Goal: Information Seeking & Learning: Learn about a topic

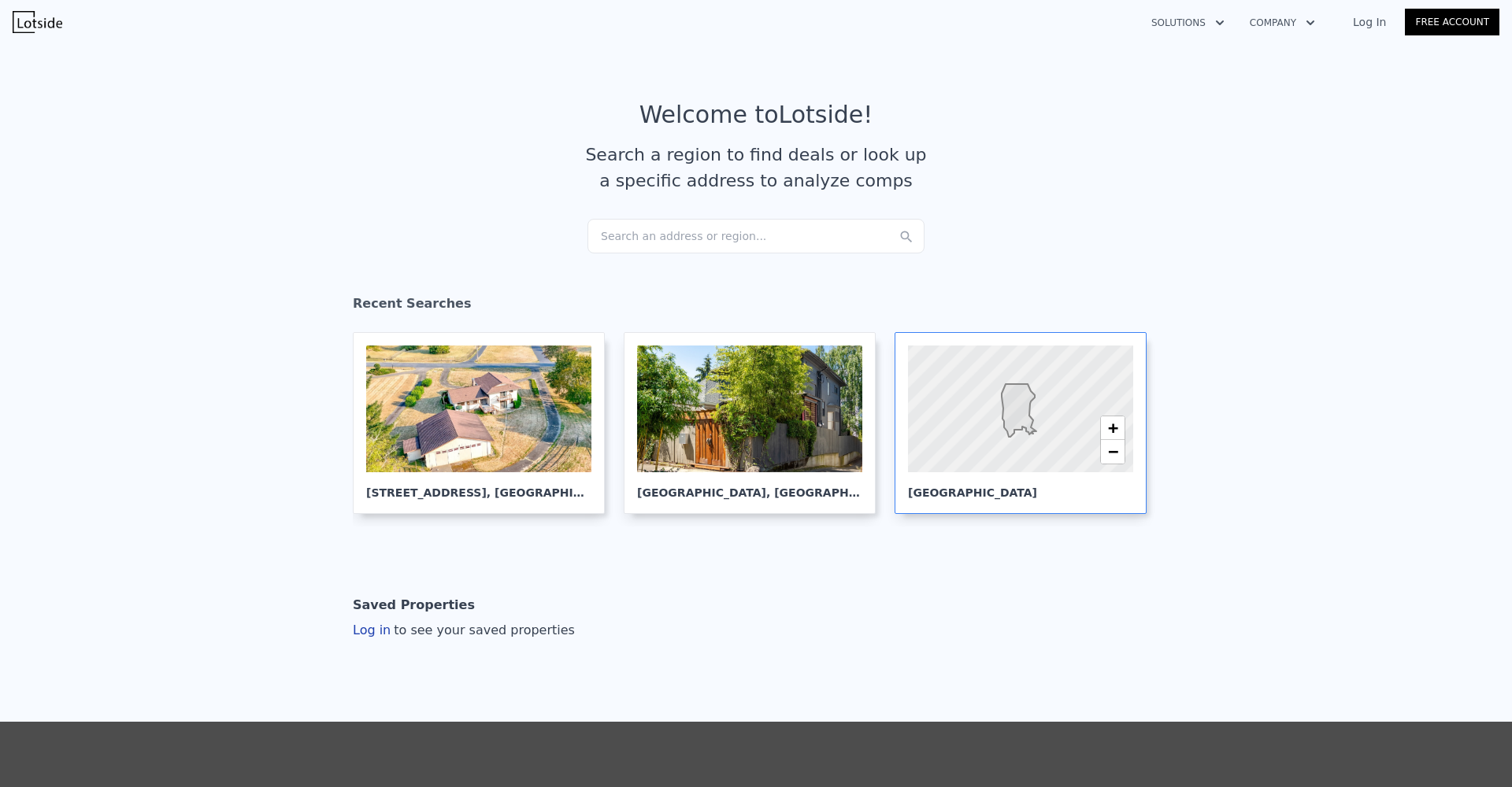
click at [895, 403] on div "+ − Seattle" at bounding box center [1020, 423] width 252 height 182
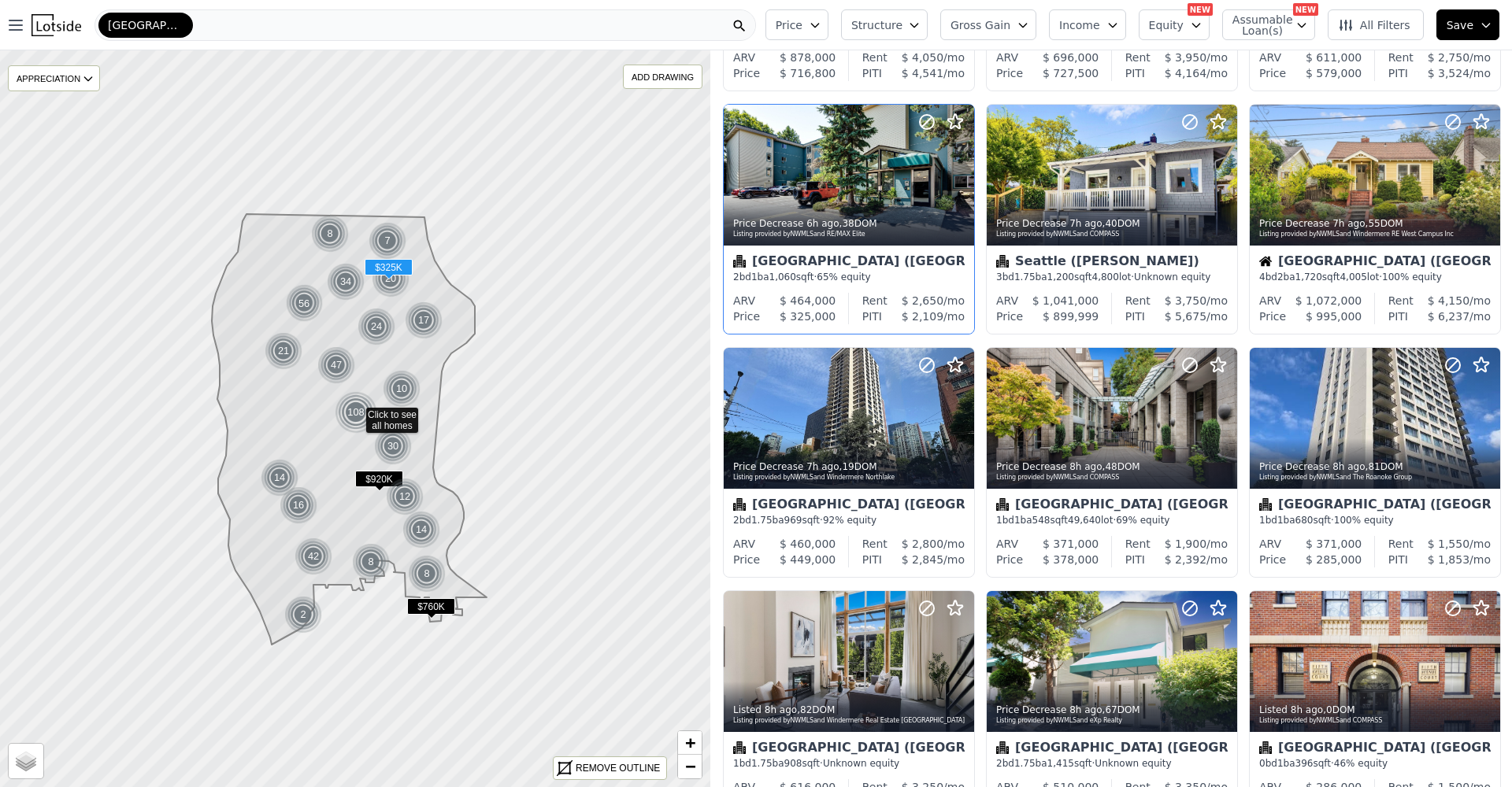
scroll to position [382, 0]
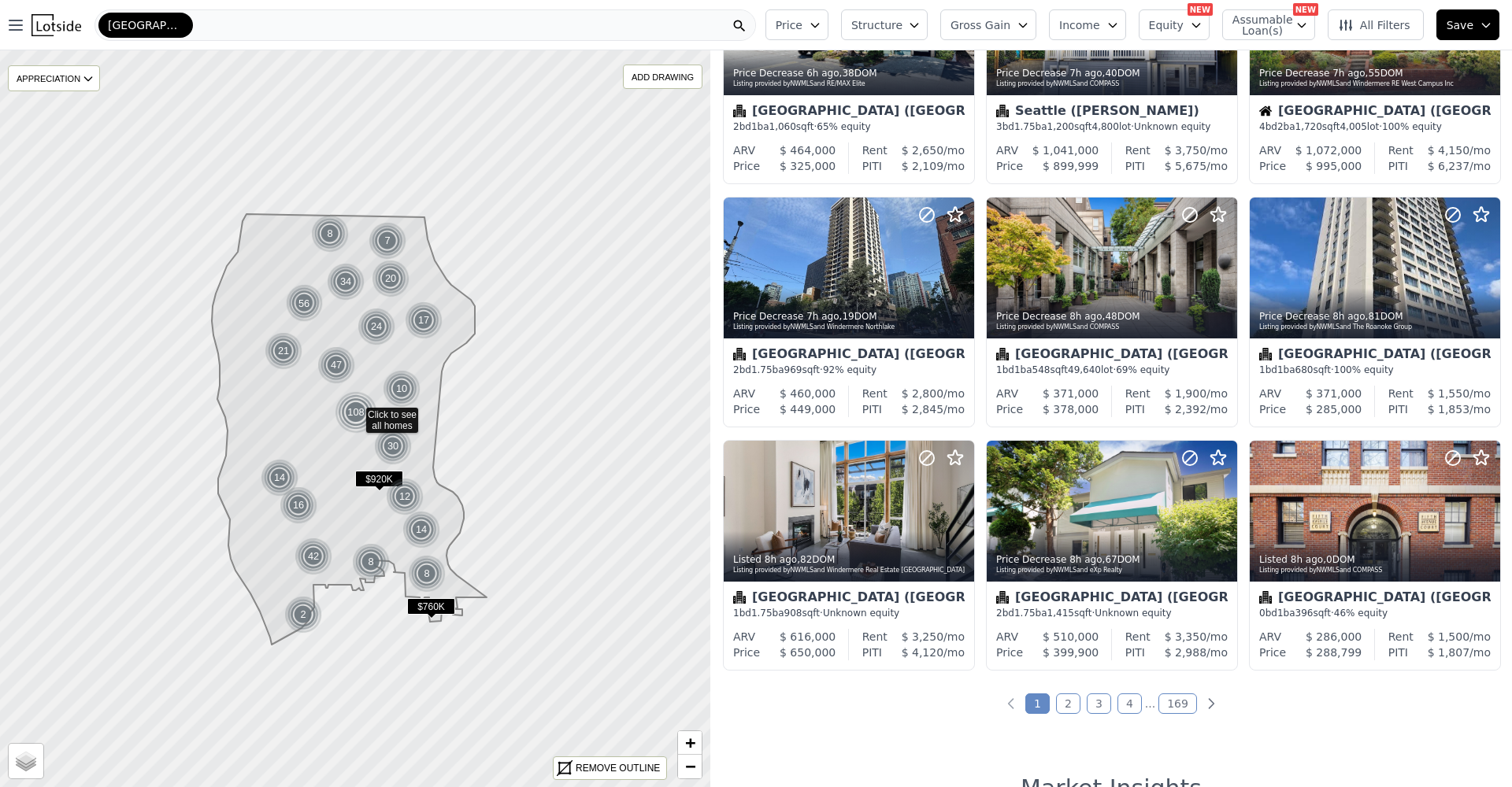
click at [1056, 702] on link "2" at bounding box center [1068, 704] width 25 height 21
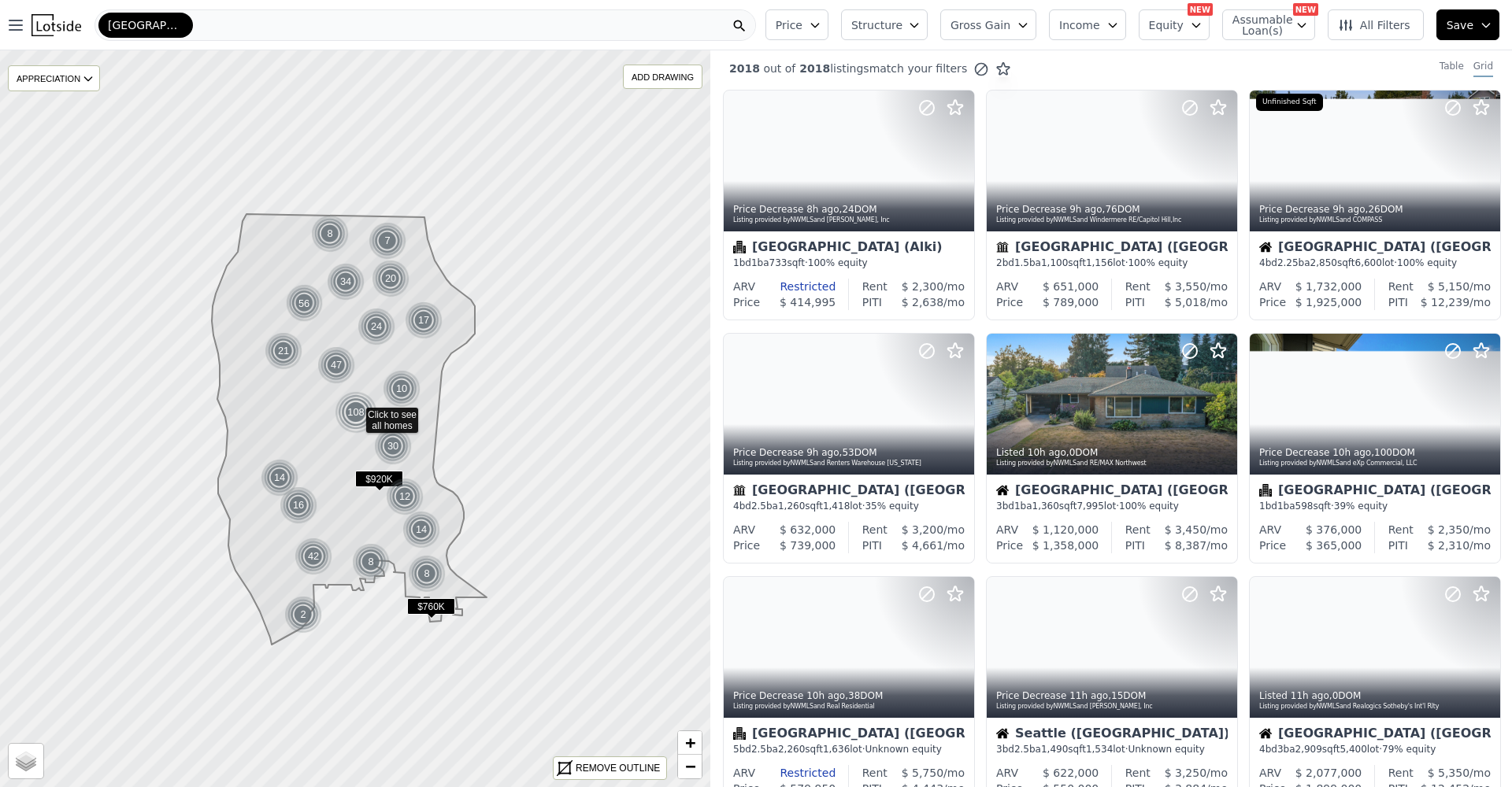
scroll to position [129, 0]
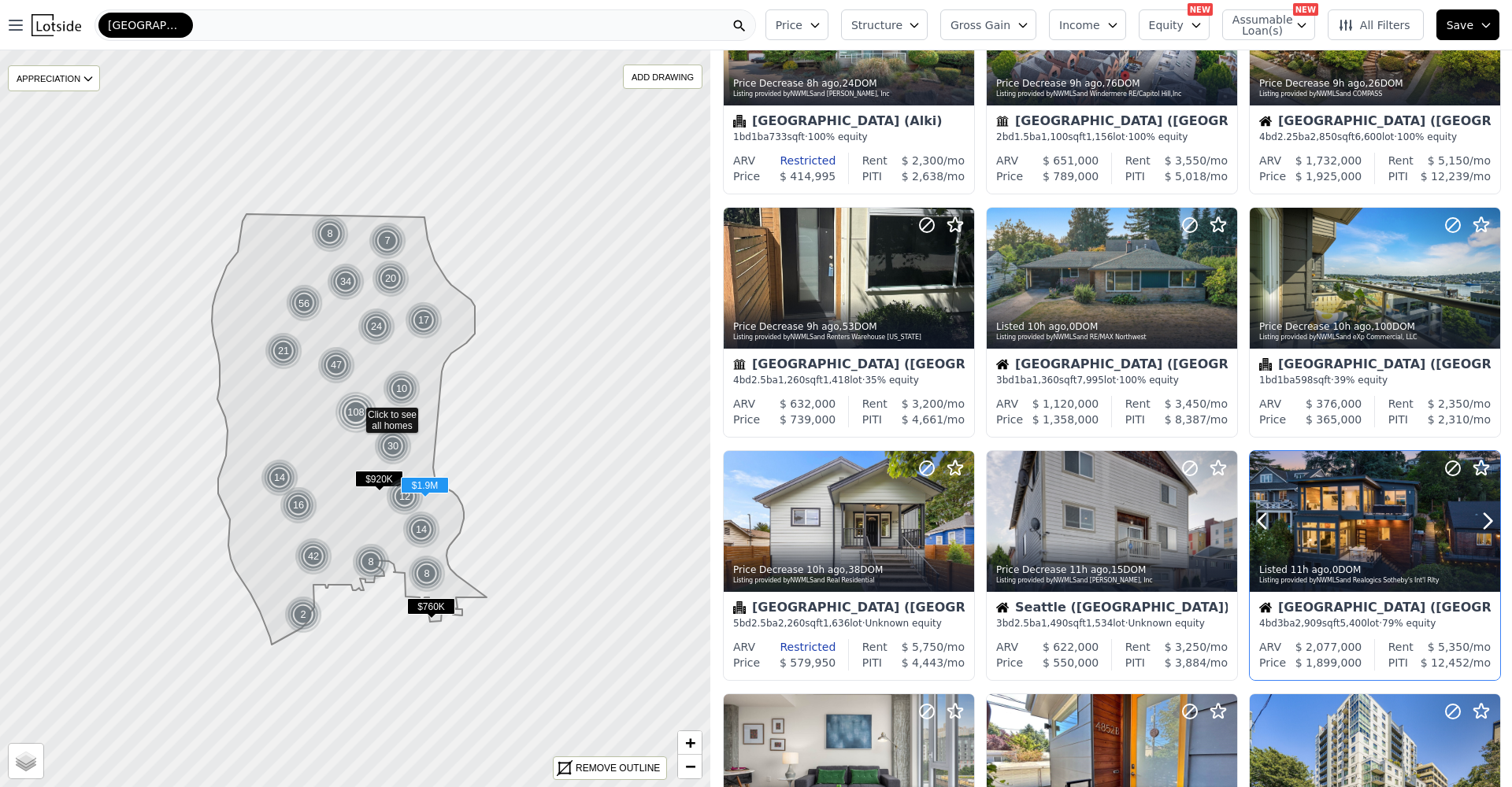
click at [1350, 514] on div at bounding box center [1375, 521] width 251 height 141
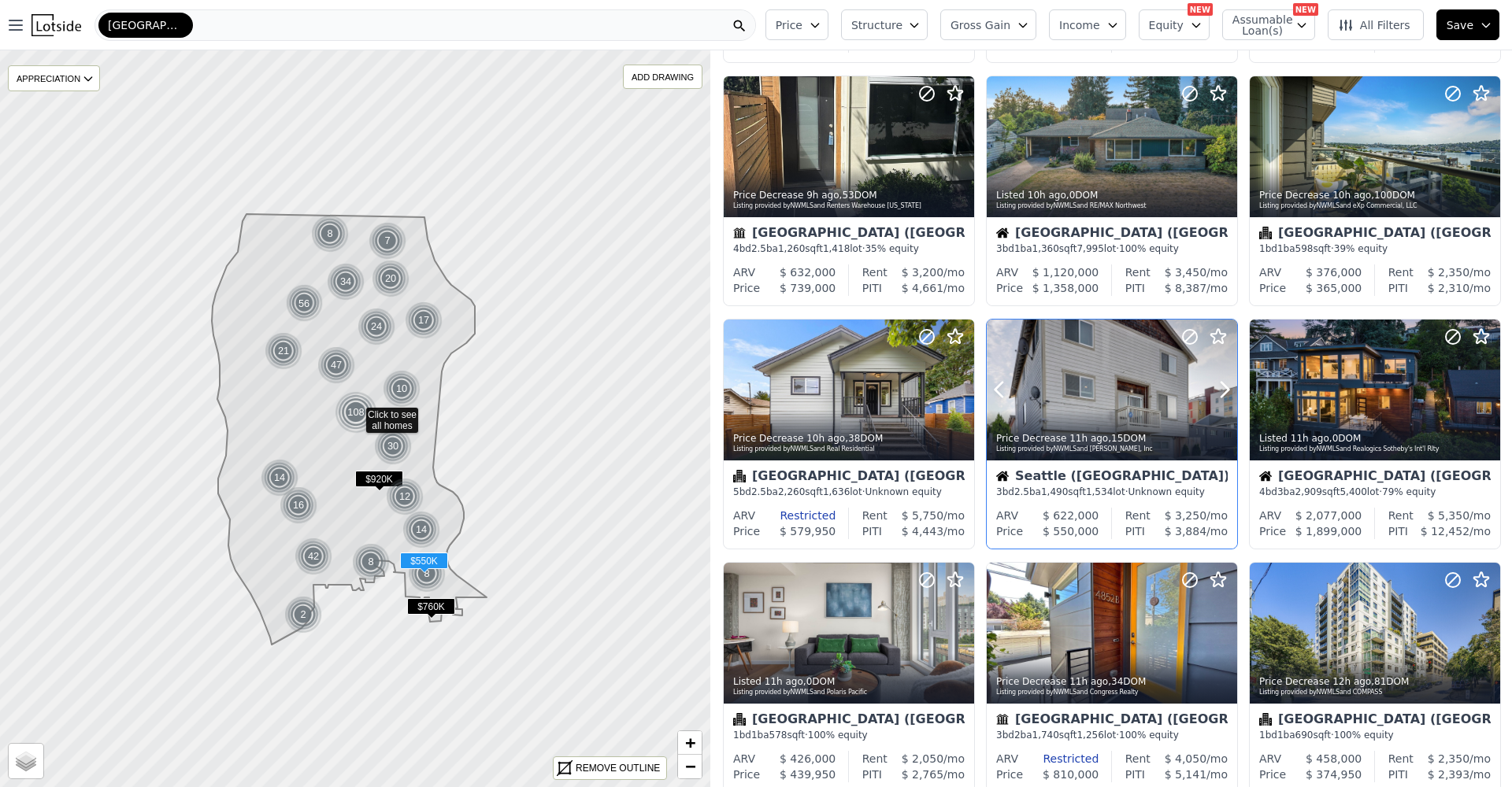
scroll to position [405, 0]
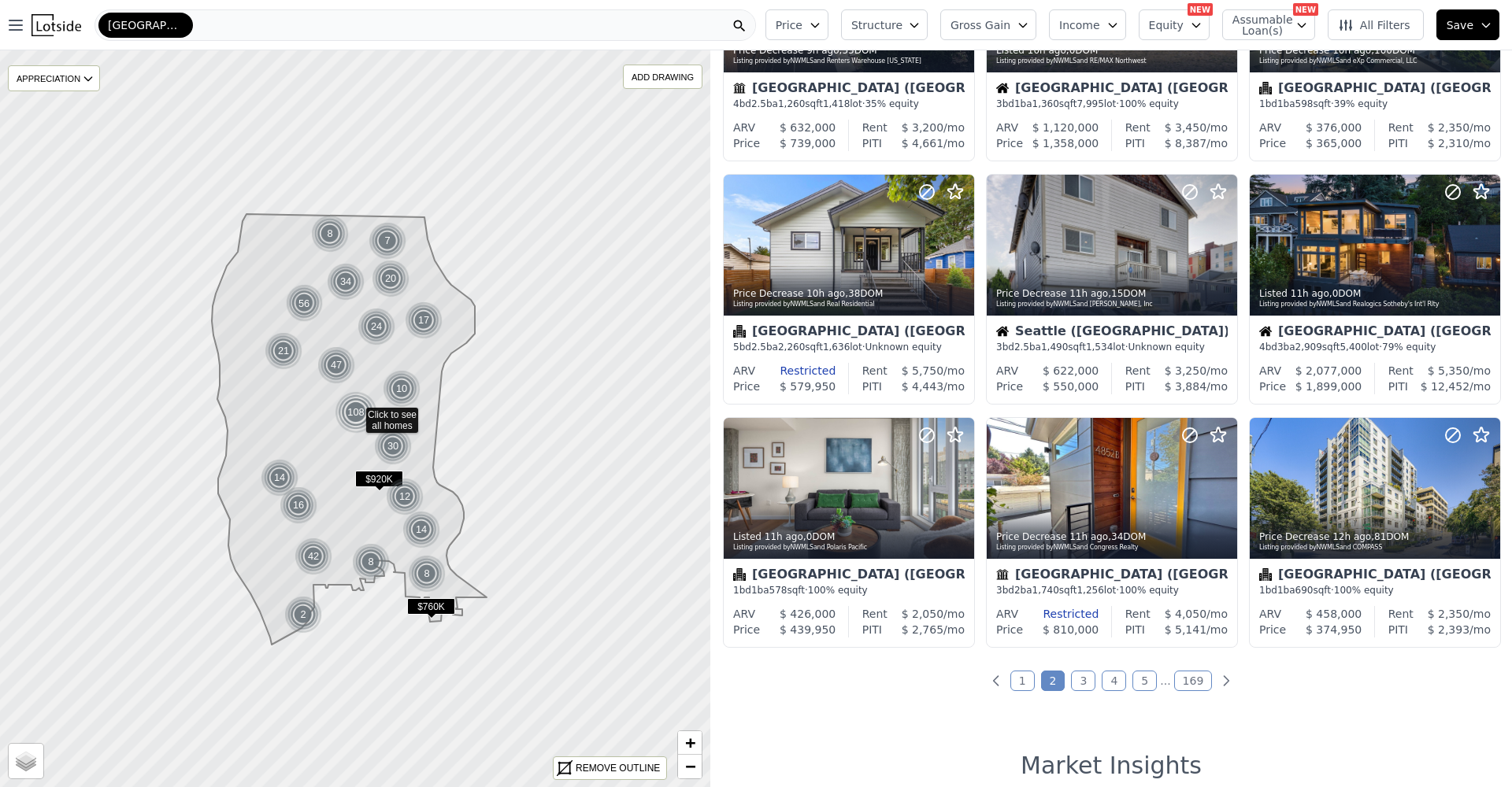
click at [1078, 683] on link "3" at bounding box center [1083, 681] width 25 height 21
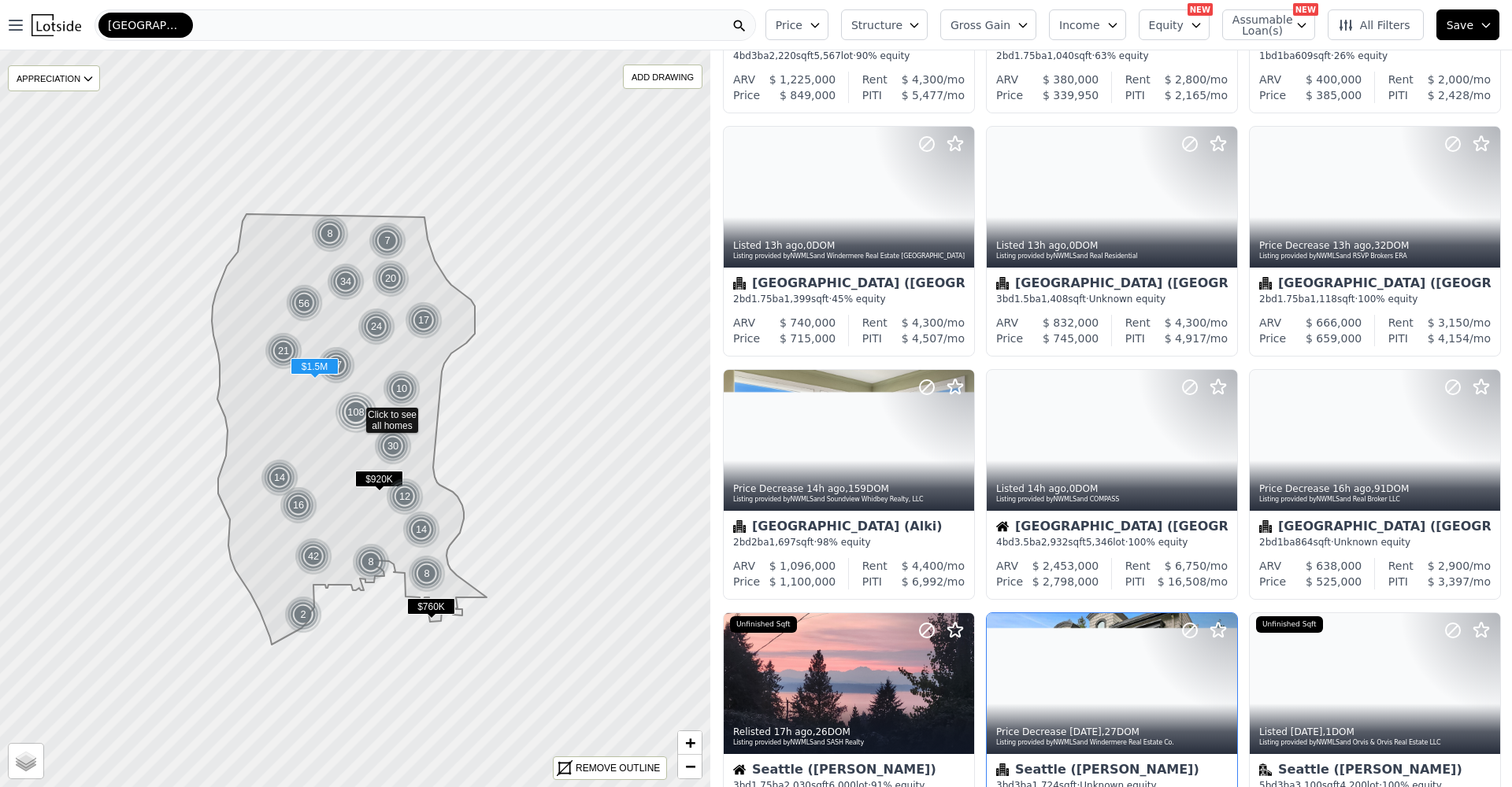
scroll to position [355, 0]
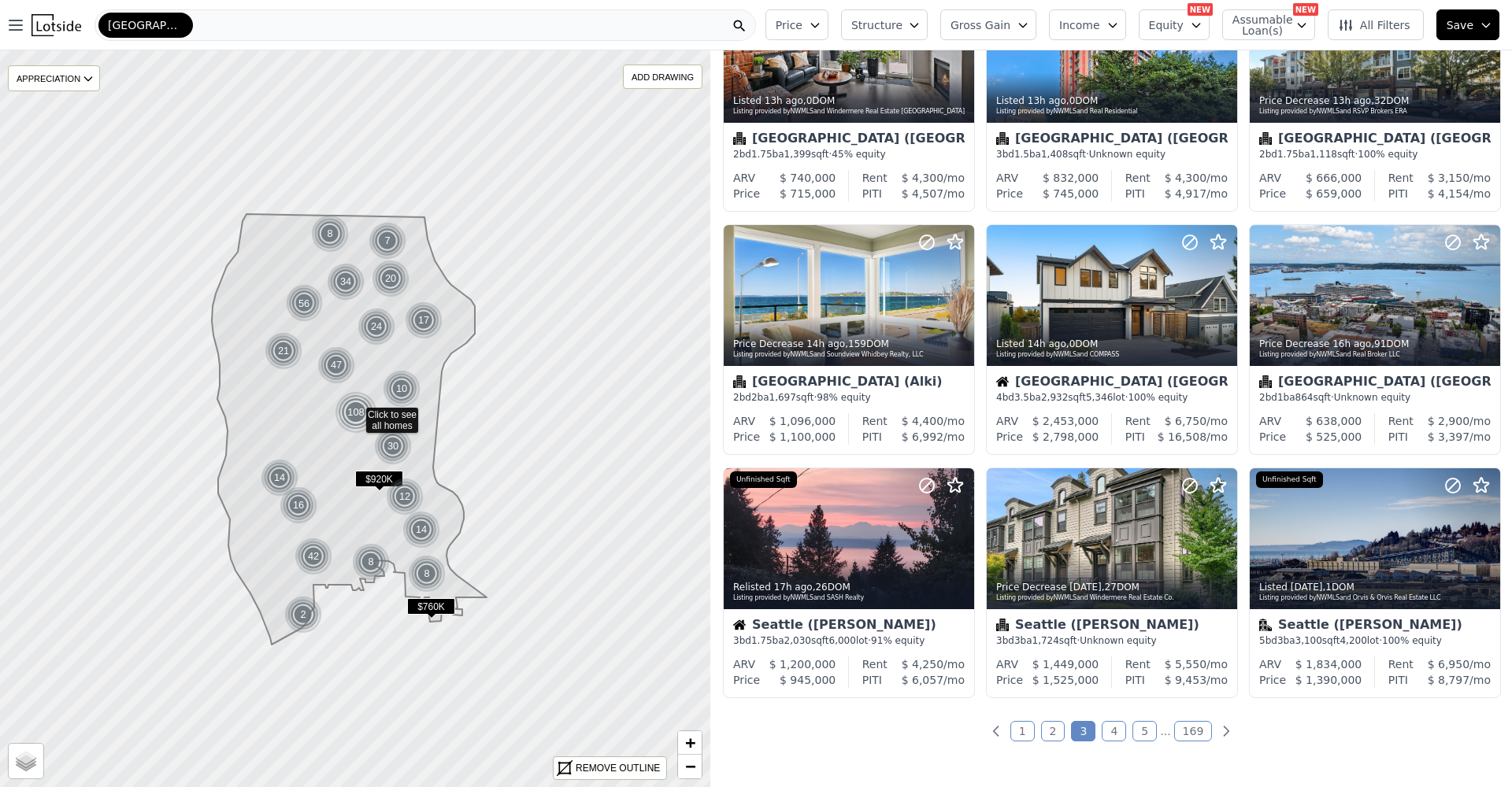
click at [1102, 735] on link "4" at bounding box center [1114, 731] width 25 height 21
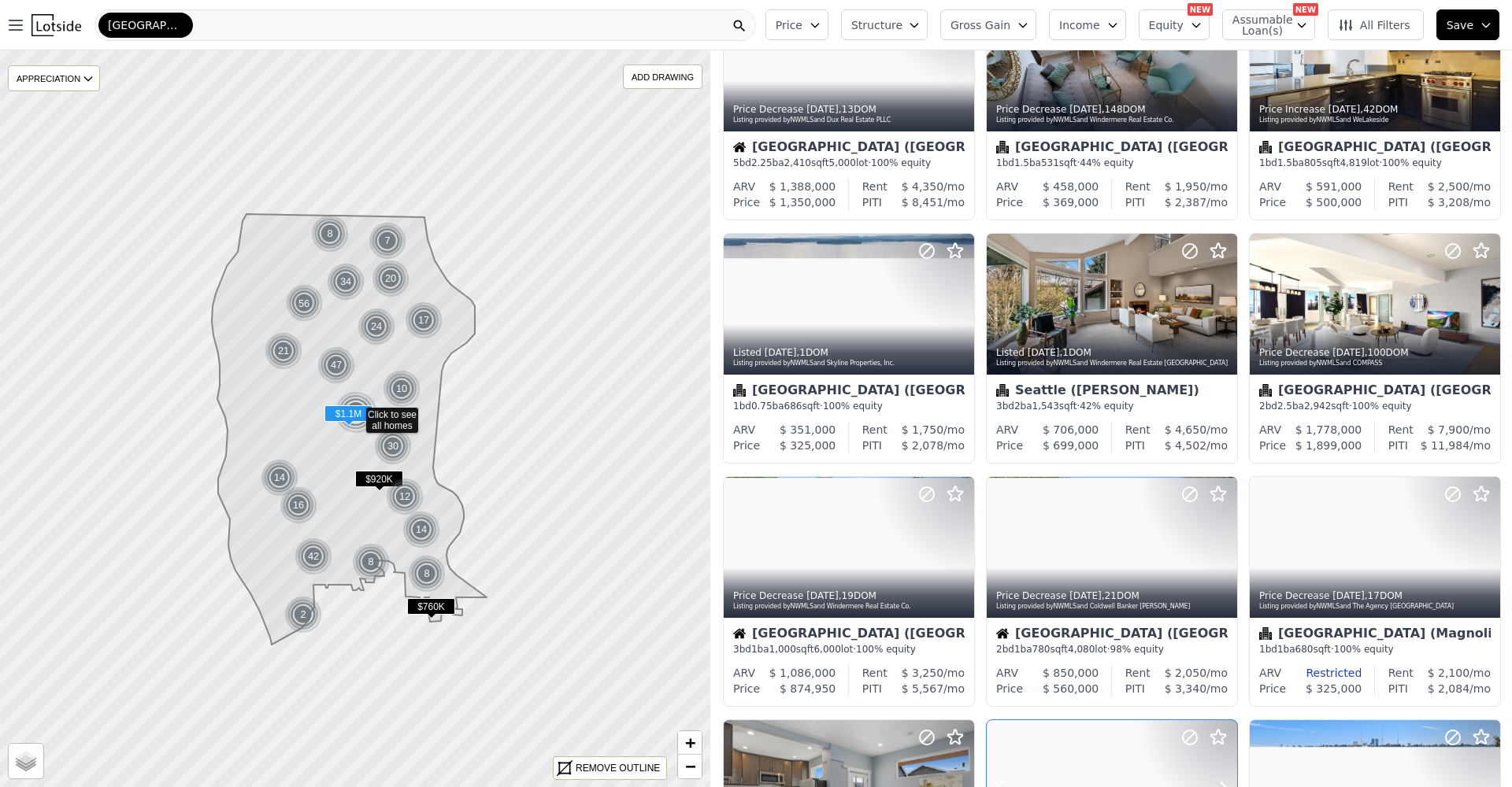
scroll to position [404, 0]
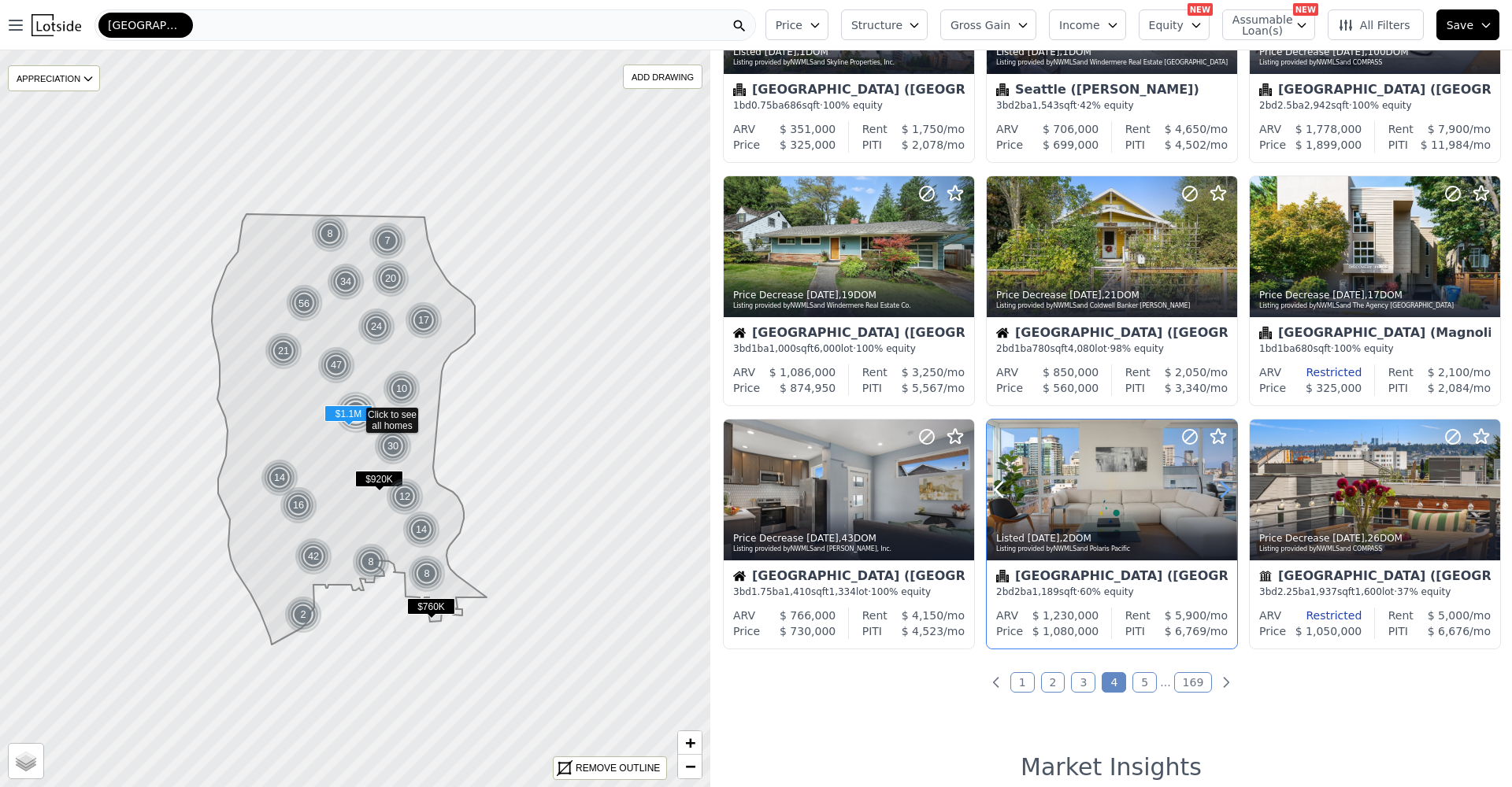
click at [1222, 489] on icon at bounding box center [1225, 490] width 25 height 25
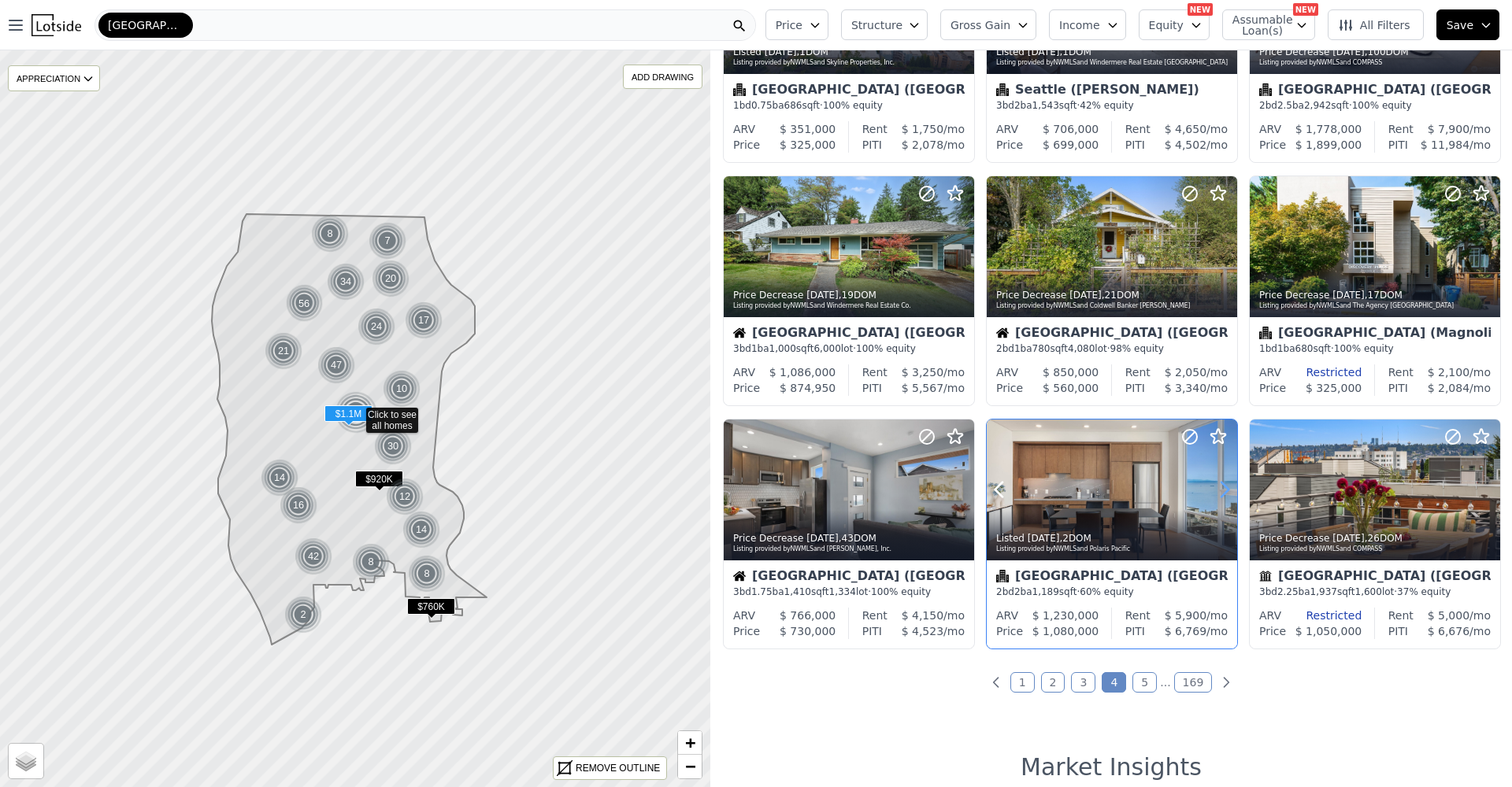
click at [1222, 489] on icon at bounding box center [1225, 490] width 25 height 25
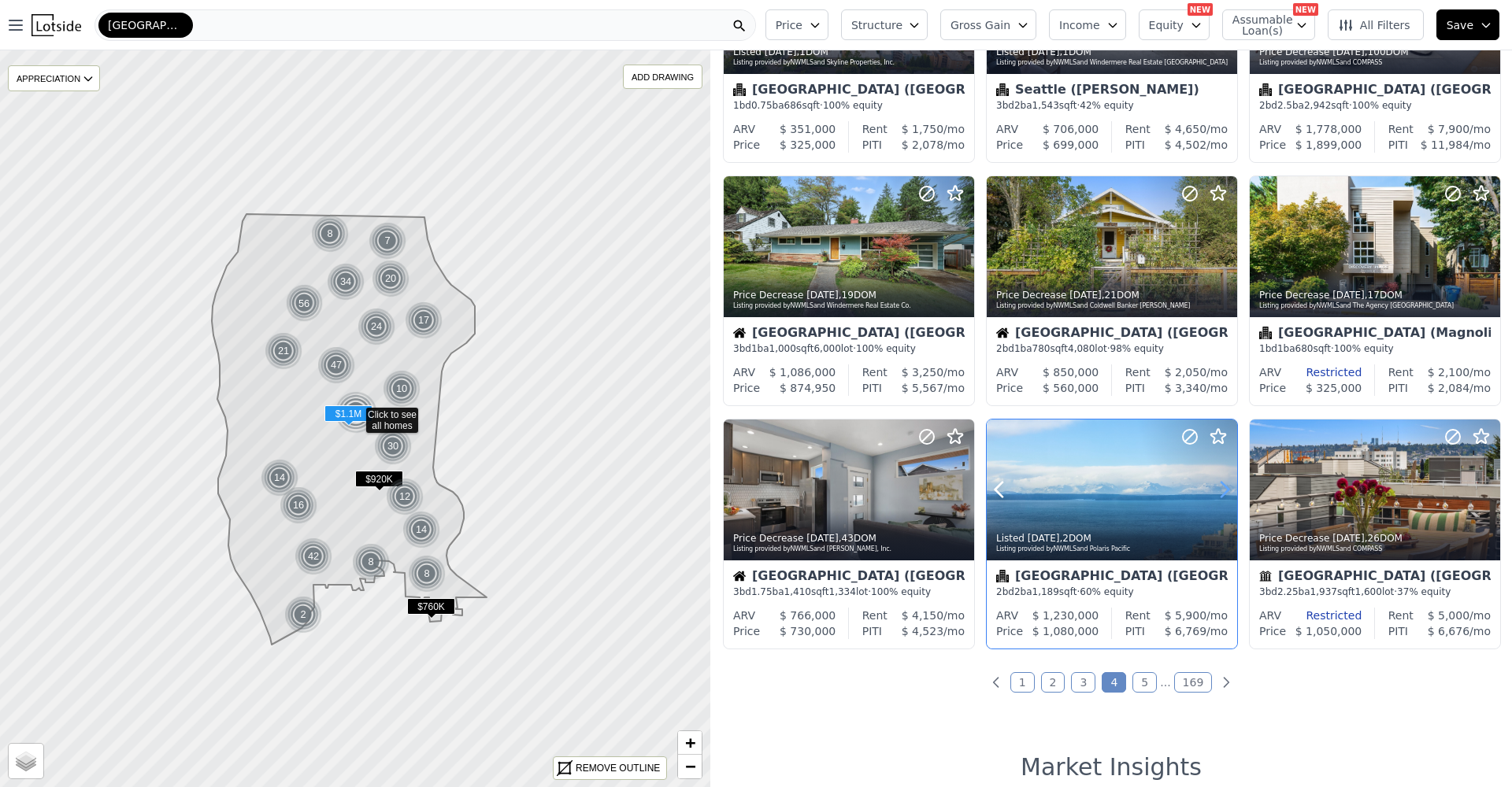
click at [1222, 489] on icon at bounding box center [1225, 490] width 25 height 25
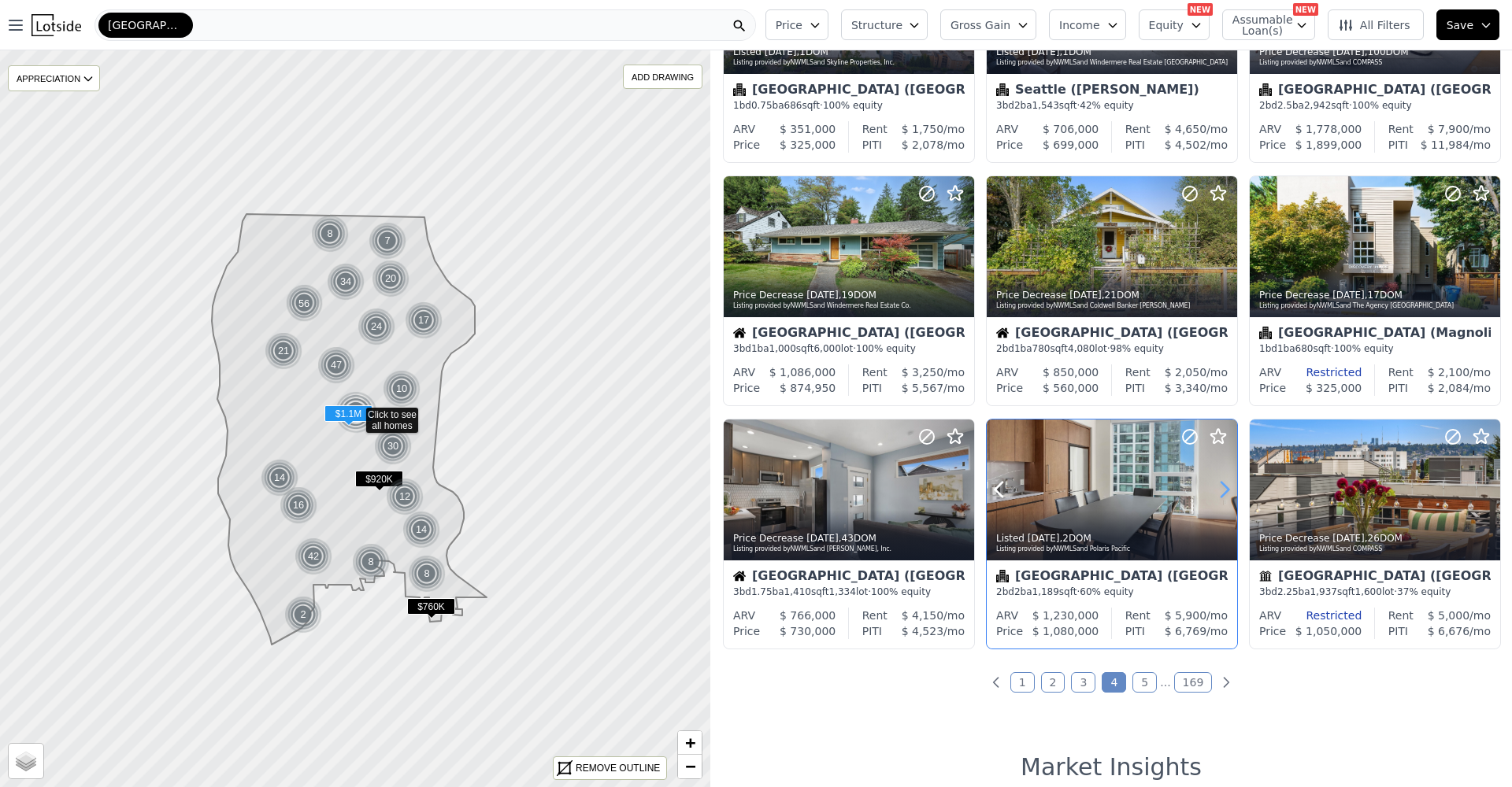
click at [1222, 489] on icon at bounding box center [1225, 490] width 25 height 25
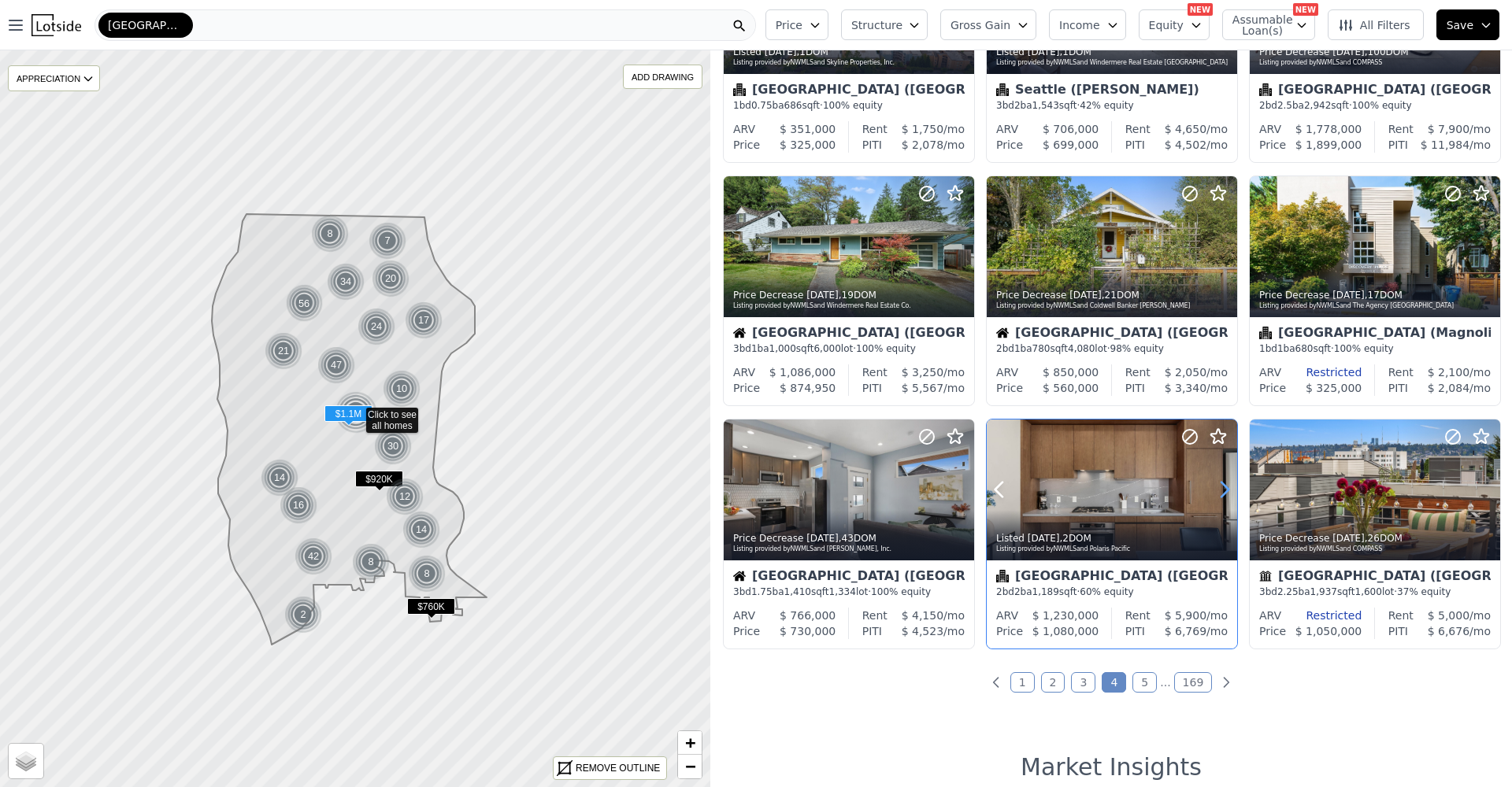
click at [1222, 489] on icon at bounding box center [1225, 490] width 25 height 25
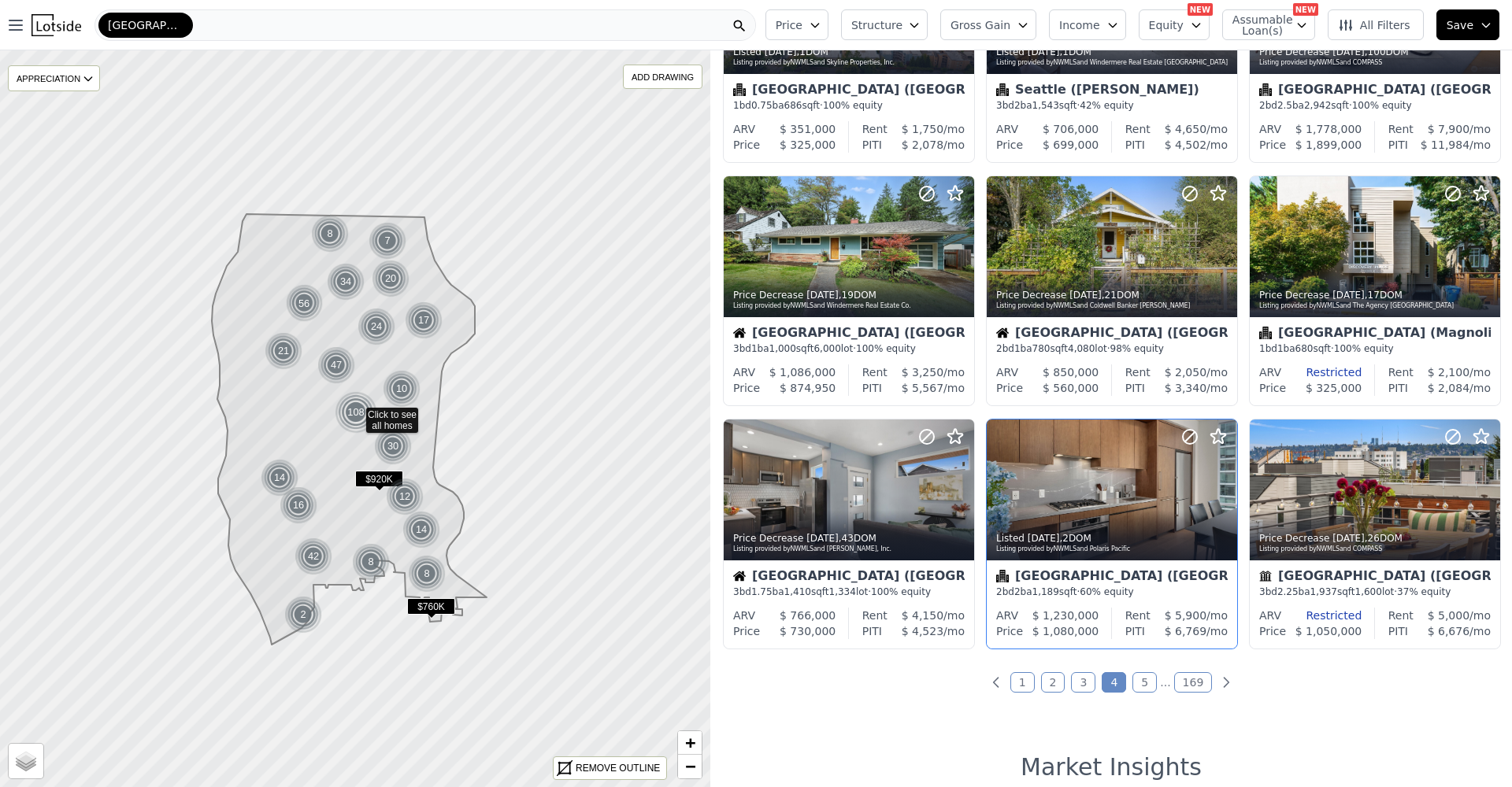
click at [1137, 691] on link "5" at bounding box center [1145, 683] width 25 height 21
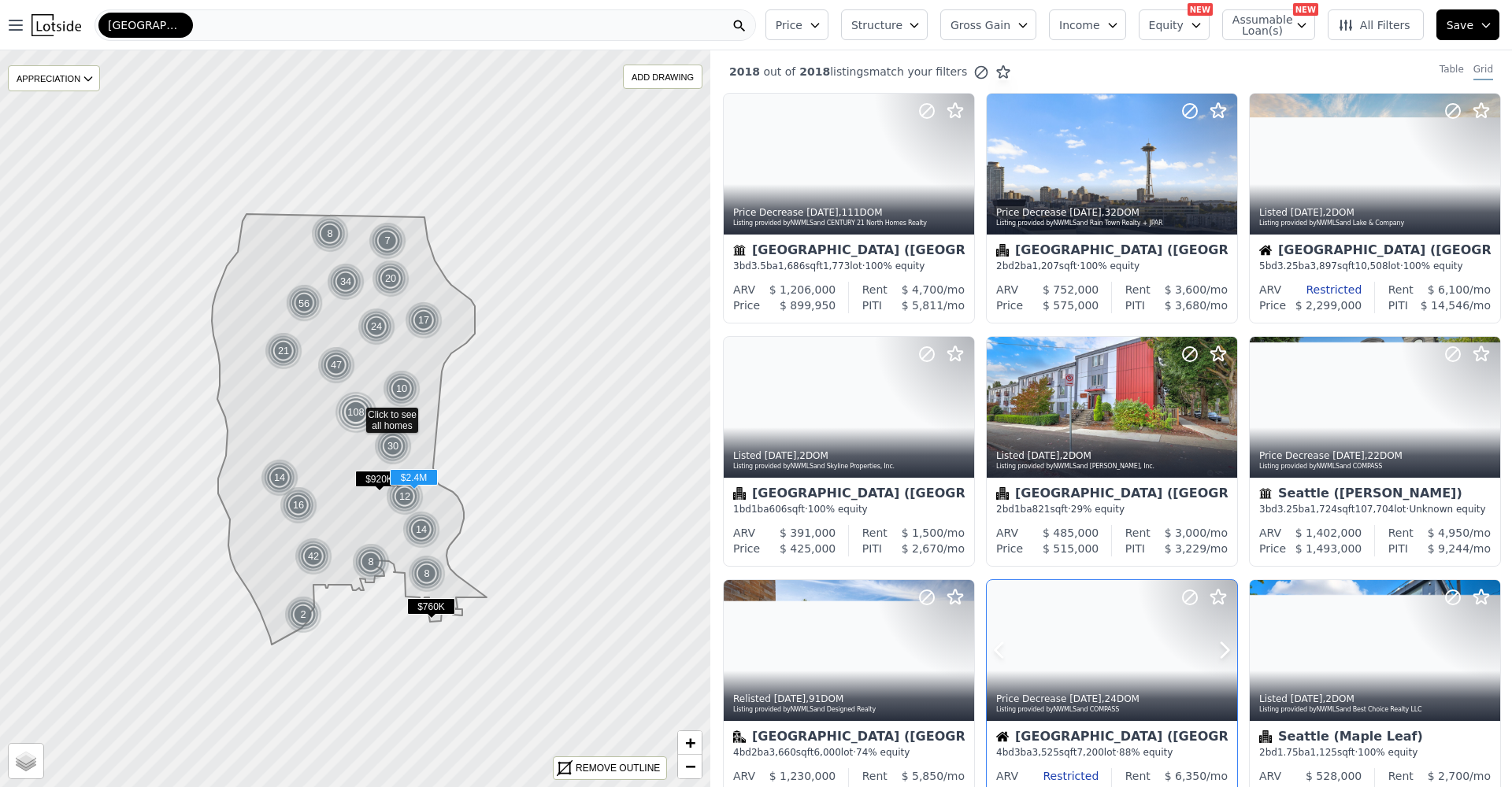
scroll to position [287, 0]
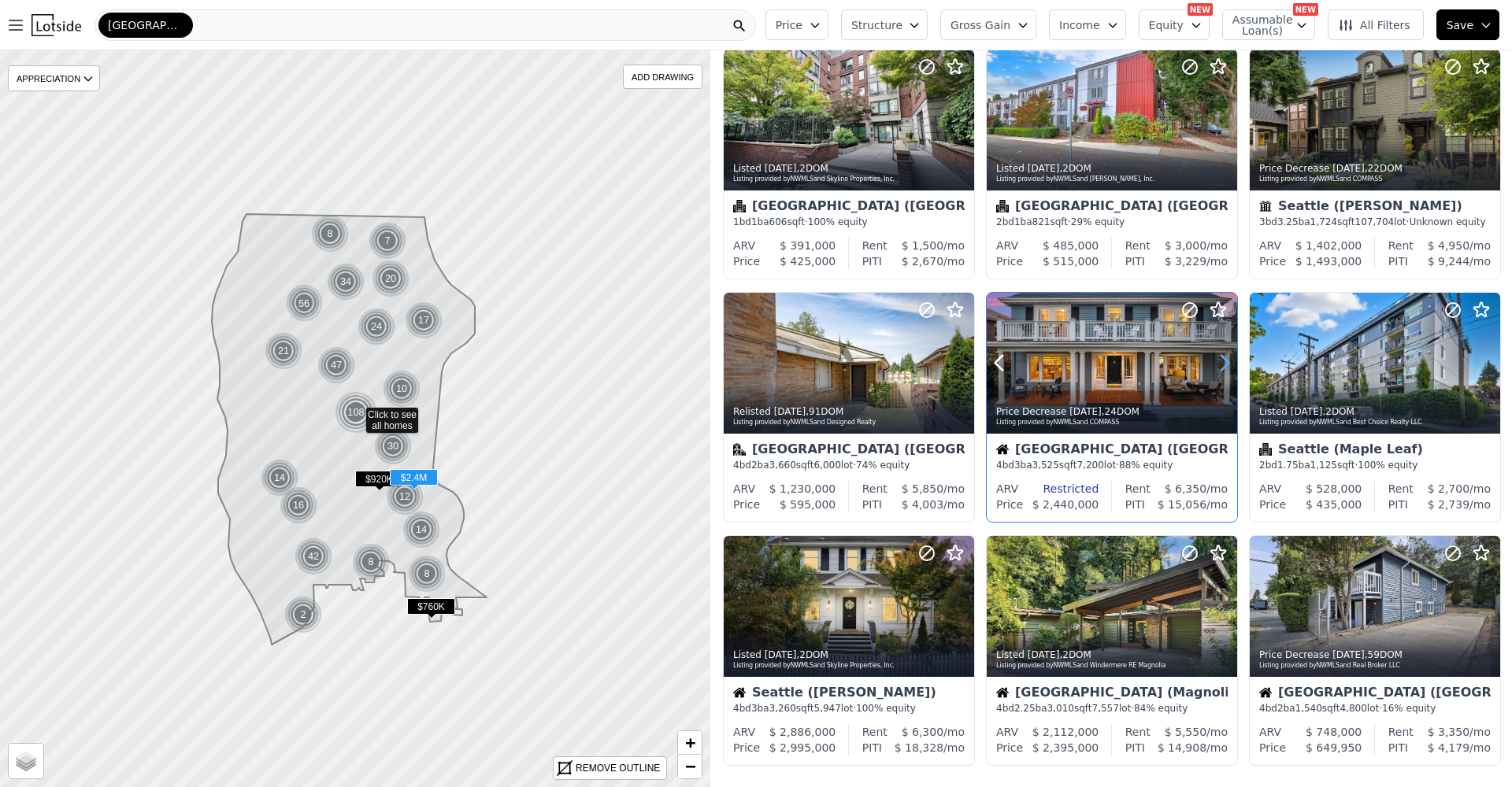
click at [1219, 368] on icon at bounding box center [1225, 363] width 25 height 25
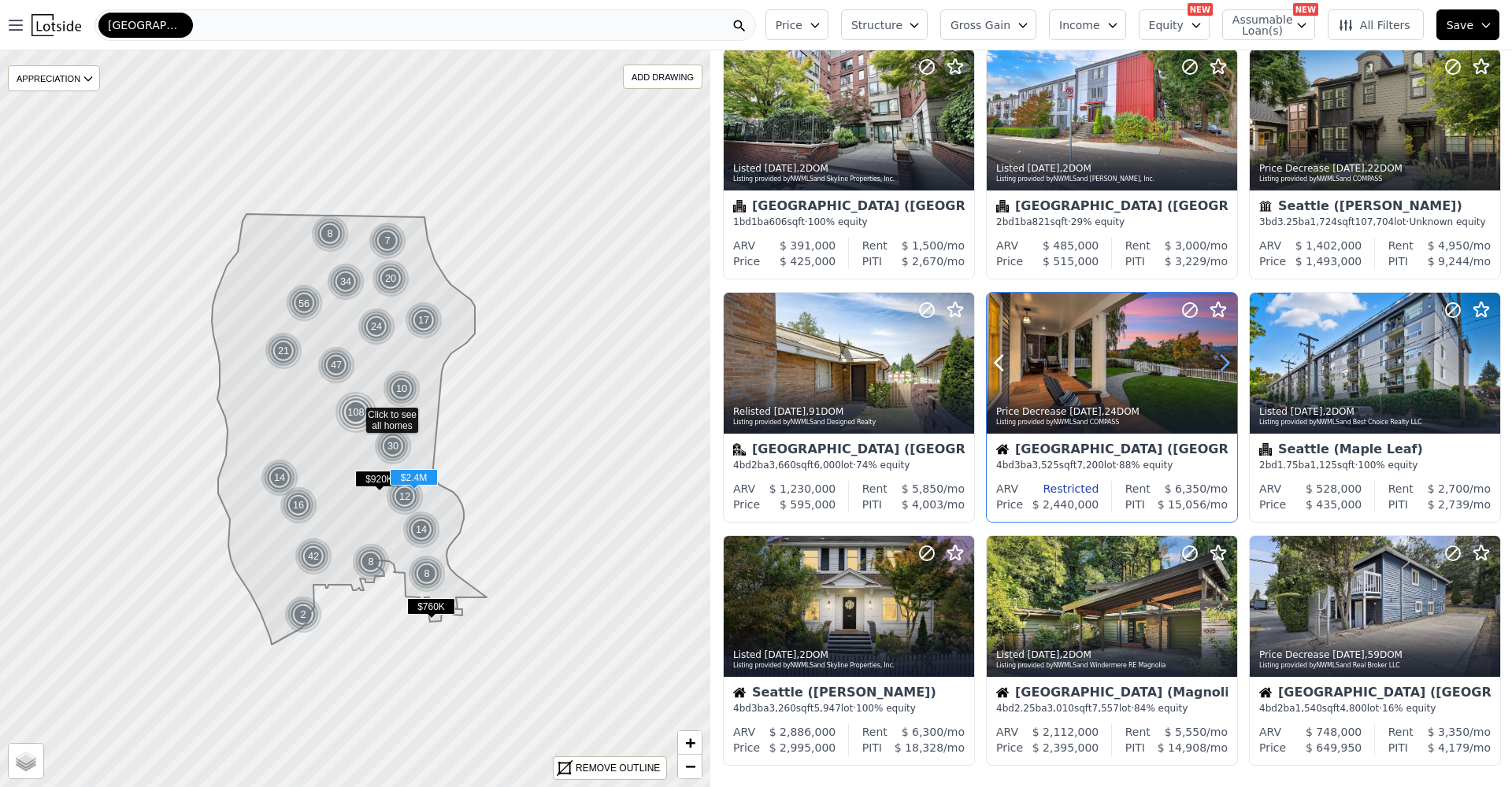
click at [1219, 368] on icon at bounding box center [1225, 363] width 25 height 25
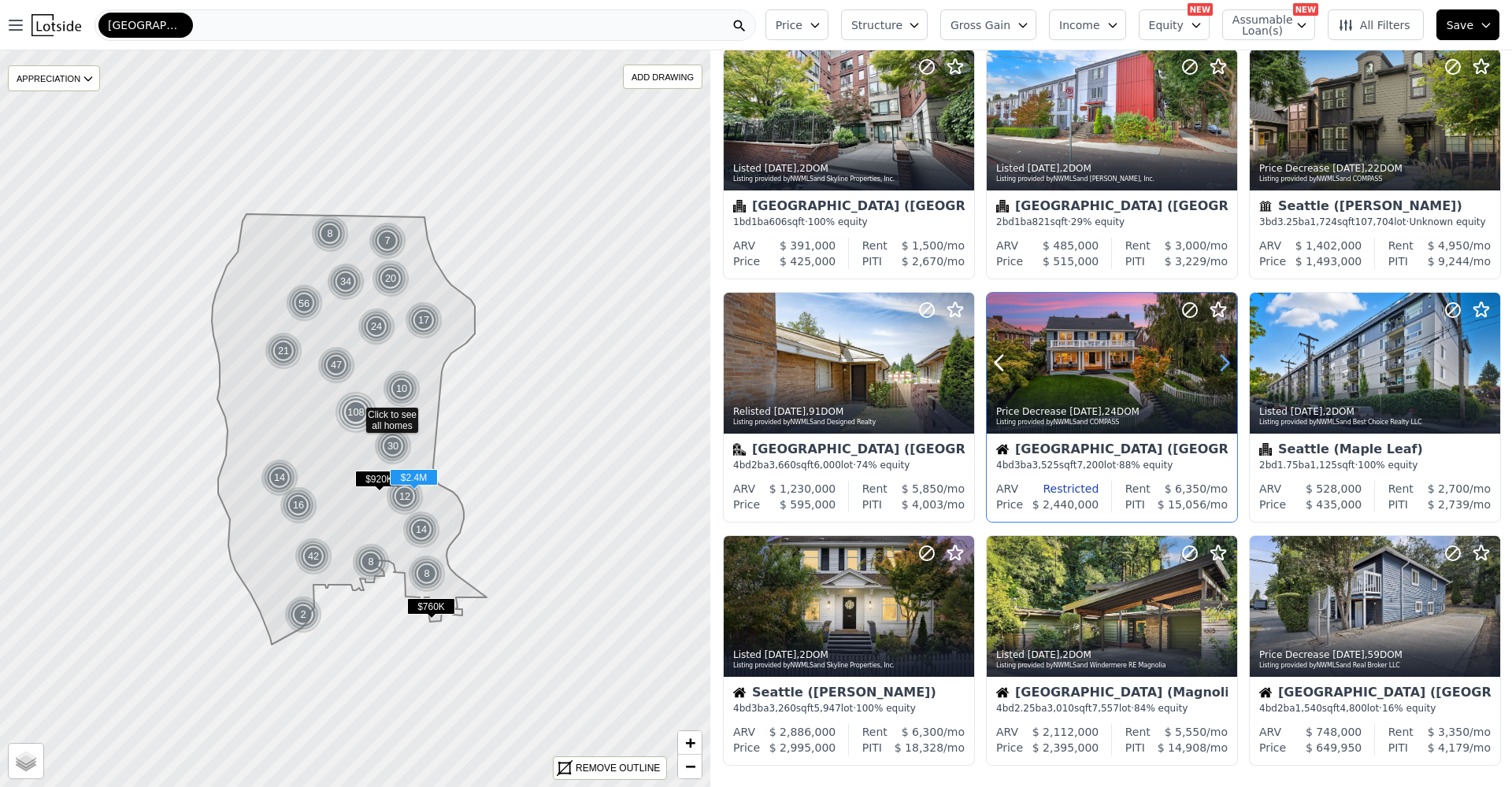
click at [1219, 368] on icon at bounding box center [1225, 363] width 25 height 25
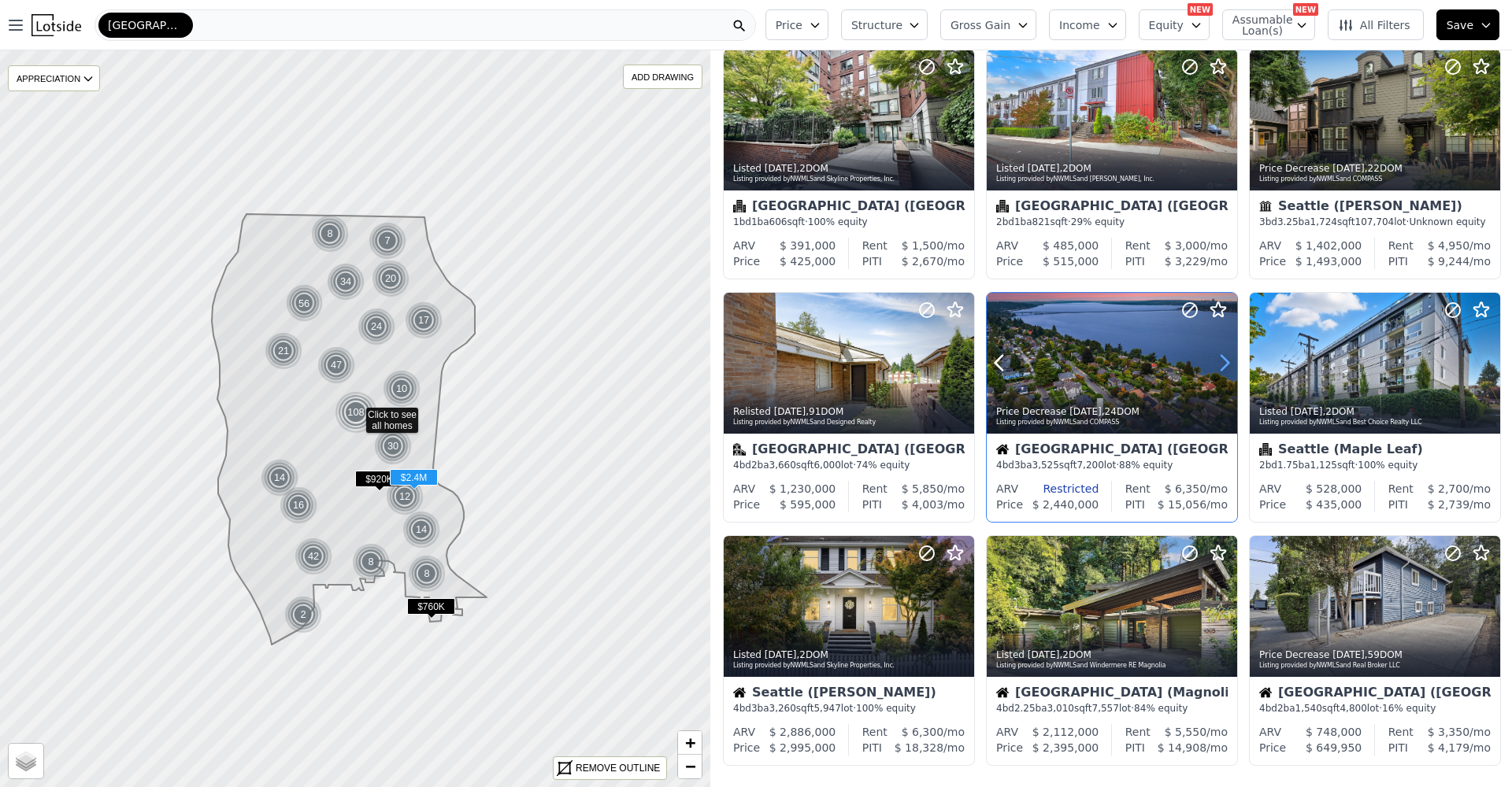
click at [1219, 368] on icon at bounding box center [1225, 363] width 25 height 25
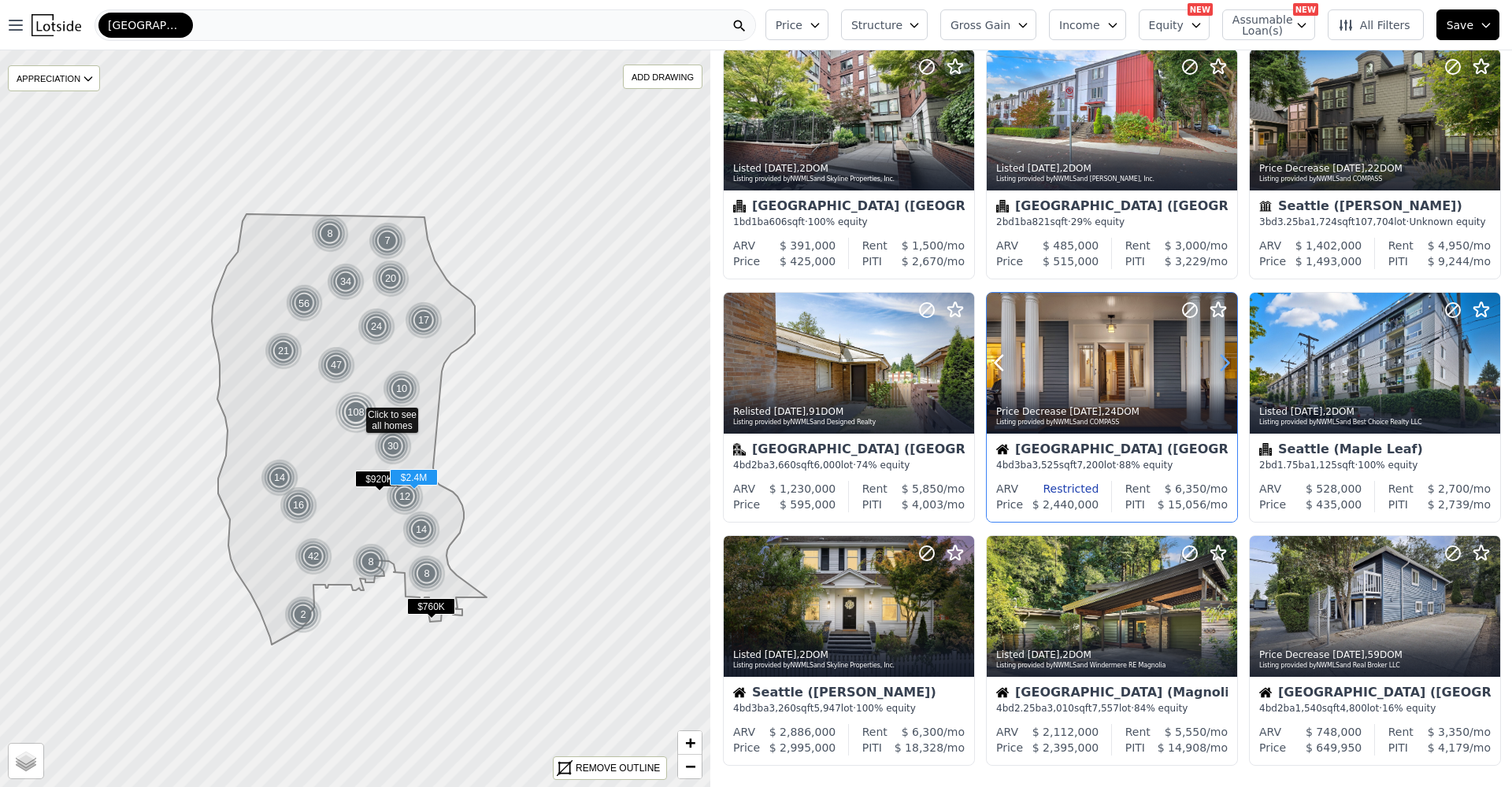
click at [1219, 368] on icon at bounding box center [1225, 363] width 25 height 25
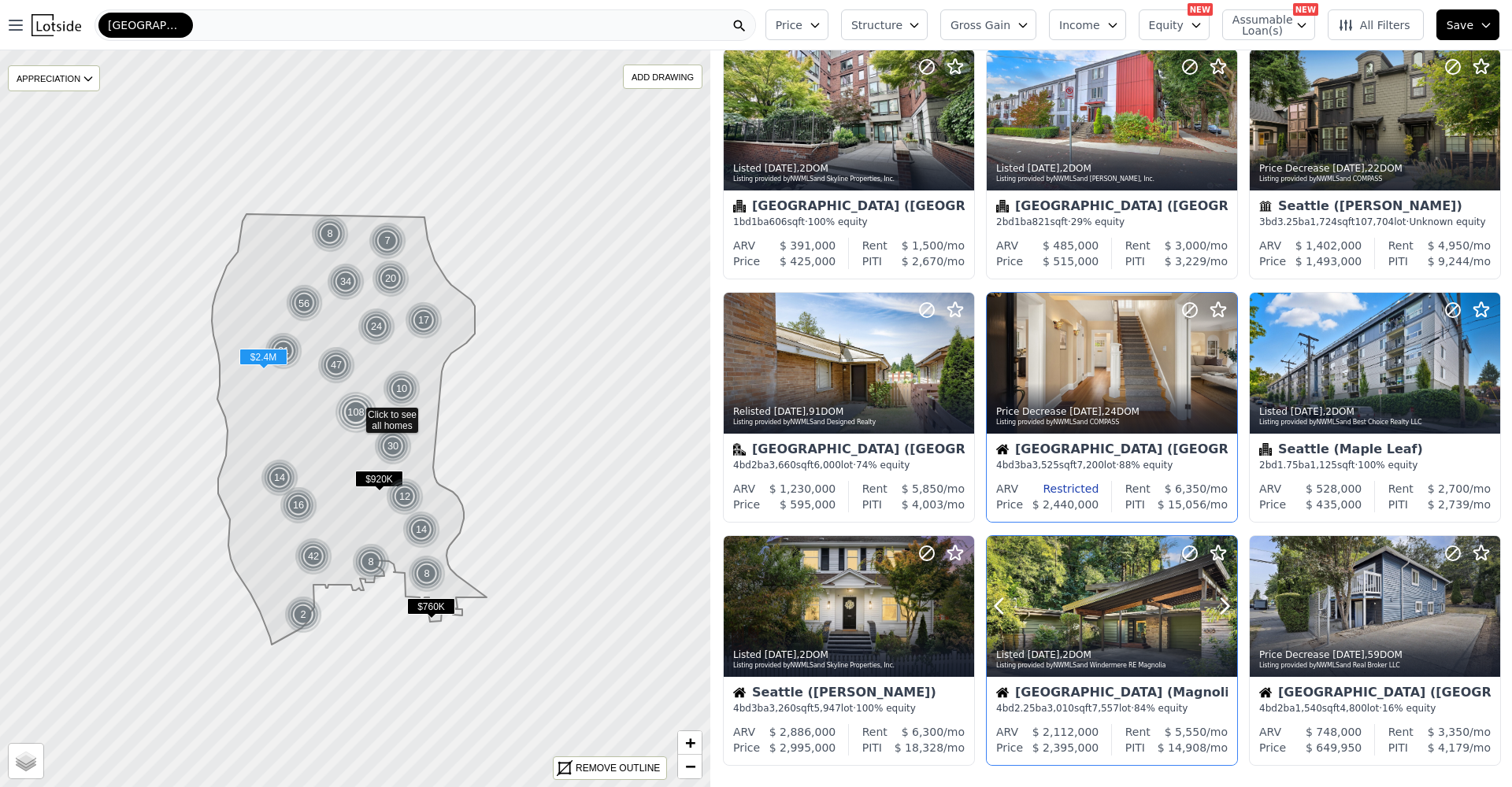
scroll to position [390, 0]
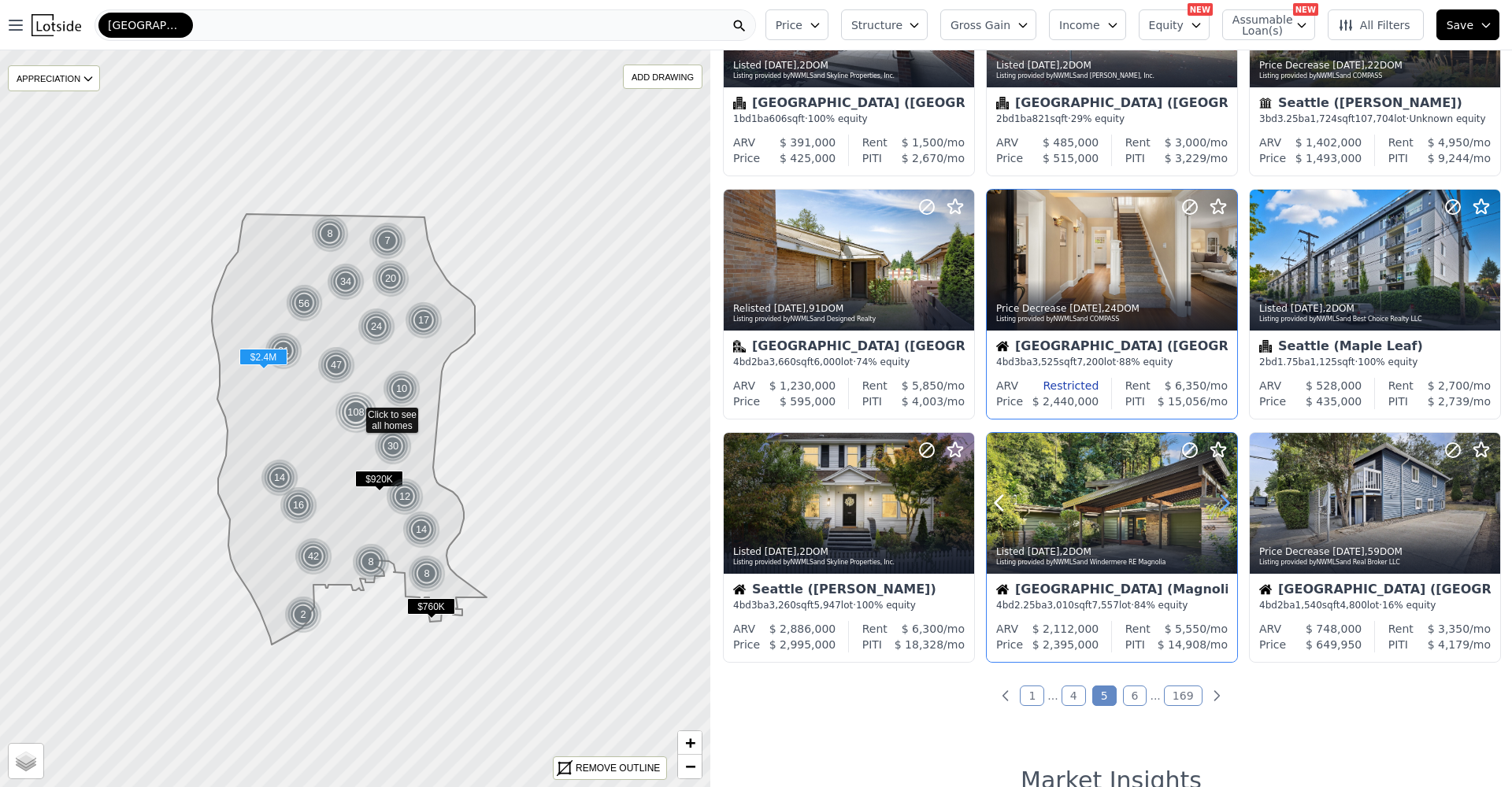
click at [1219, 507] on icon at bounding box center [1225, 503] width 25 height 25
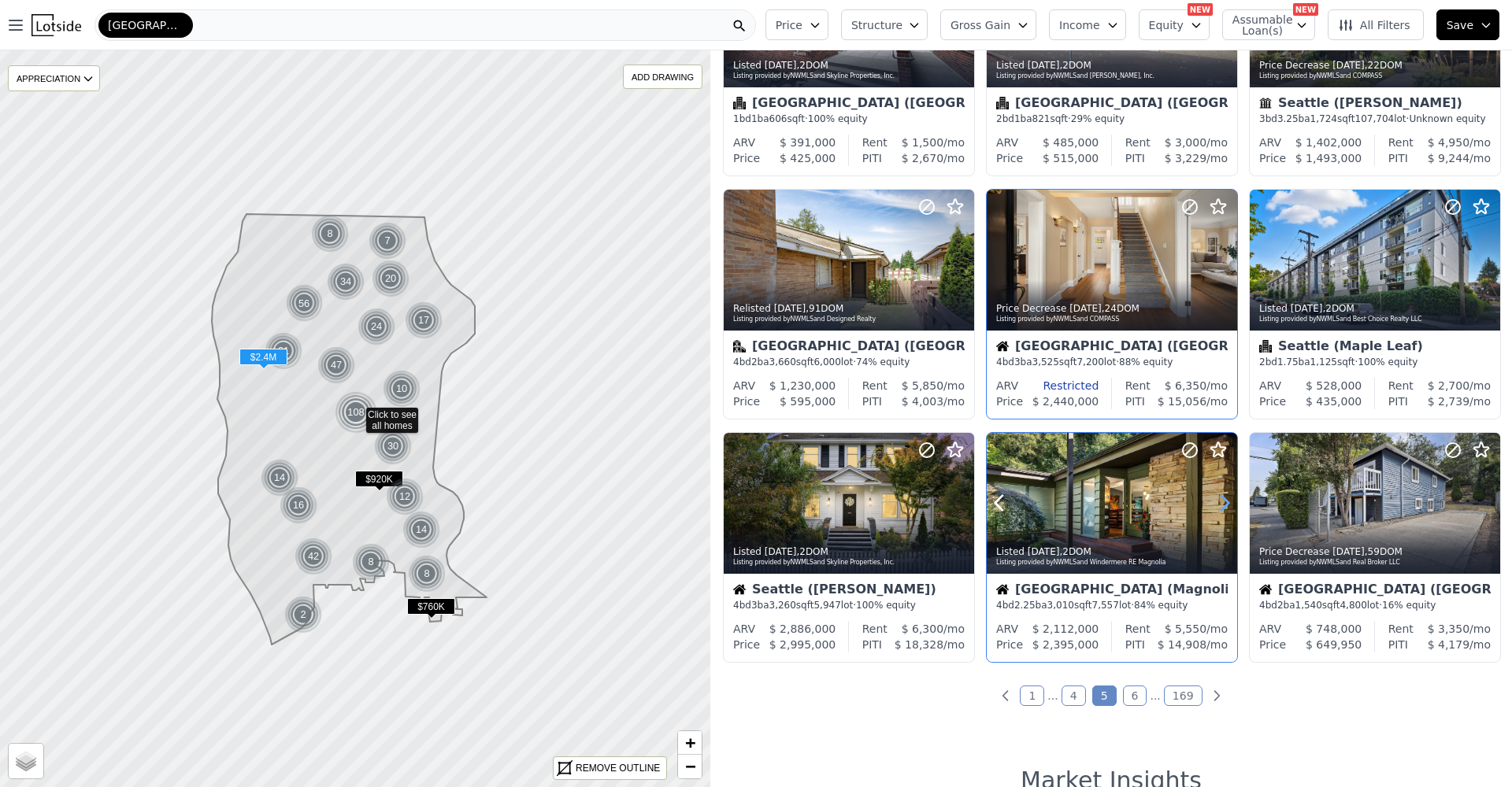
click at [1219, 507] on icon at bounding box center [1225, 503] width 25 height 25
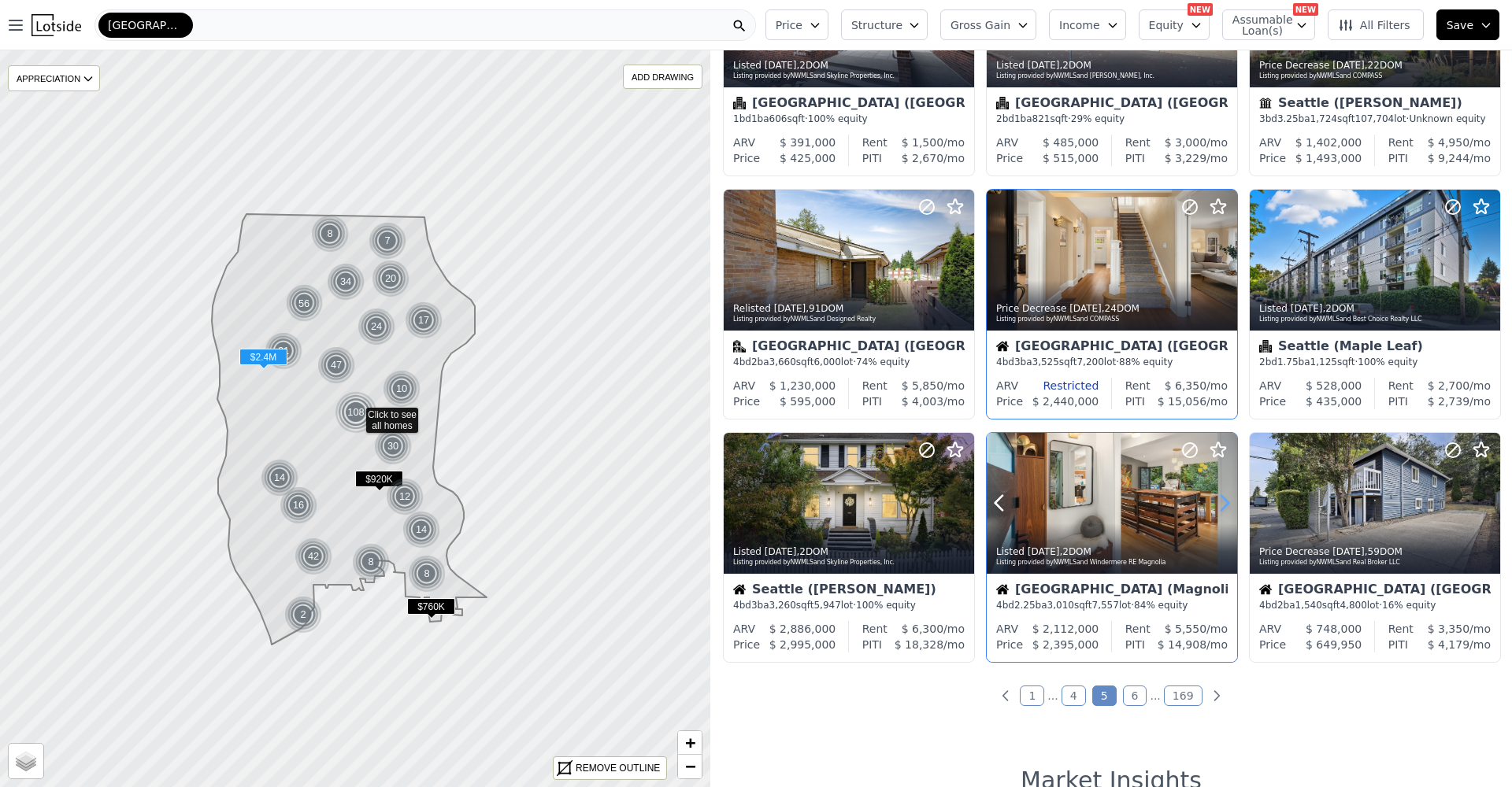
click at [1219, 507] on icon at bounding box center [1225, 503] width 25 height 25
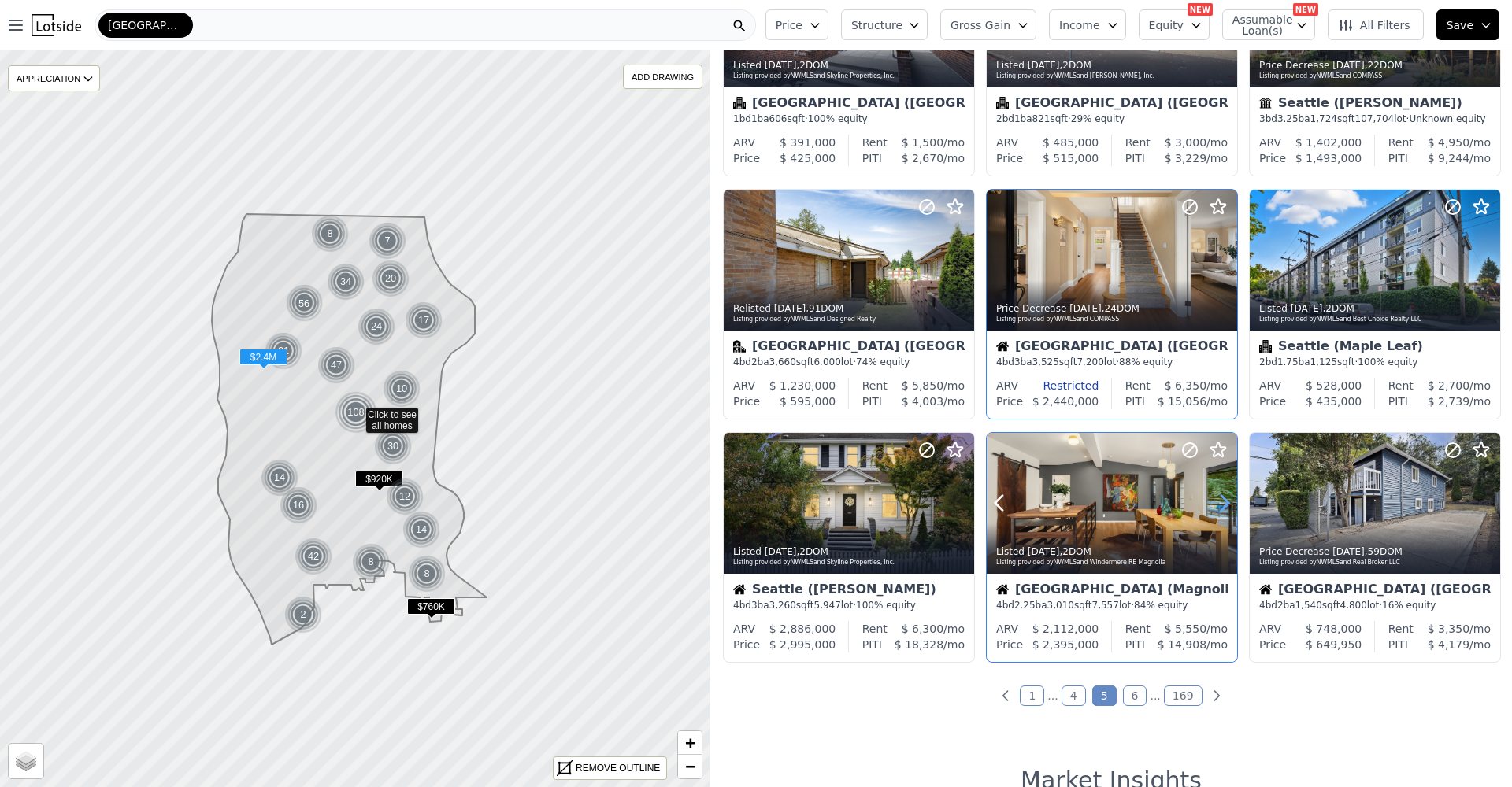
click at [1219, 507] on icon at bounding box center [1225, 503] width 25 height 25
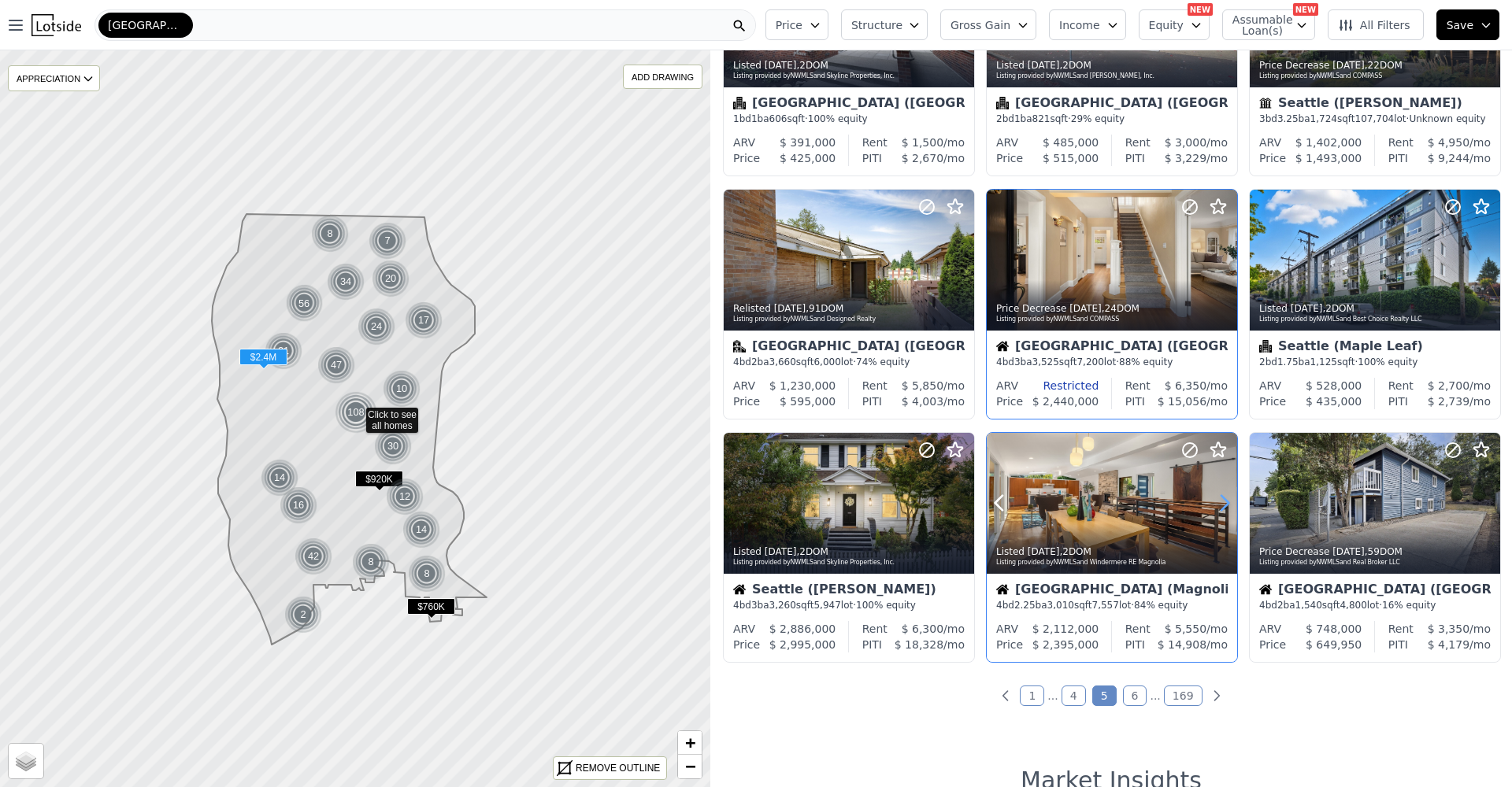
click at [1219, 507] on icon at bounding box center [1225, 503] width 25 height 25
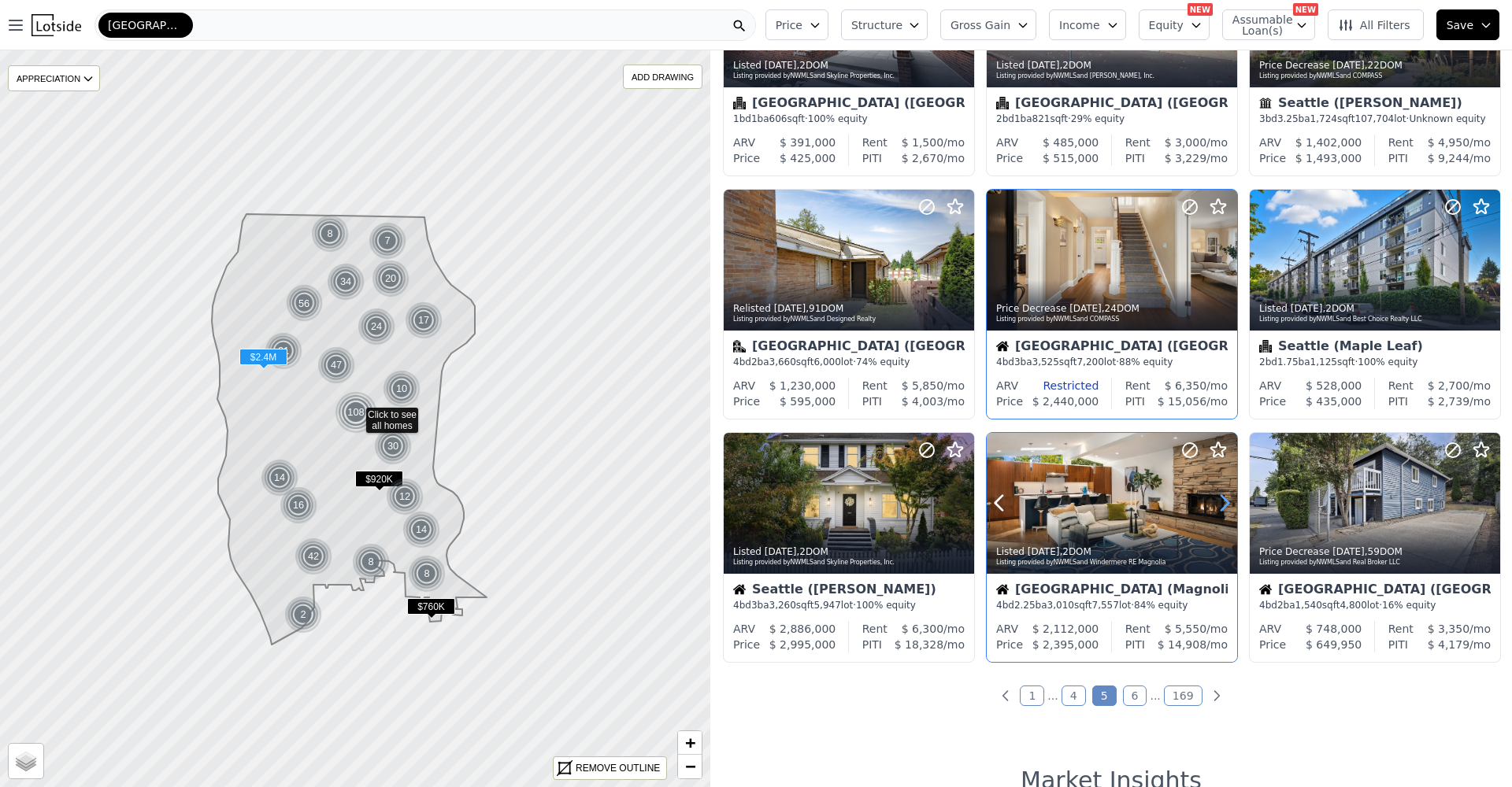
click at [1219, 507] on icon at bounding box center [1225, 503] width 25 height 25
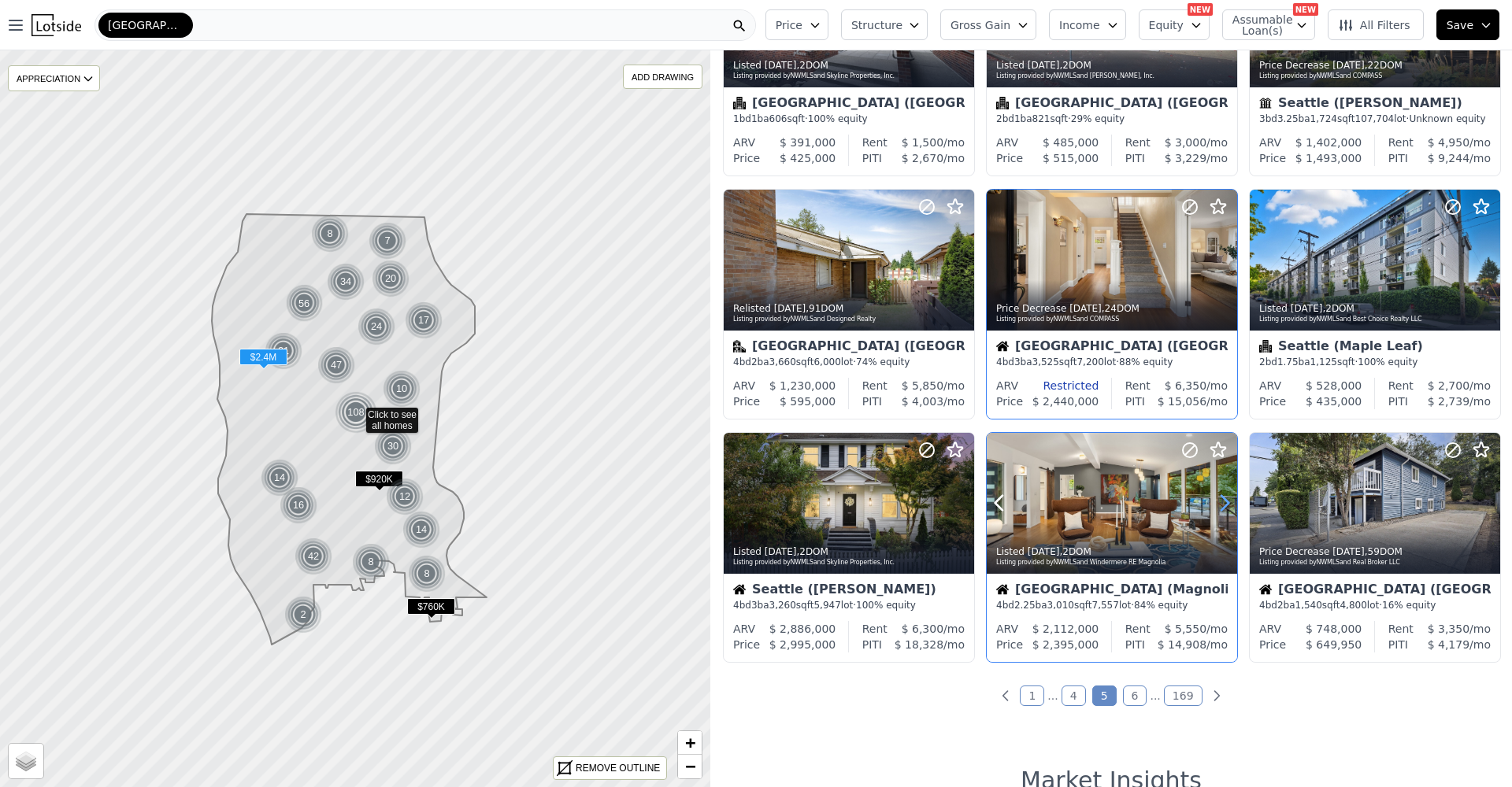
click at [1219, 507] on icon at bounding box center [1225, 503] width 25 height 25
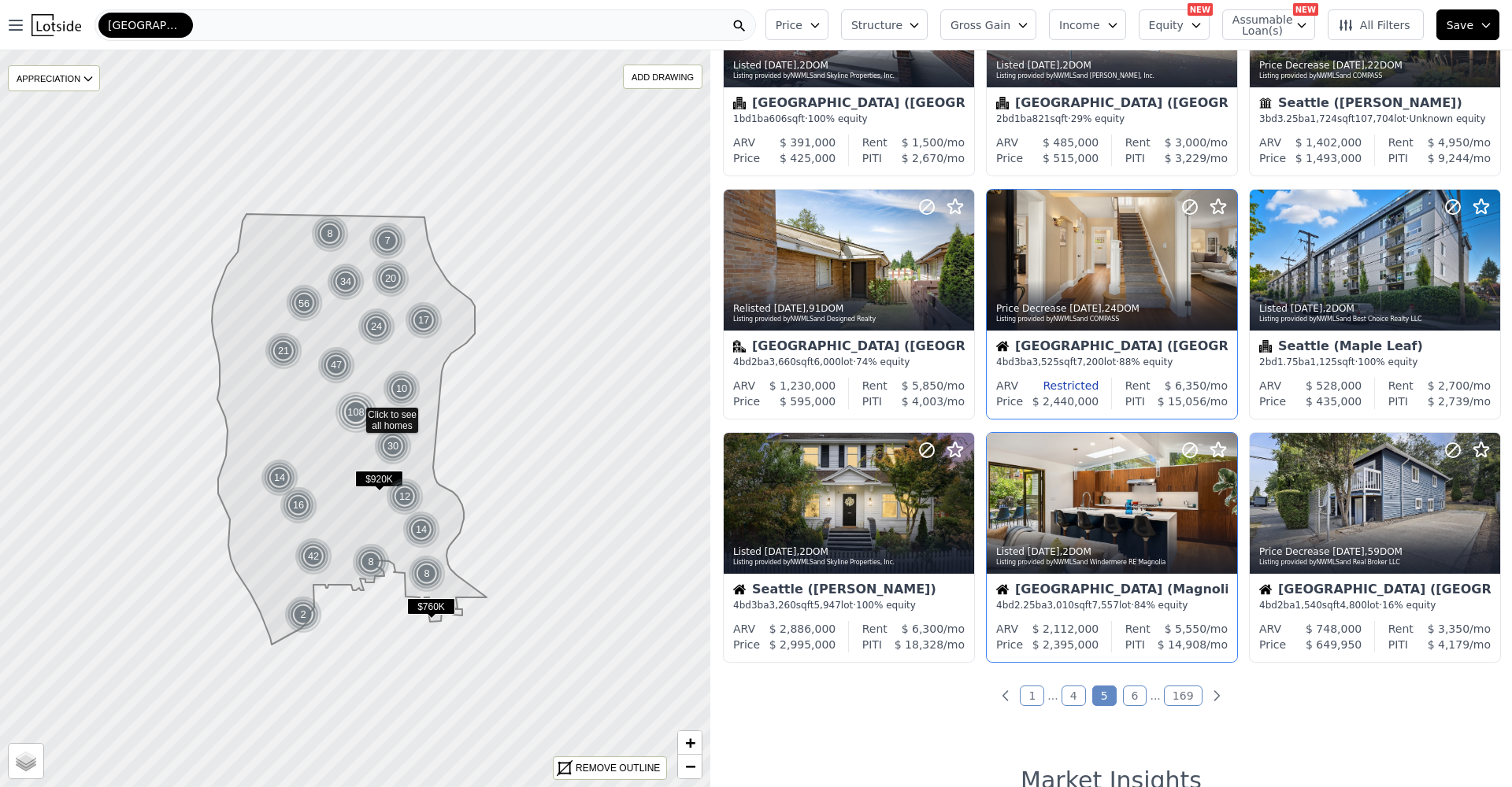
click at [1135, 700] on link "6" at bounding box center [1135, 696] width 25 height 21
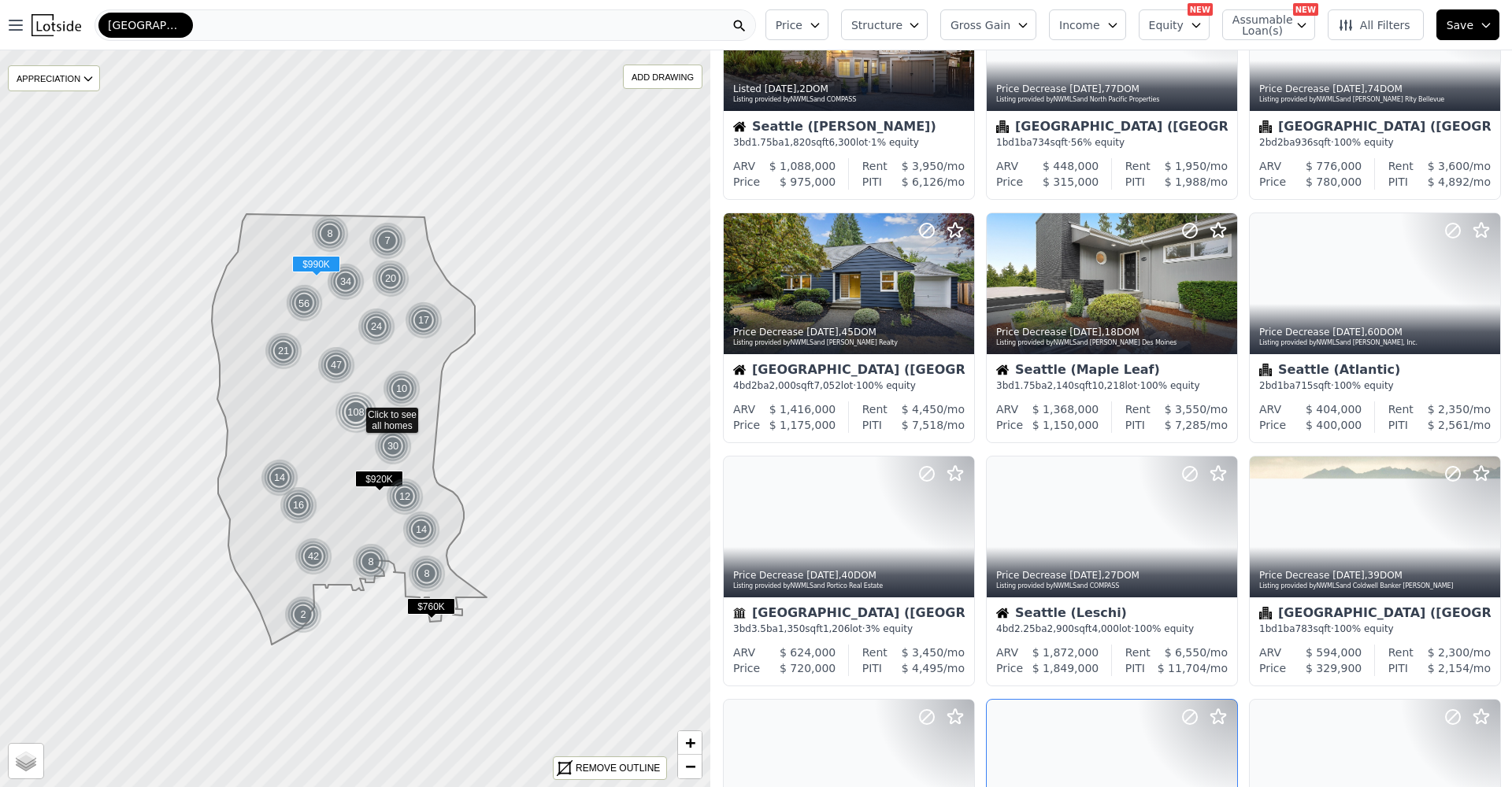
scroll to position [269, 0]
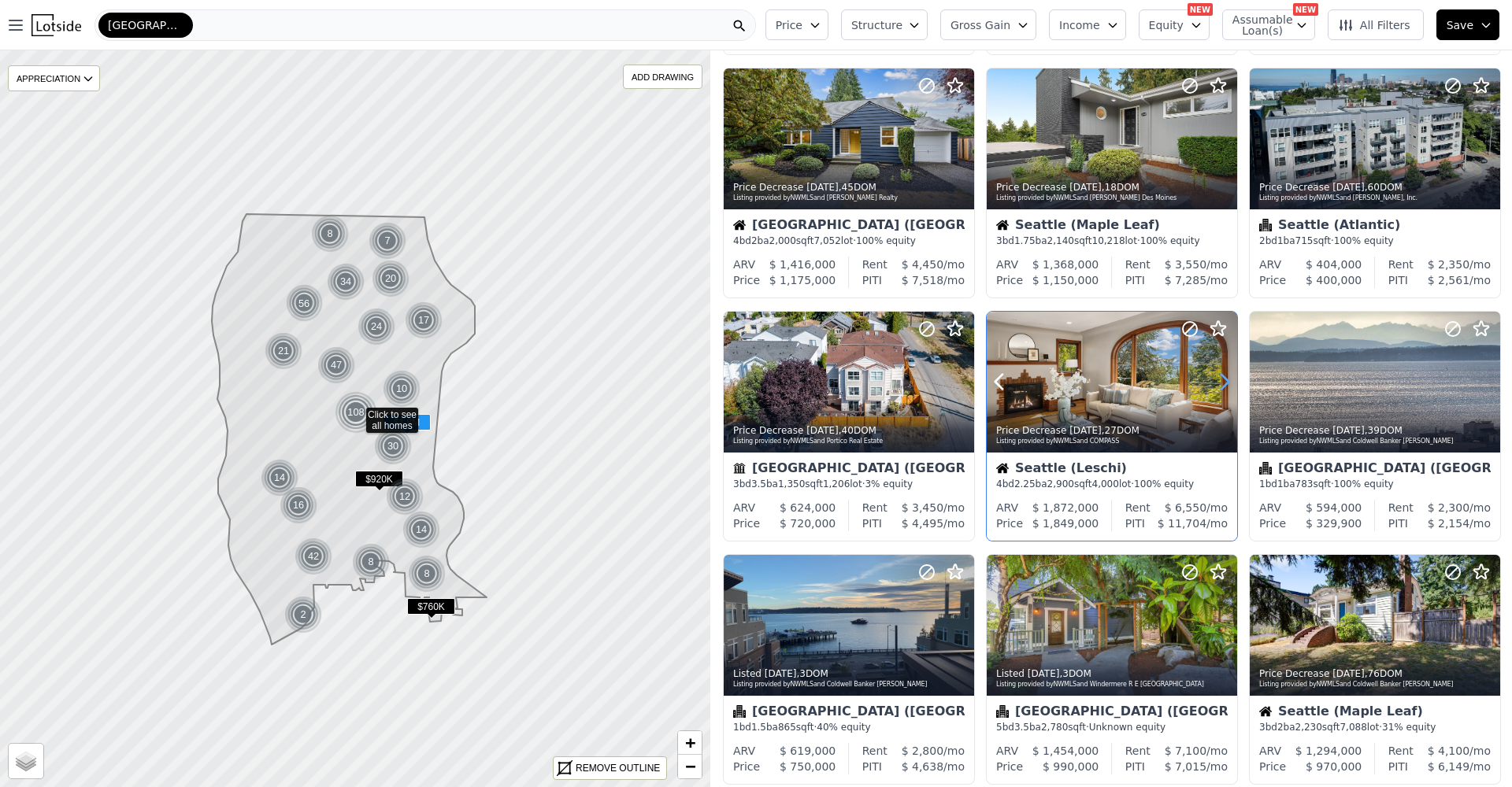
click at [1220, 382] on icon at bounding box center [1225, 382] width 25 height 25
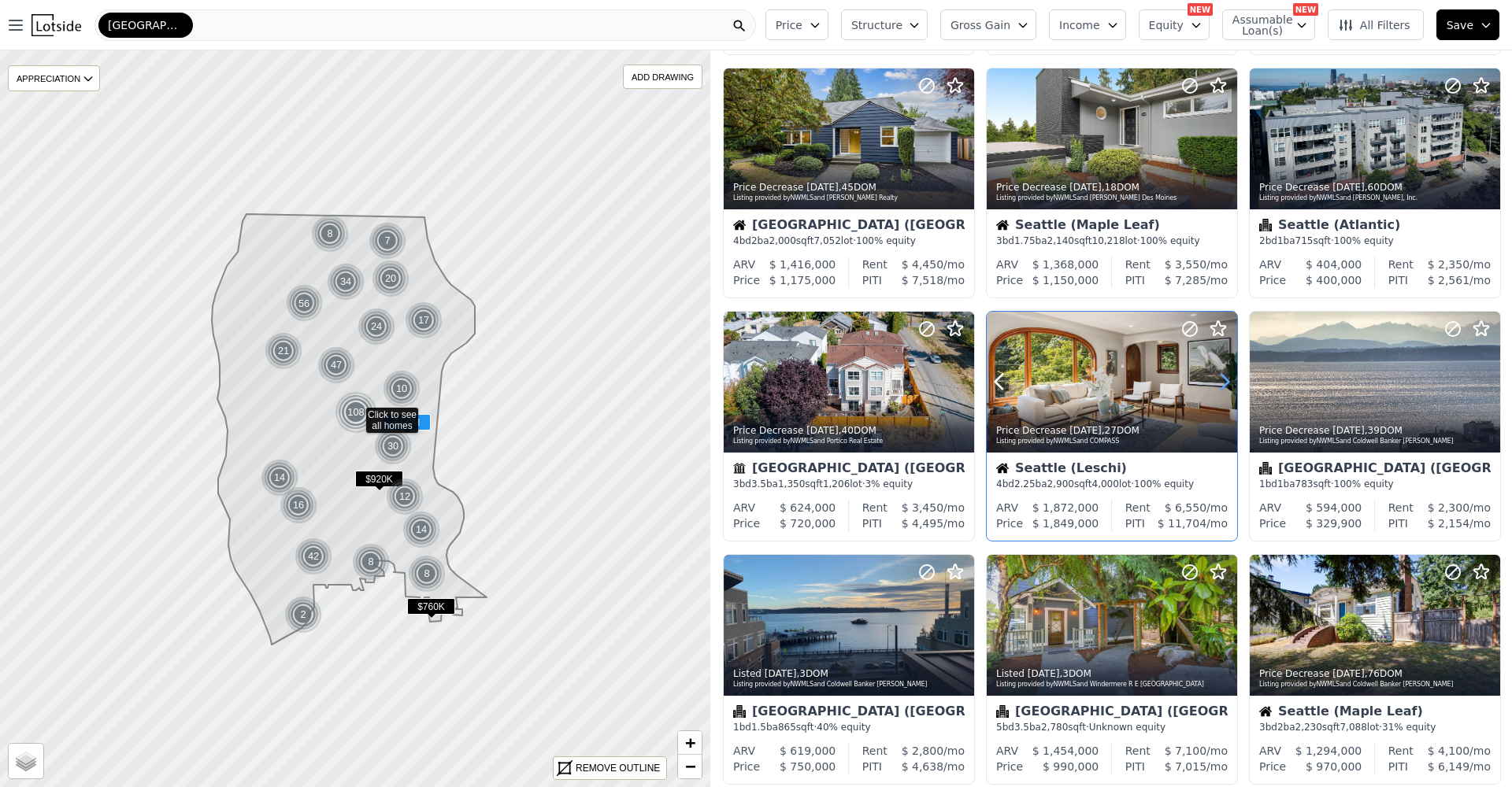
click at [1220, 382] on icon at bounding box center [1225, 382] width 25 height 25
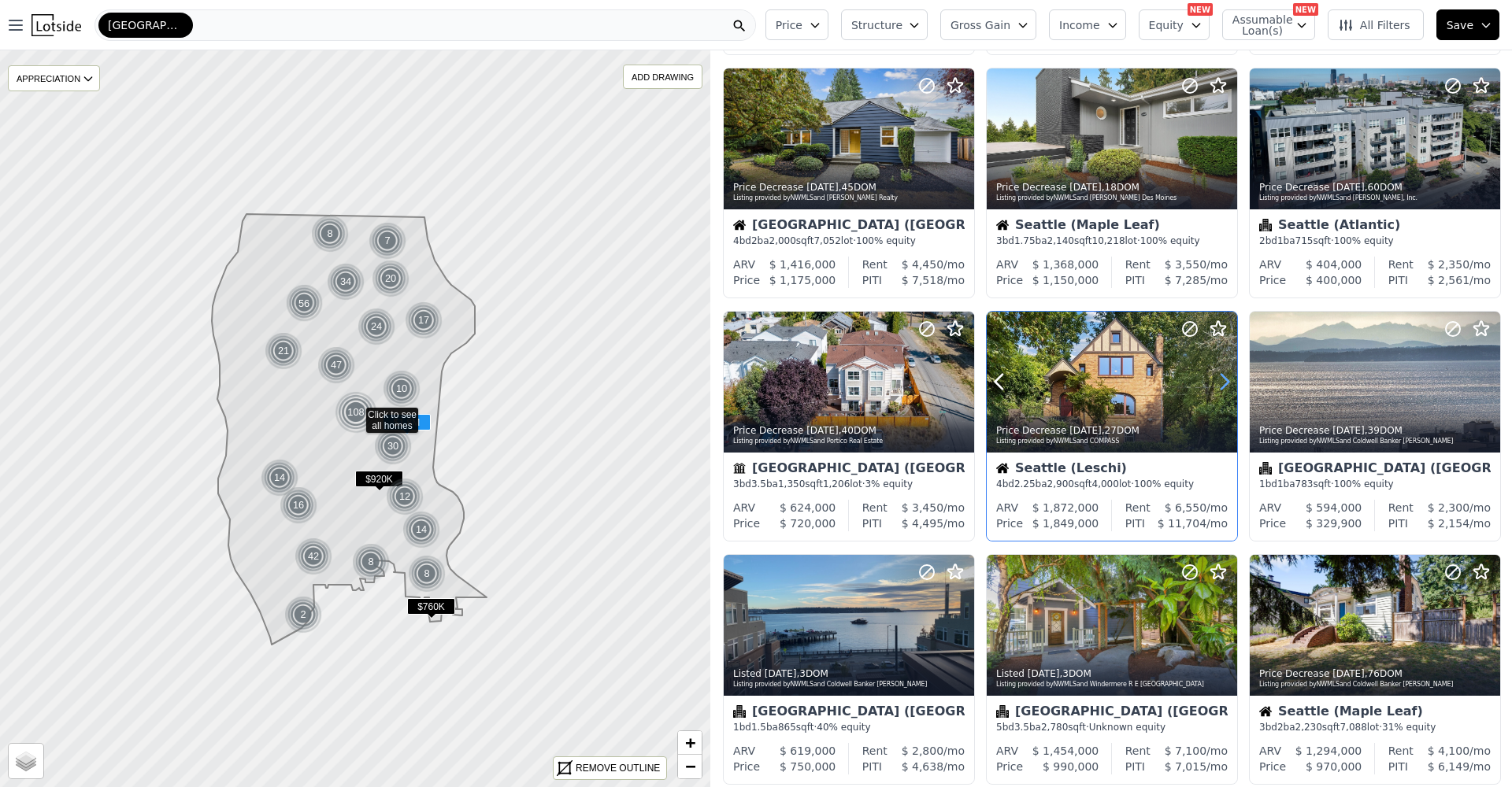
click at [1220, 382] on icon at bounding box center [1225, 382] width 25 height 25
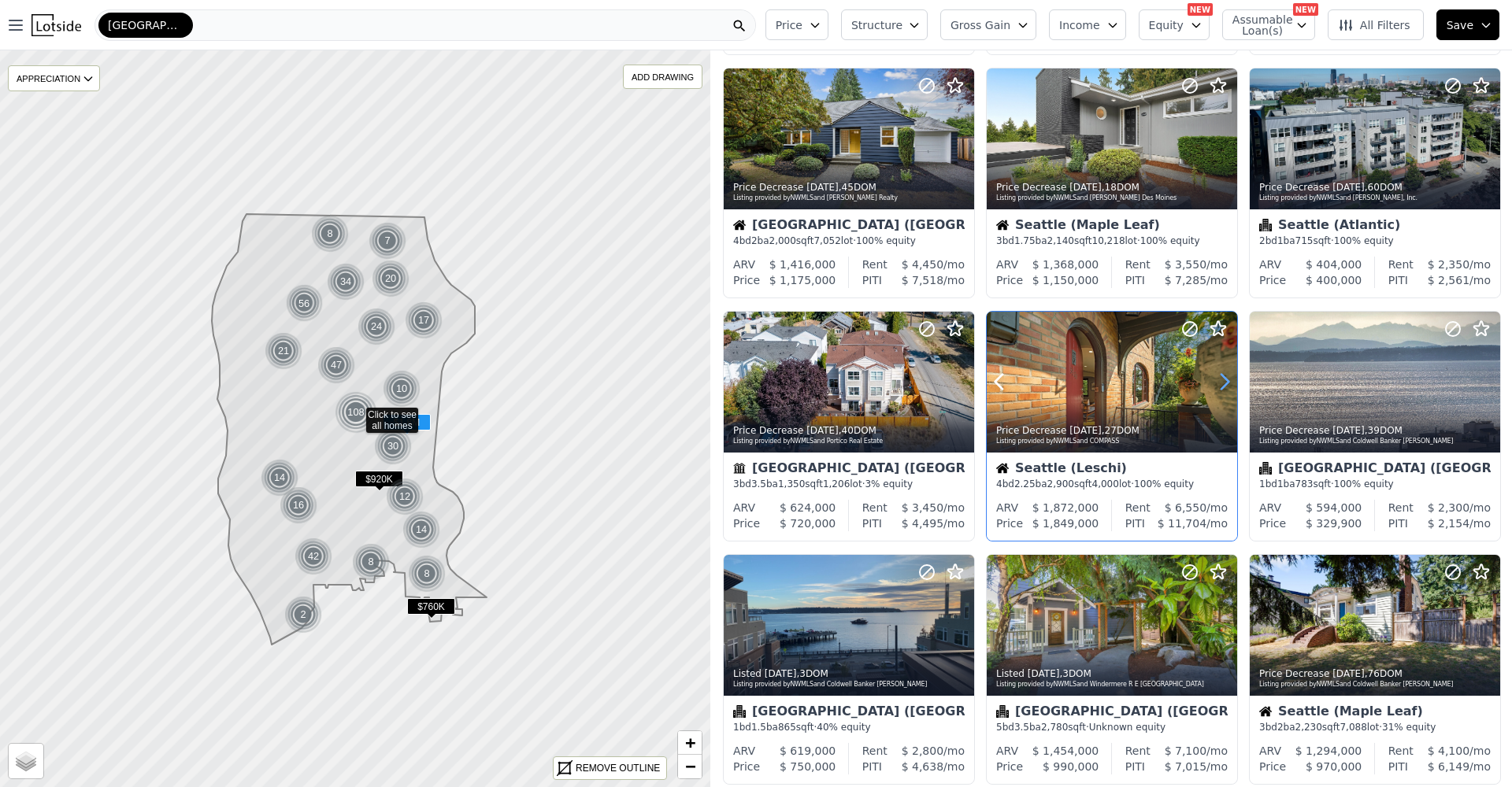
click at [1220, 382] on icon at bounding box center [1225, 382] width 25 height 25
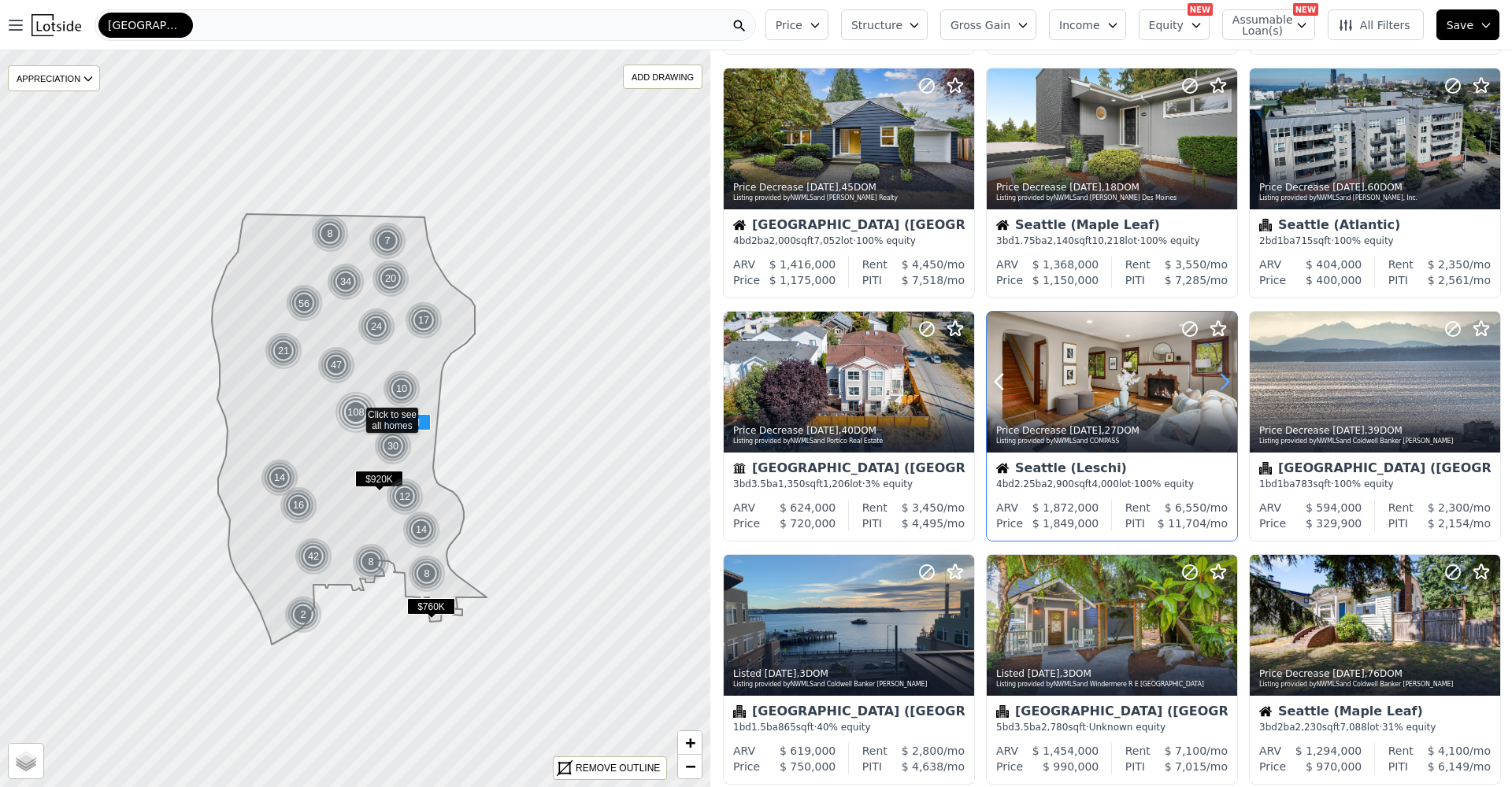
click at [1220, 382] on icon at bounding box center [1225, 382] width 25 height 25
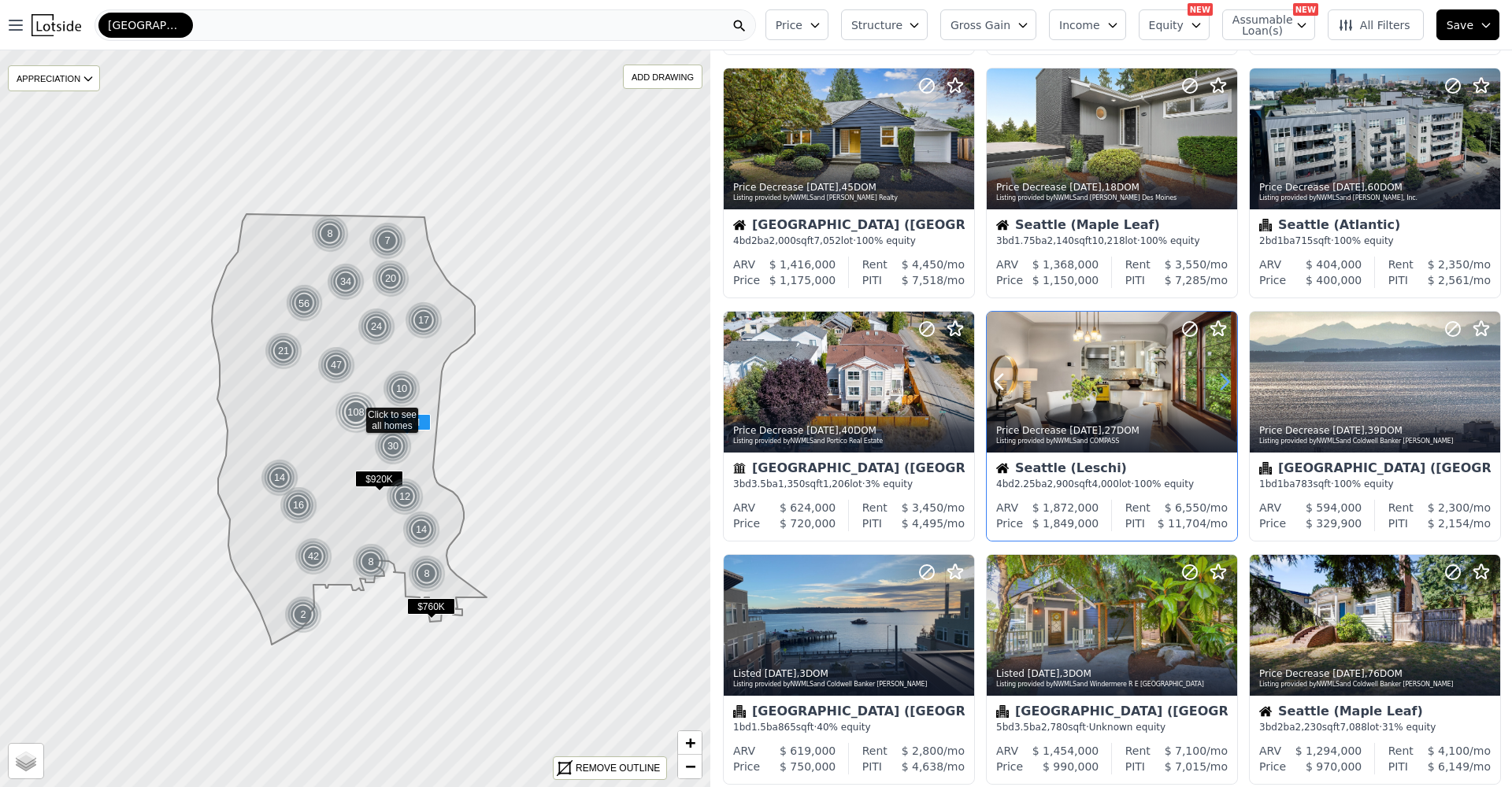
click at [1220, 382] on icon at bounding box center [1225, 382] width 25 height 25
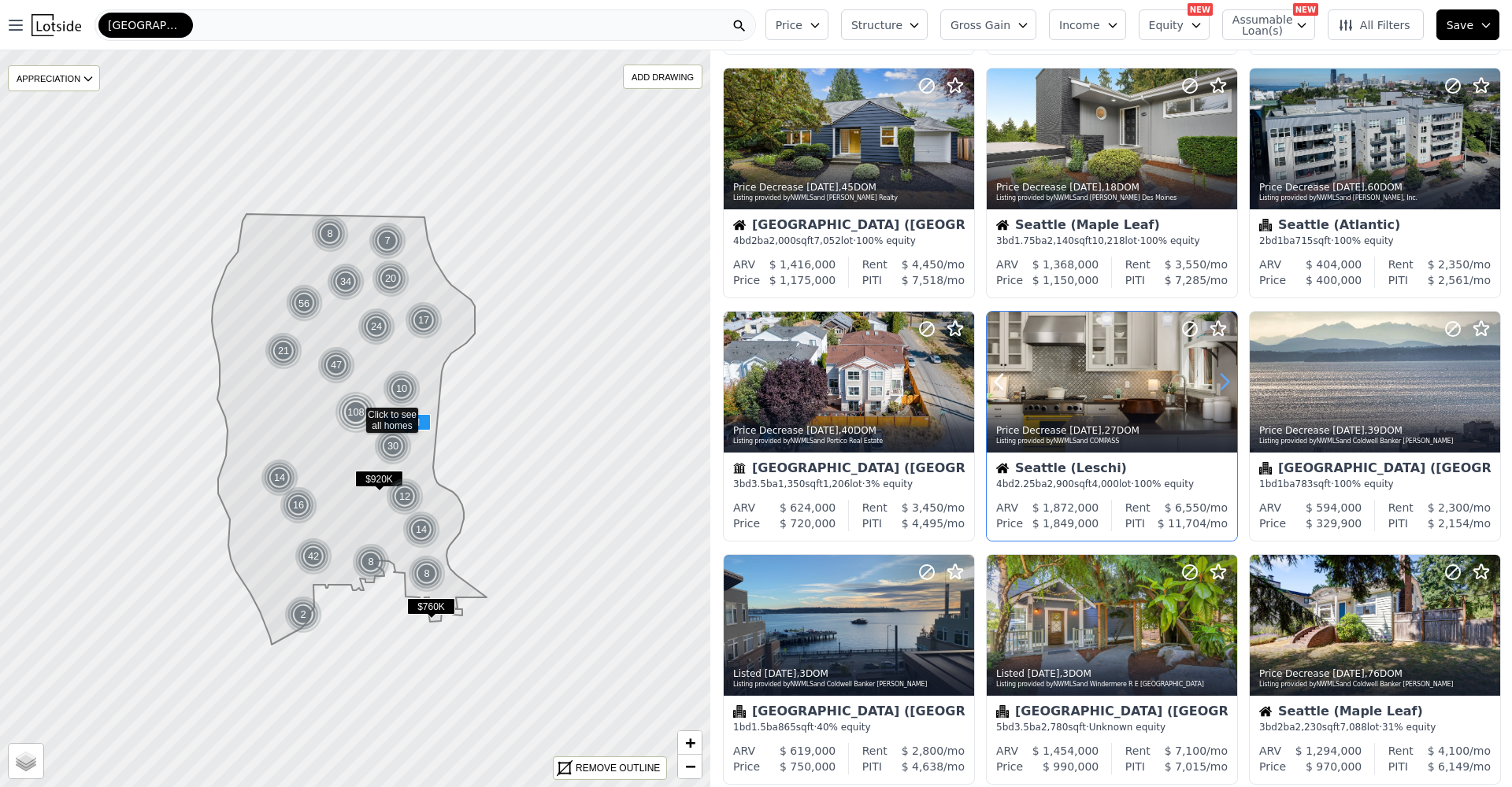
click at [1220, 382] on icon at bounding box center [1225, 382] width 25 height 25
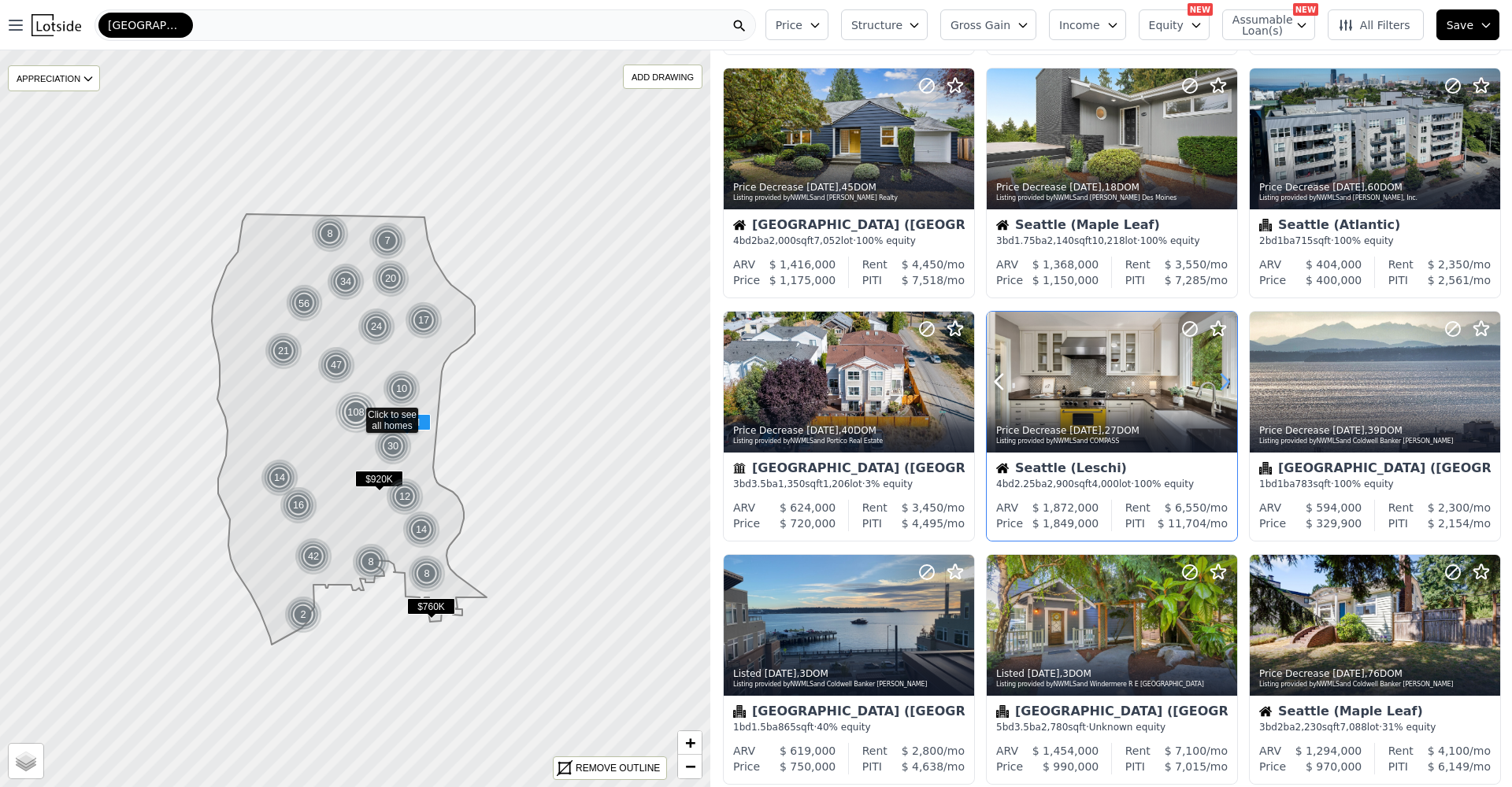
click at [1220, 382] on icon at bounding box center [1225, 382] width 25 height 25
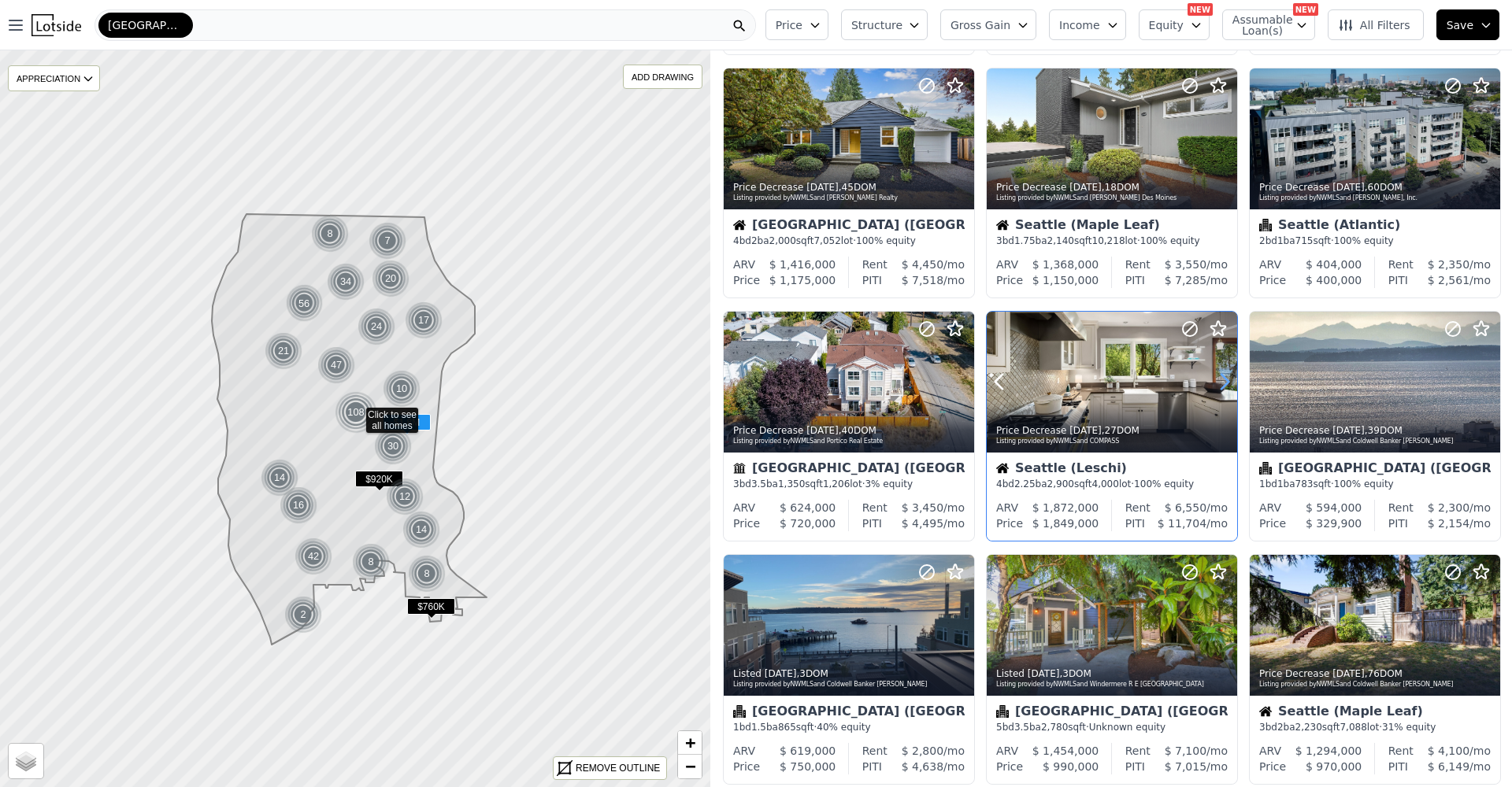
click at [1220, 382] on icon at bounding box center [1225, 382] width 25 height 25
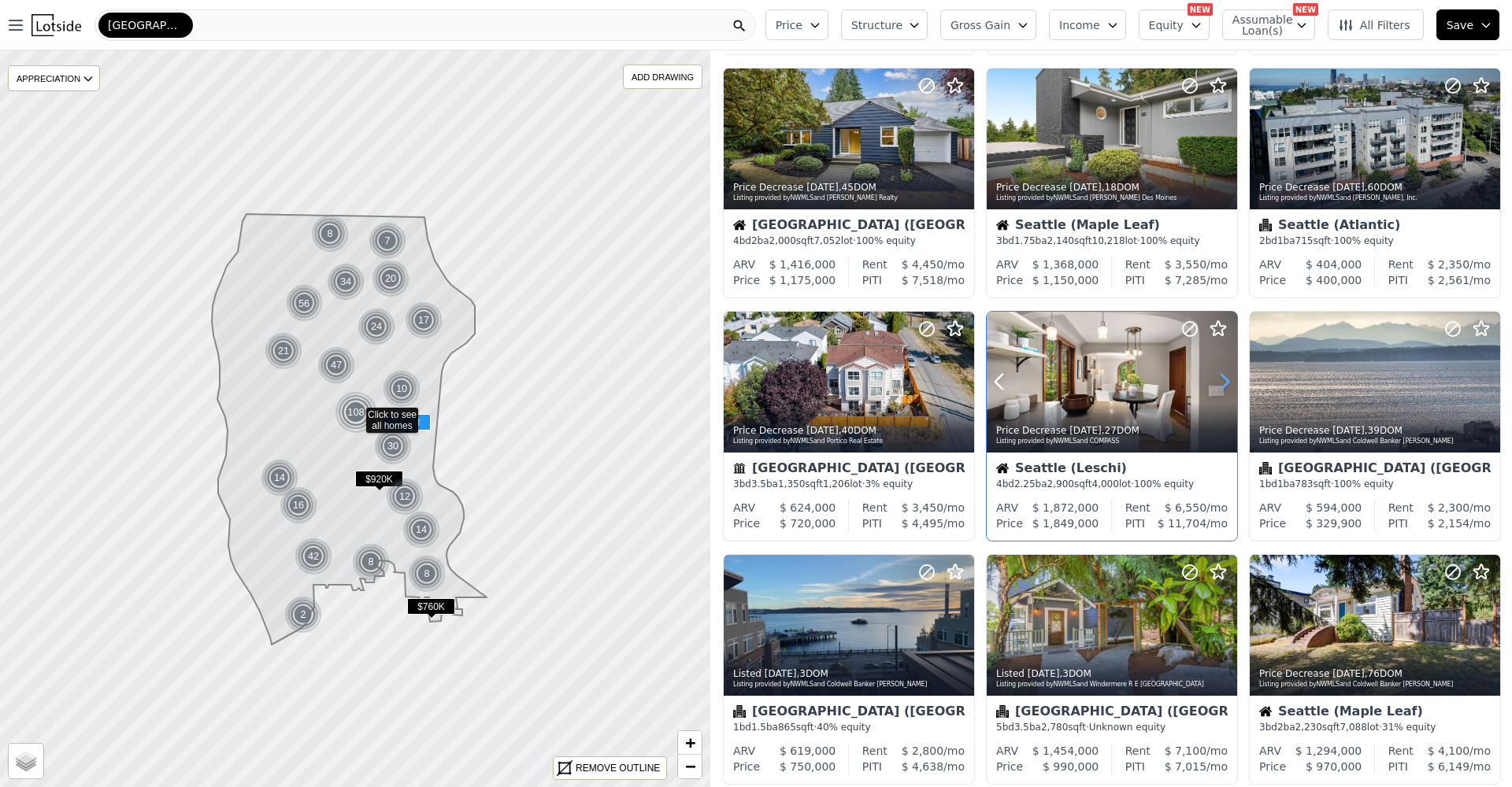
click at [1220, 382] on icon at bounding box center [1225, 382] width 25 height 25
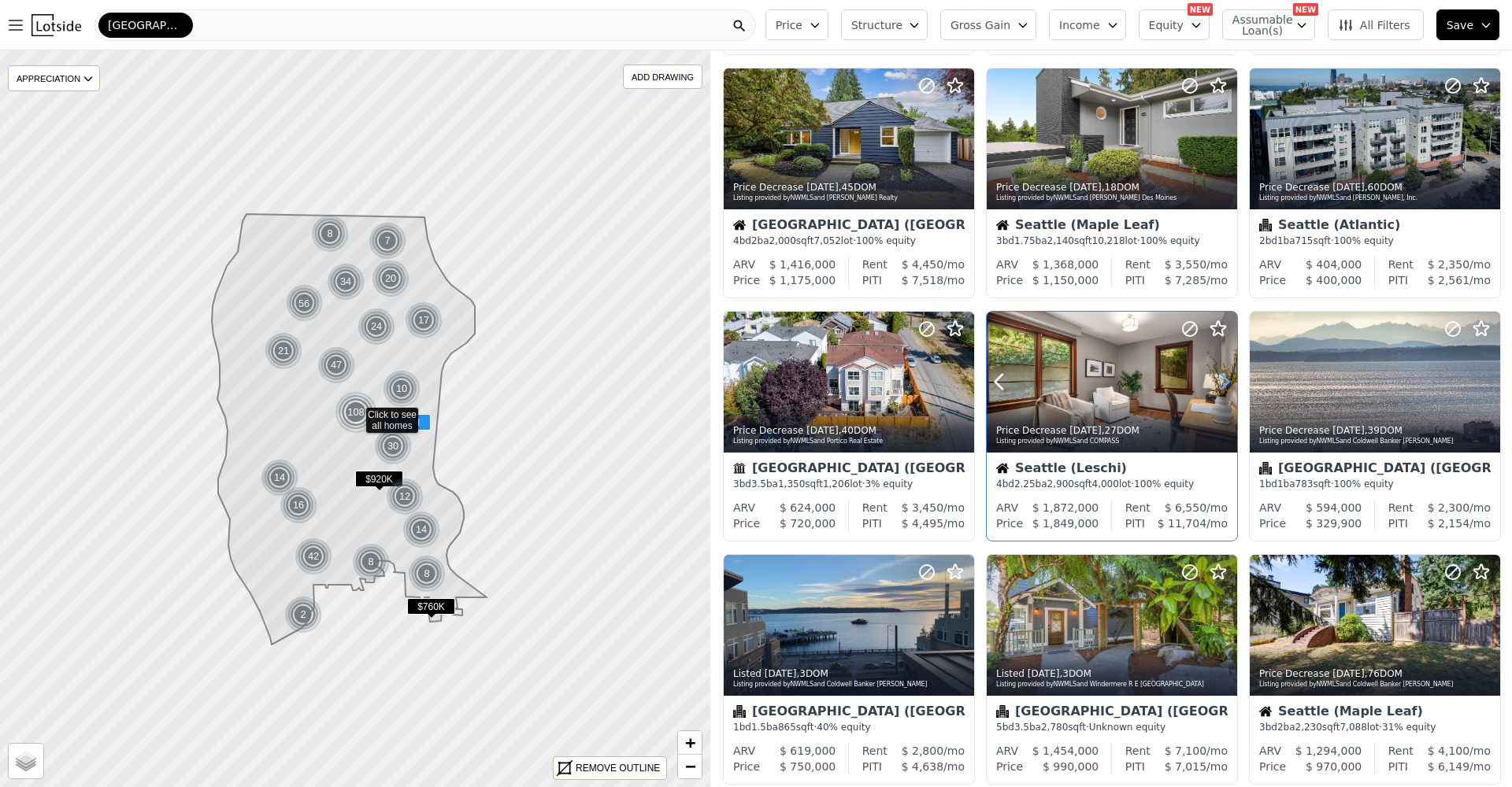
click at [1220, 383] on icon at bounding box center [1225, 382] width 25 height 25
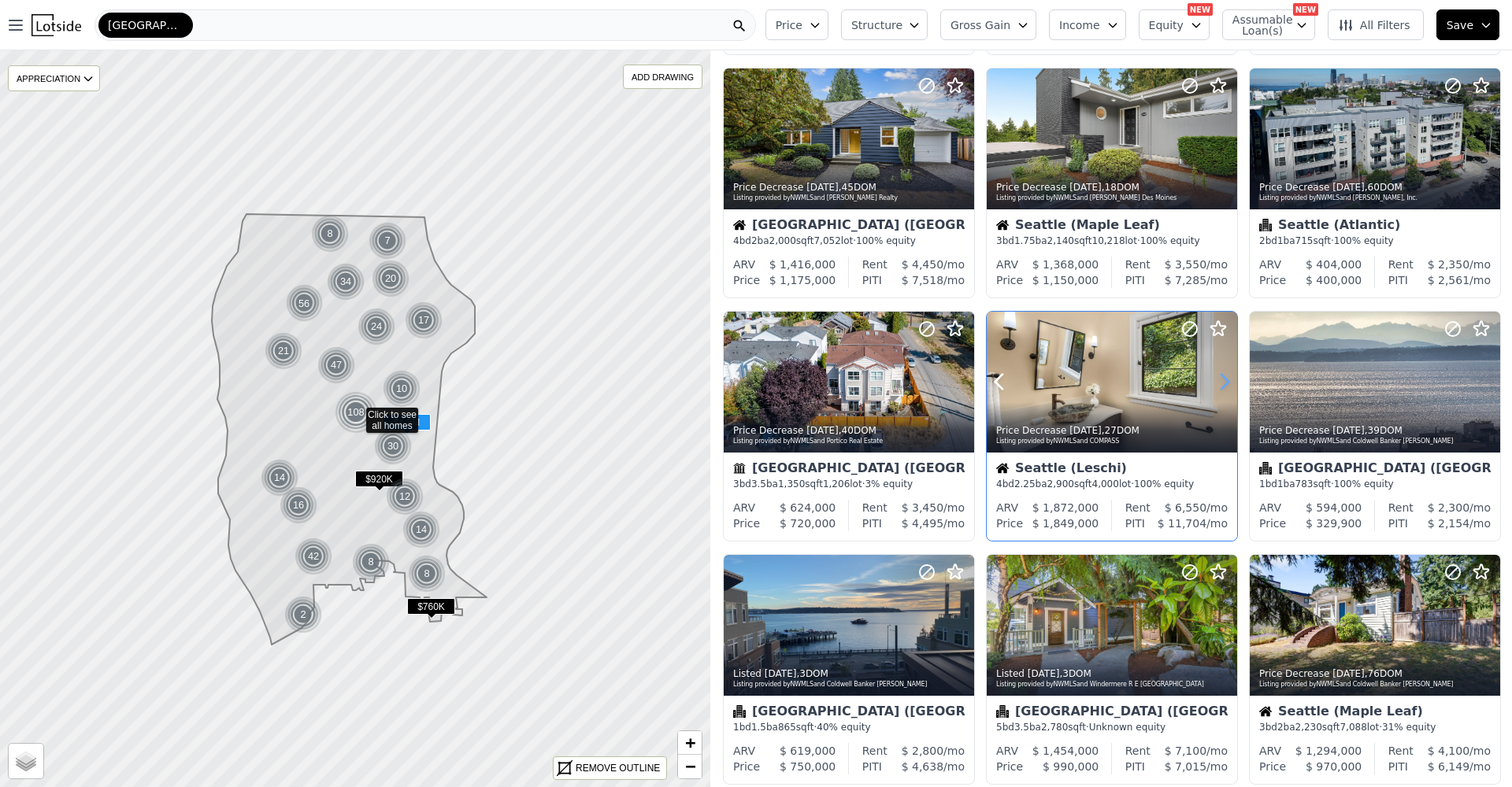
click at [1220, 383] on icon at bounding box center [1225, 382] width 25 height 25
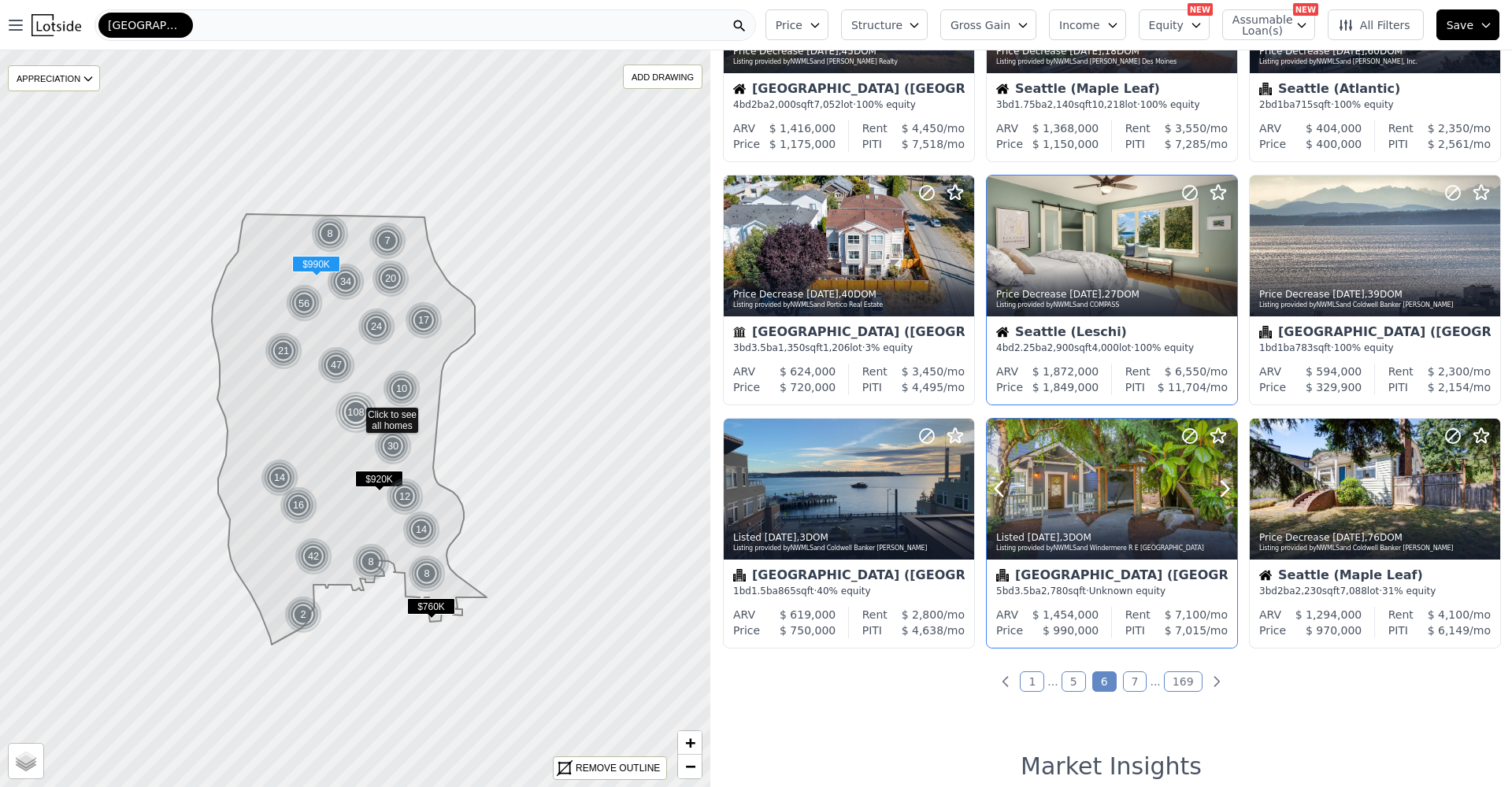
scroll to position [555, 0]
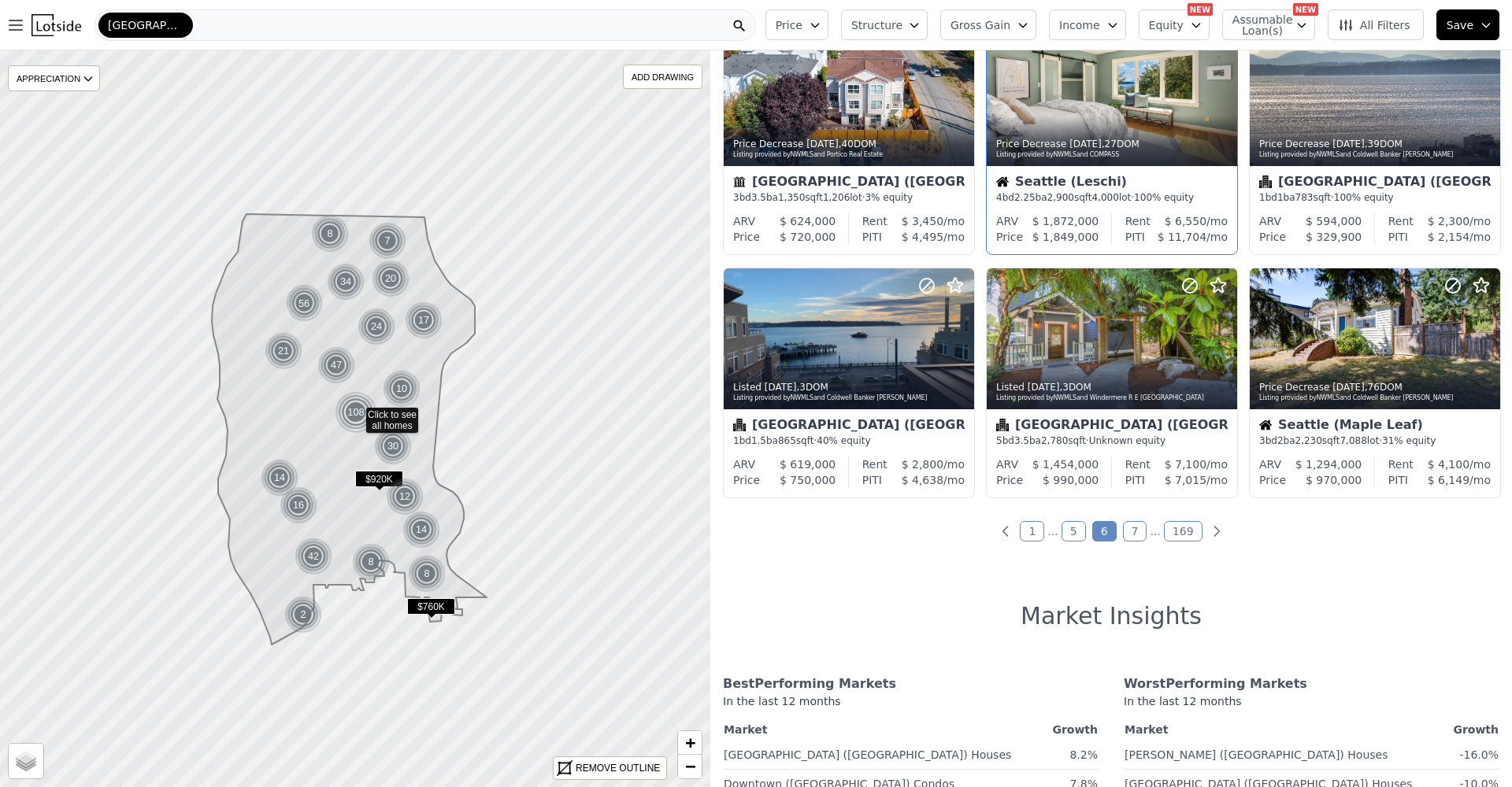
click at [1129, 541] on link "7" at bounding box center [1135, 532] width 25 height 21
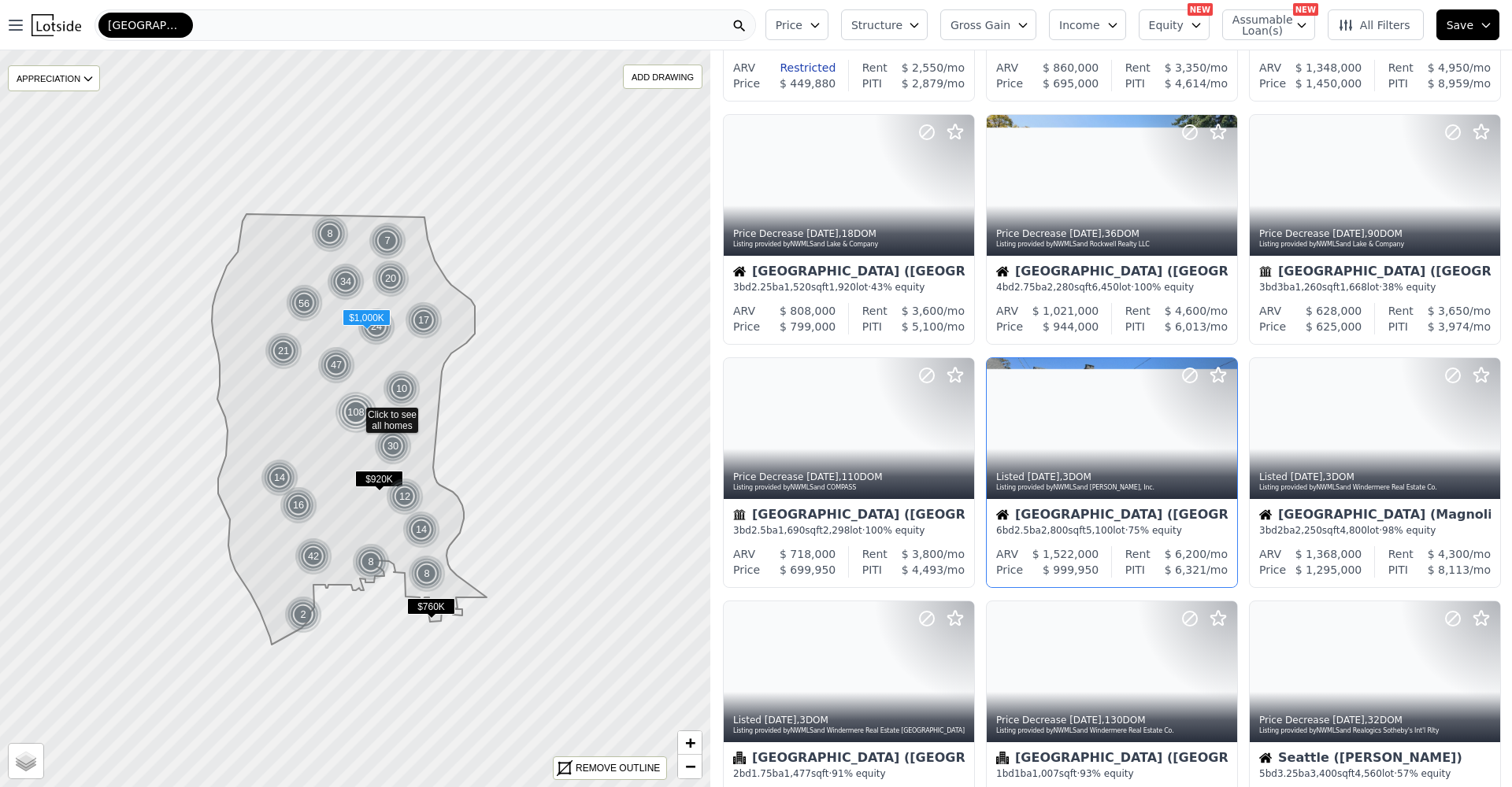
scroll to position [509, 0]
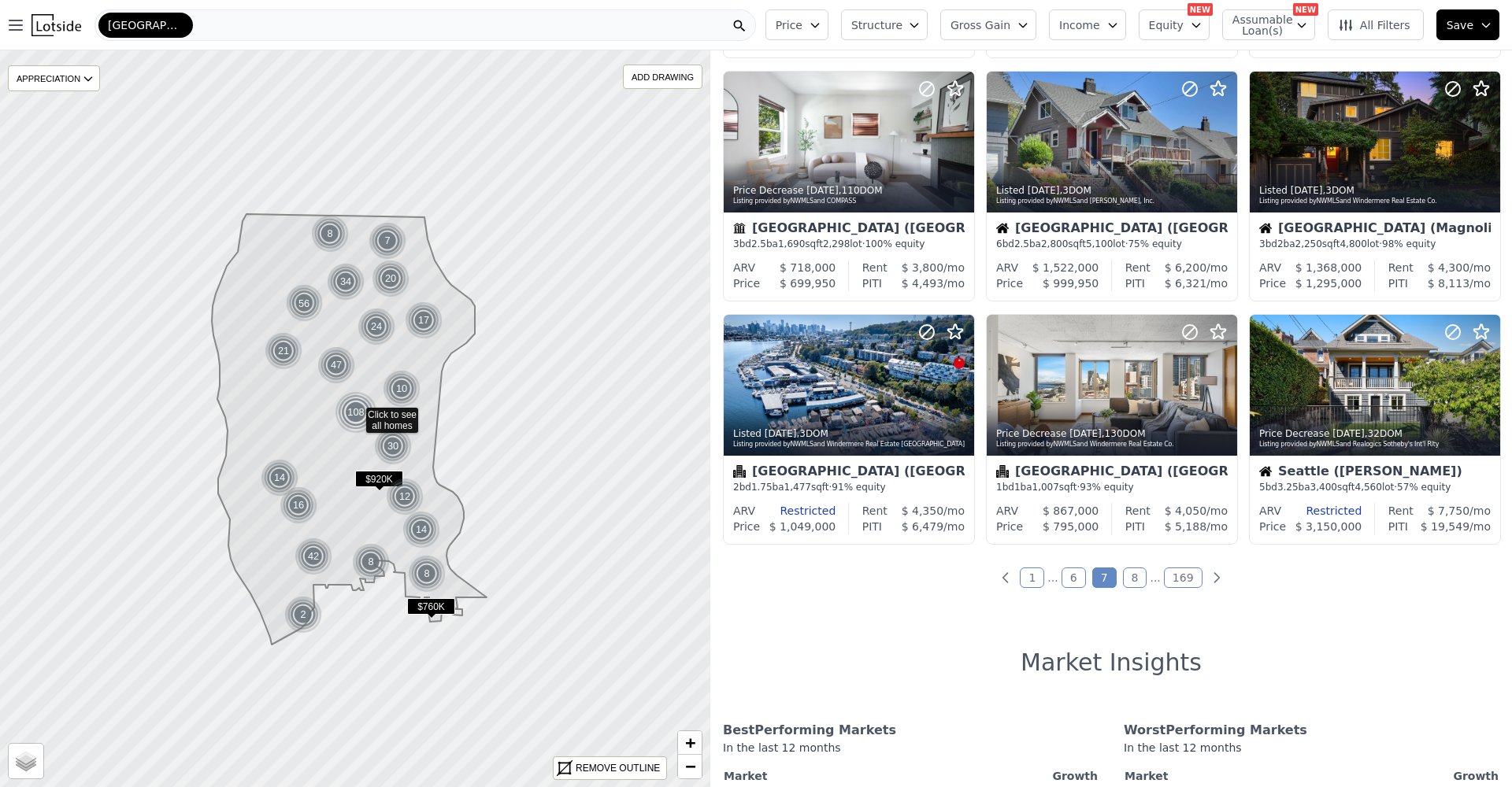
click at [1127, 578] on link "8" at bounding box center [1135, 578] width 25 height 21
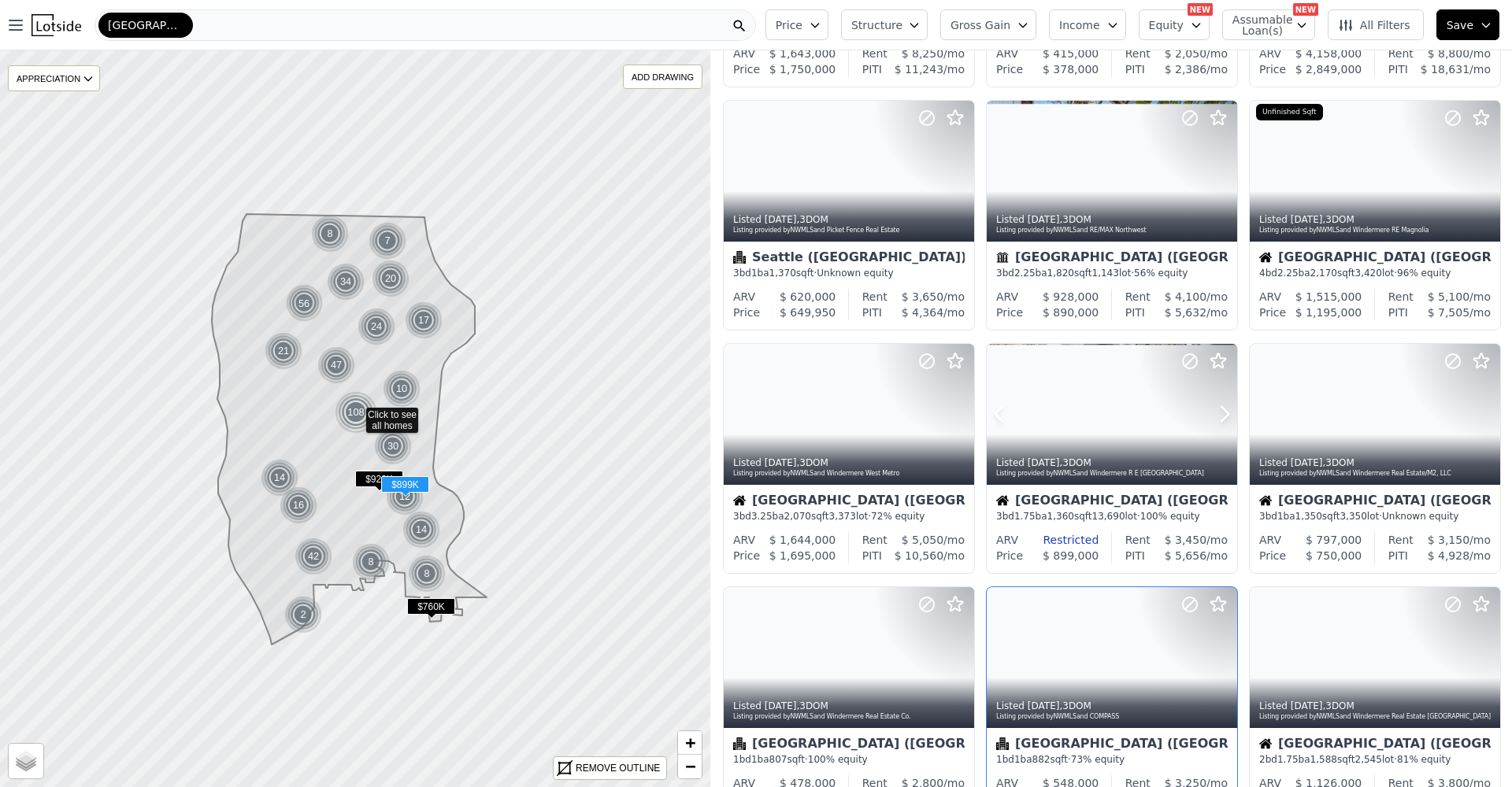
scroll to position [392, 0]
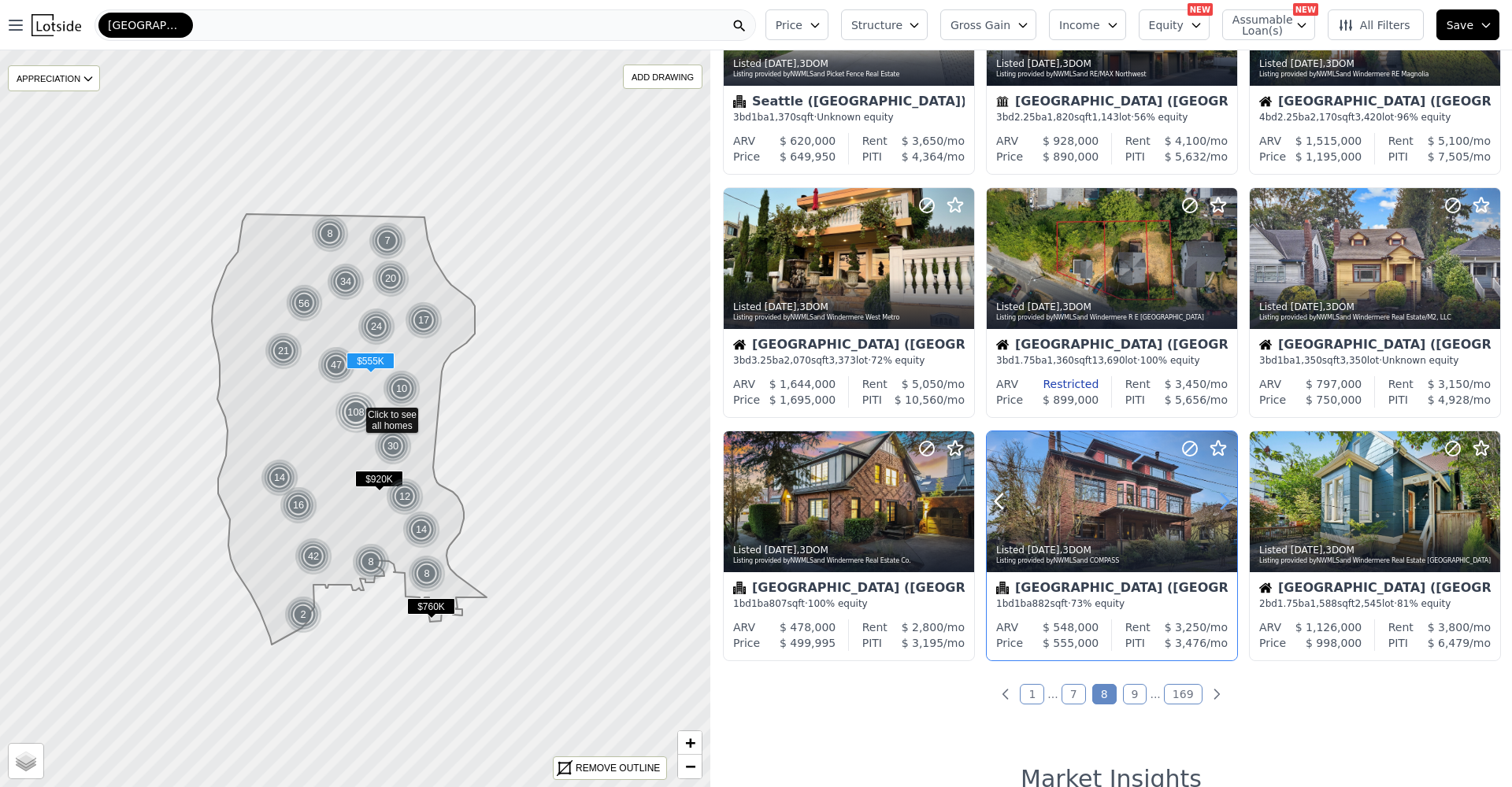
click at [1222, 512] on icon at bounding box center [1225, 502] width 25 height 25
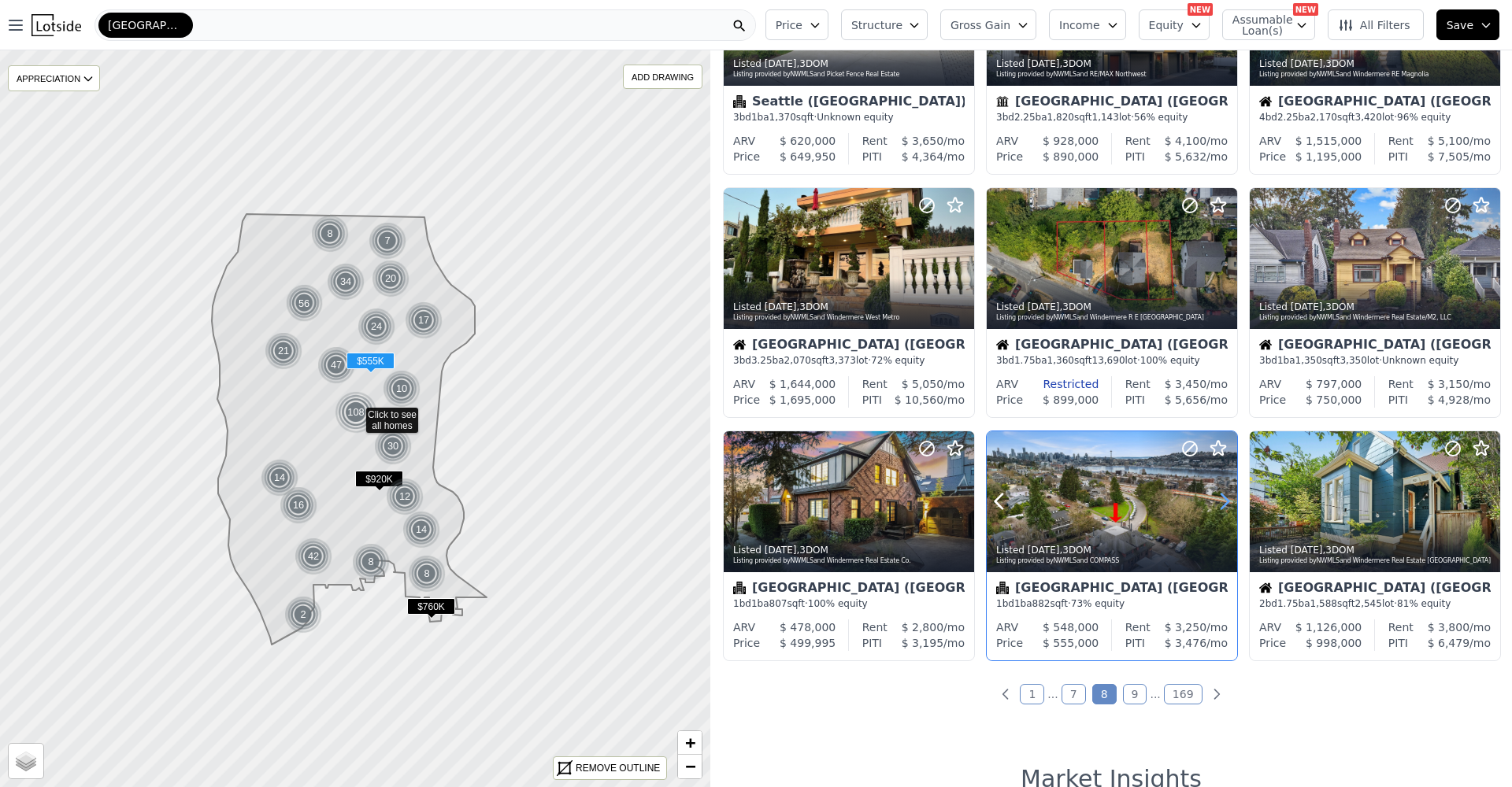
click at [1222, 512] on icon at bounding box center [1225, 502] width 25 height 25
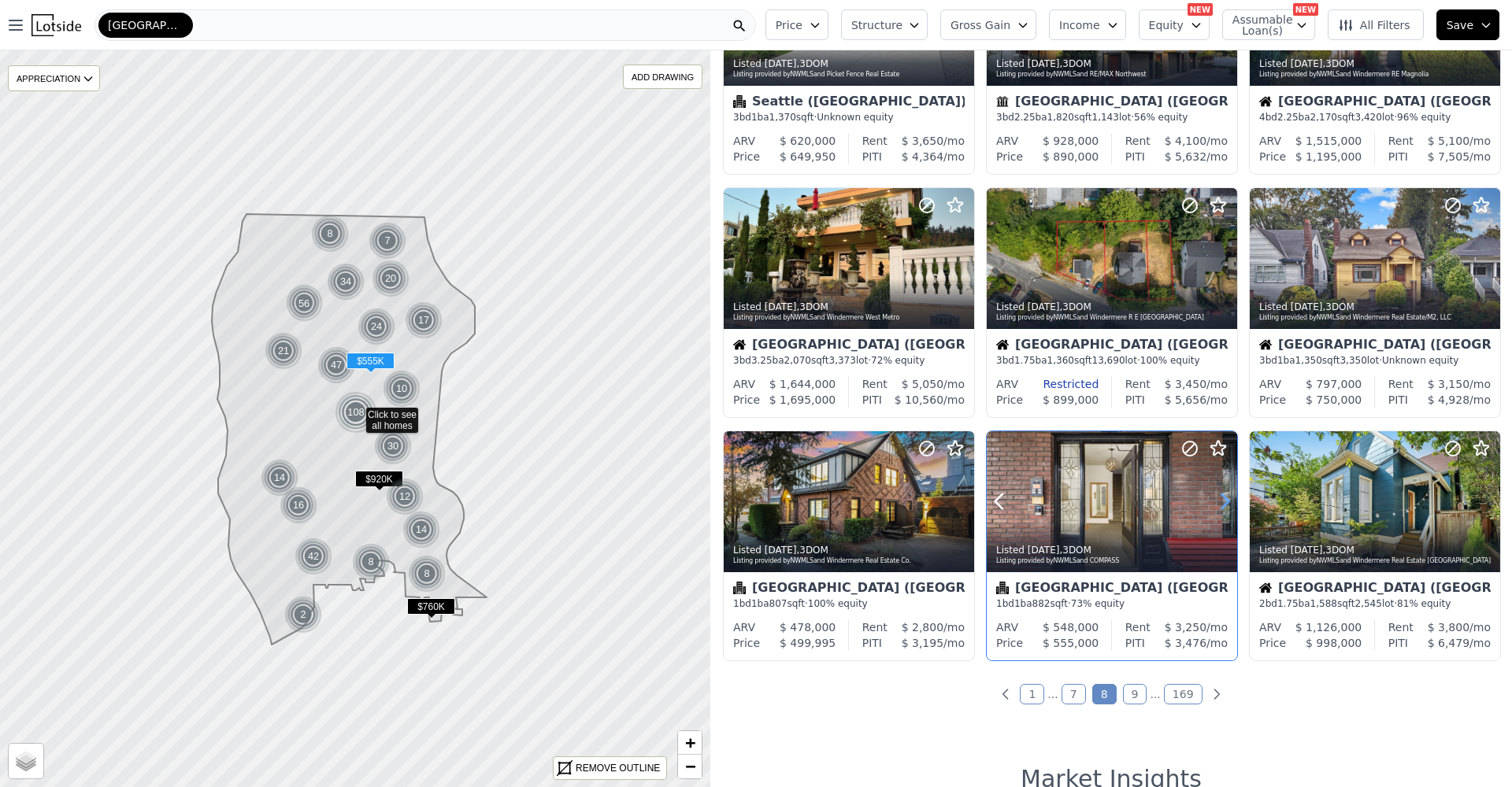
click at [1222, 512] on icon at bounding box center [1225, 502] width 25 height 25
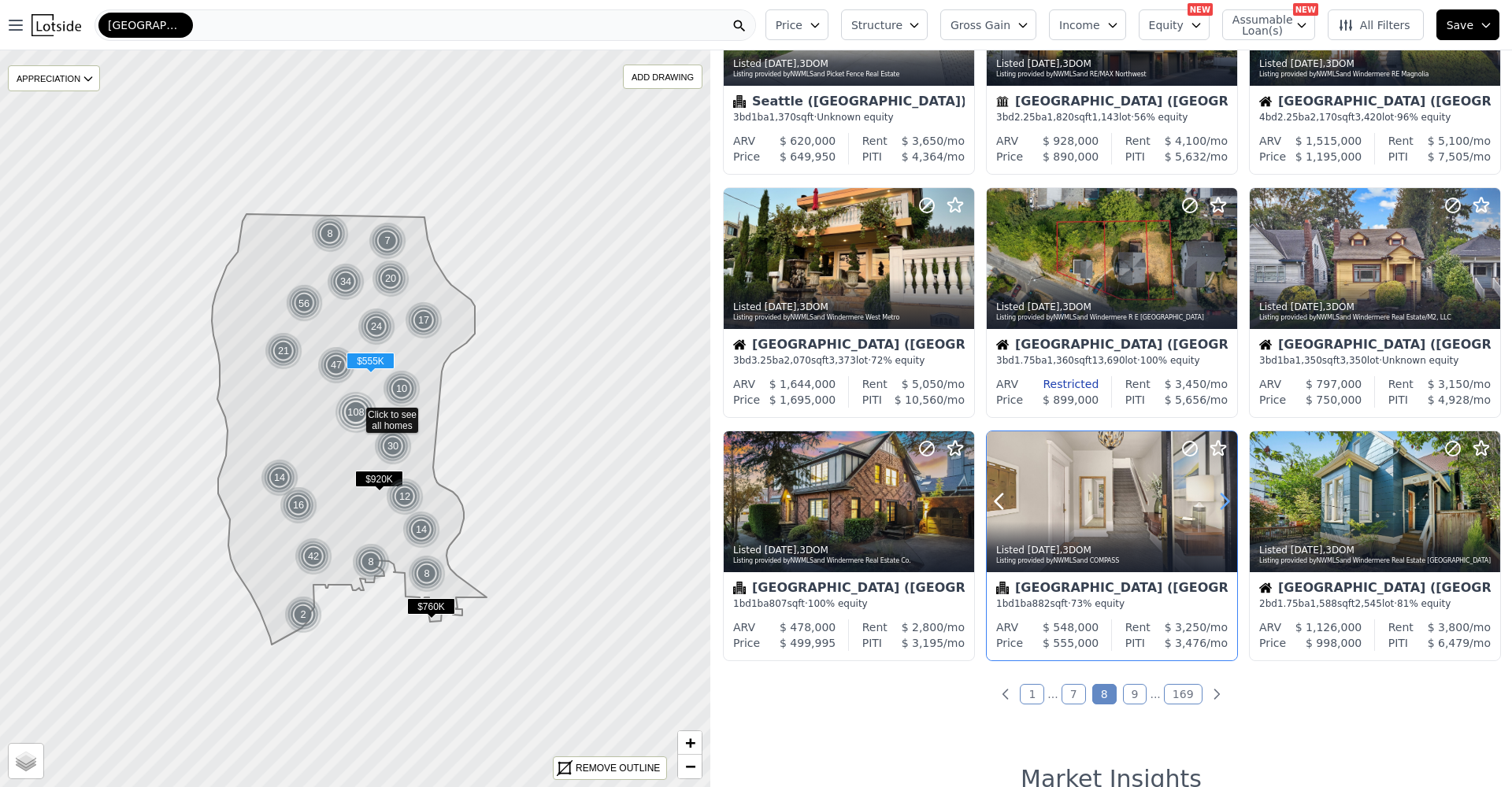
click at [1222, 512] on icon at bounding box center [1225, 502] width 25 height 25
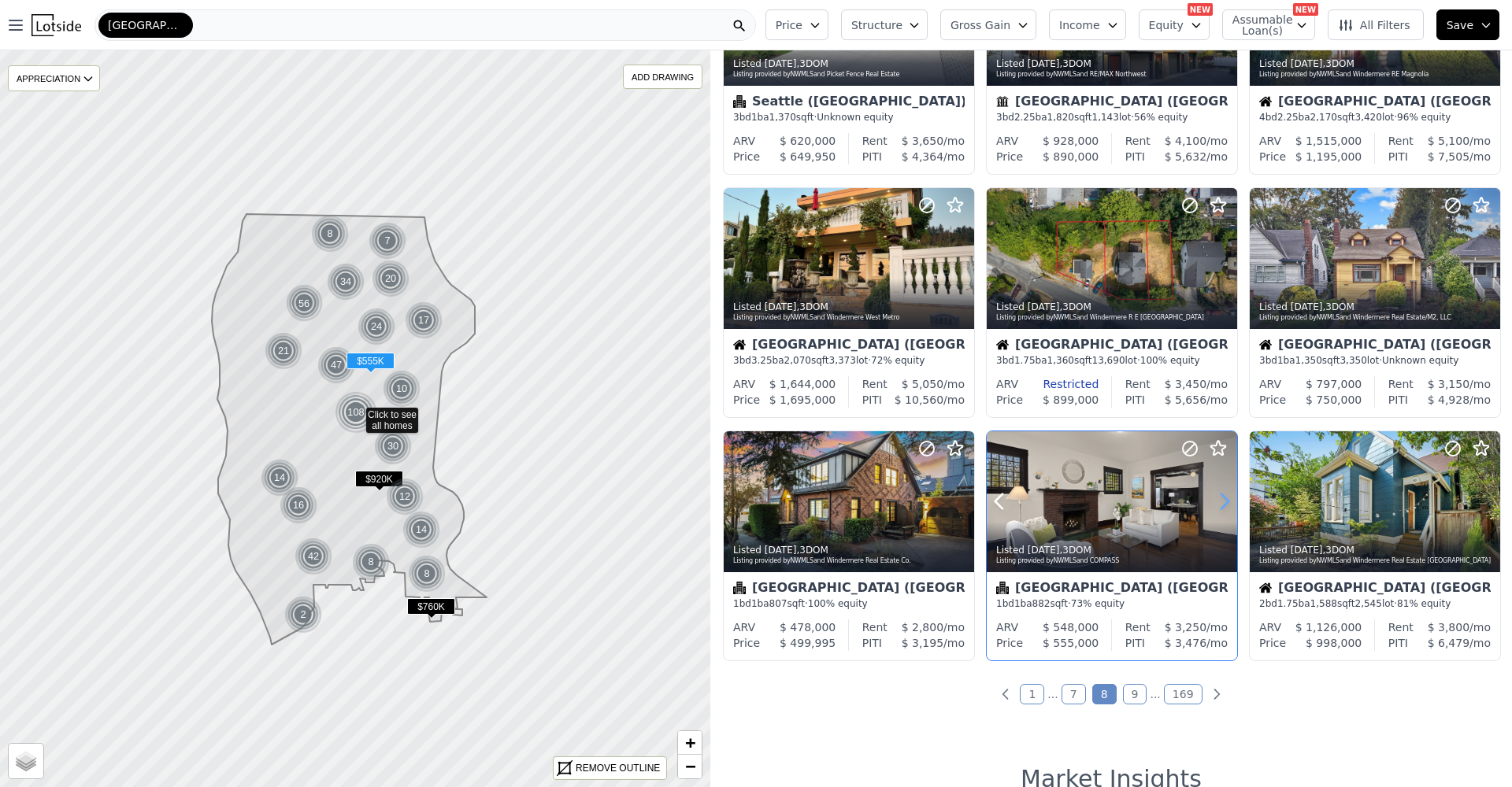
click at [1222, 512] on icon at bounding box center [1225, 502] width 25 height 25
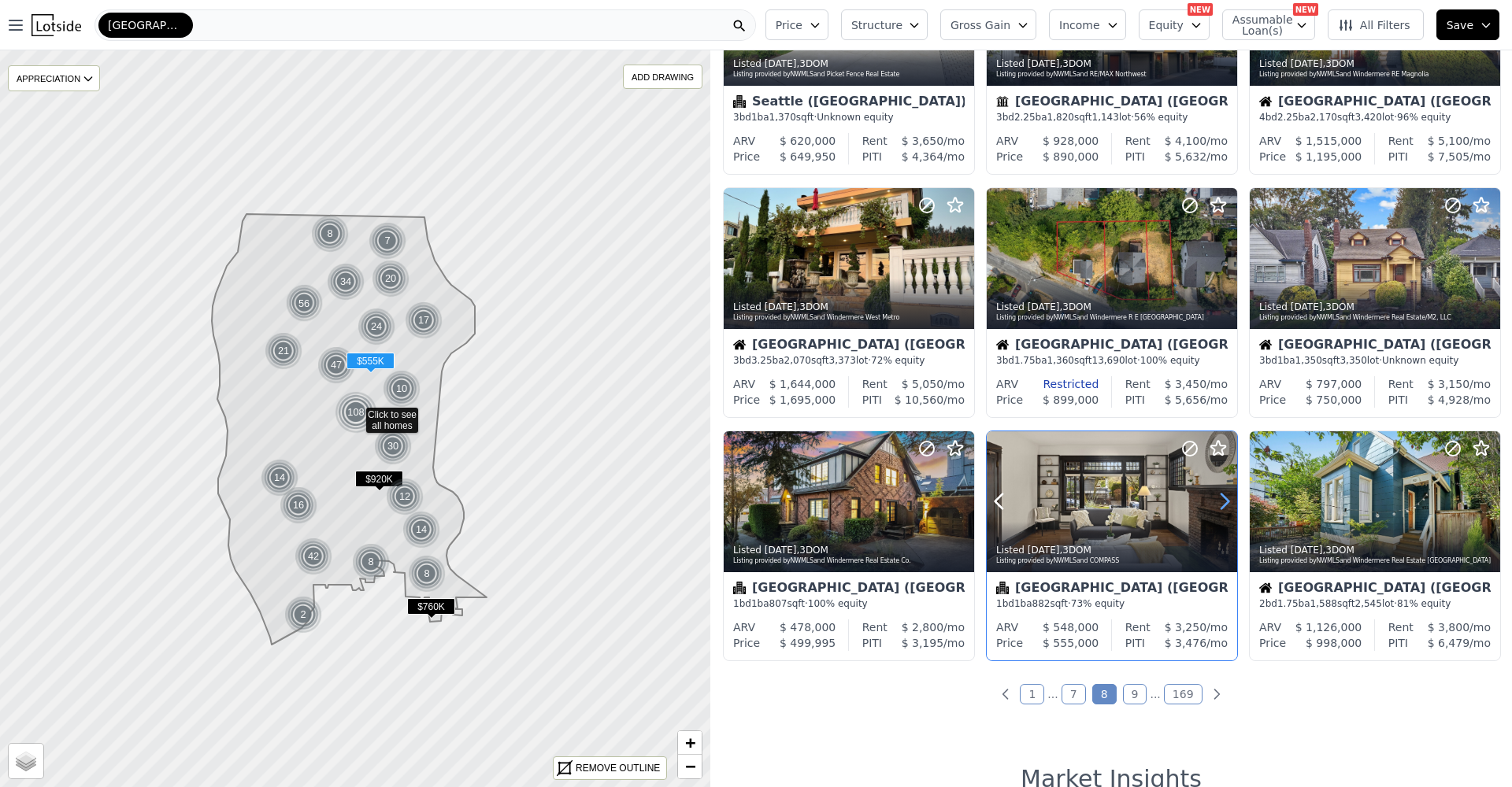
click at [1222, 512] on icon at bounding box center [1225, 502] width 25 height 25
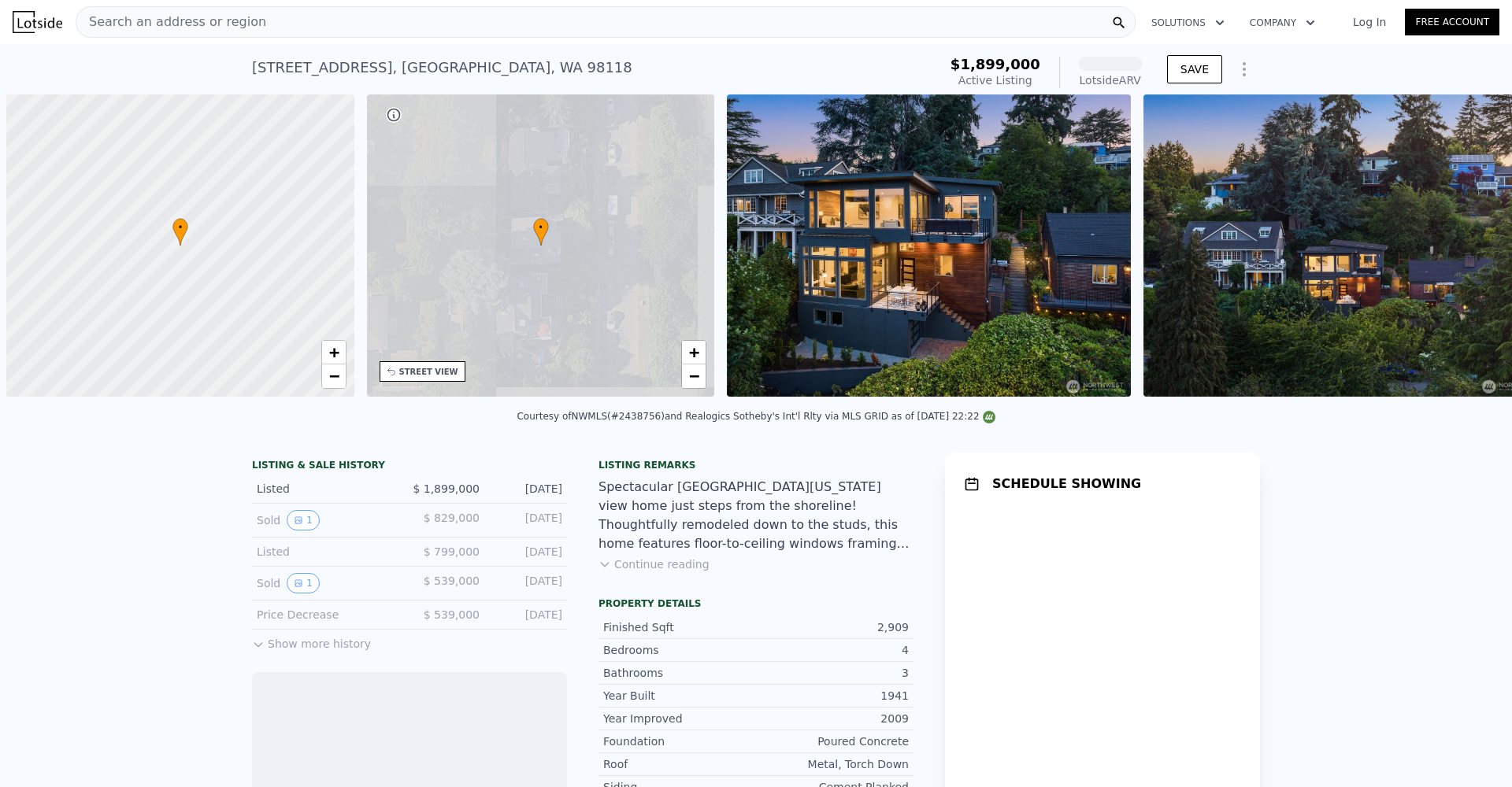
scroll to position [0, 6]
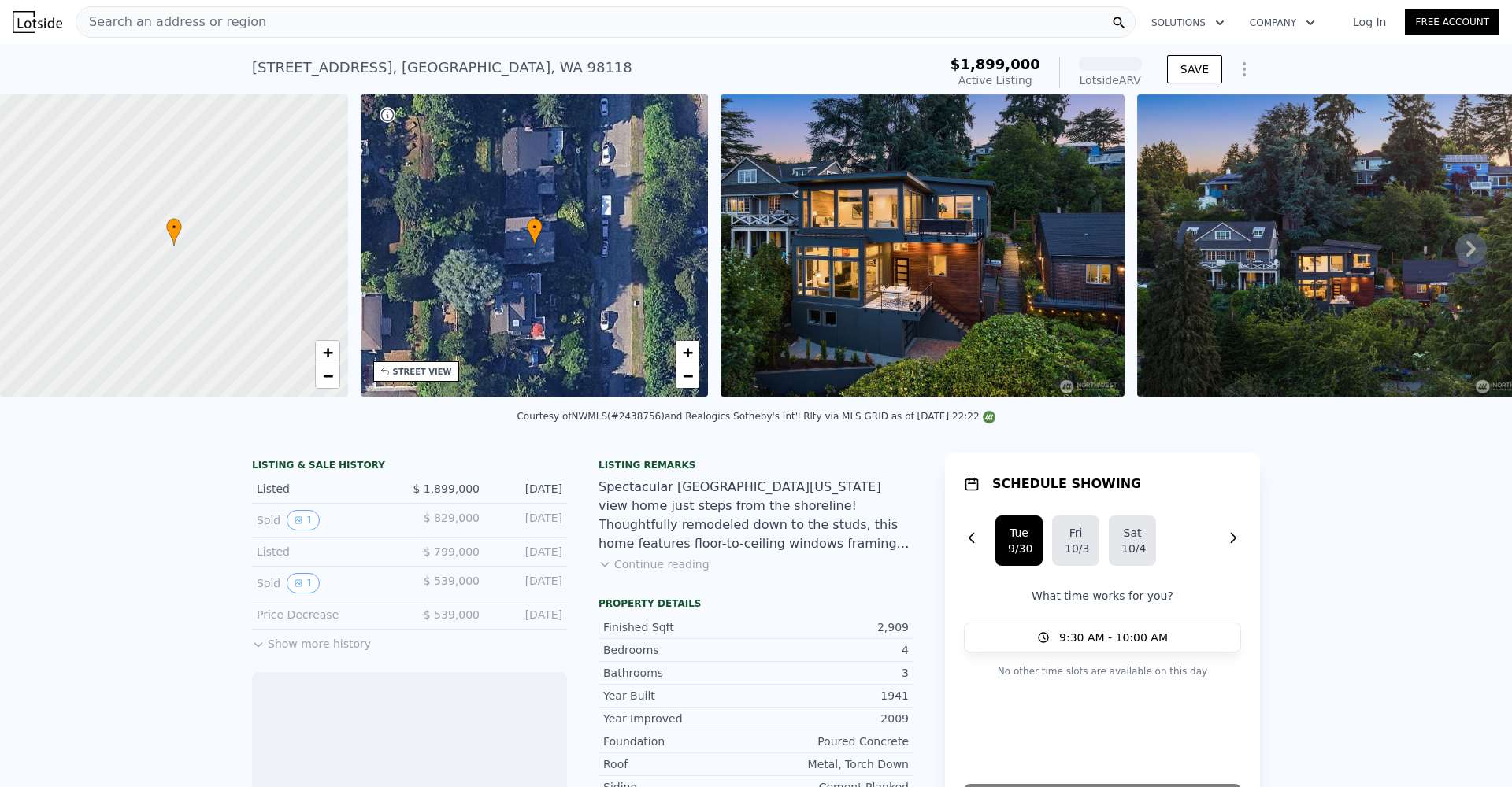
drag, startPoint x: 130, startPoint y: 401, endPoint x: 163, endPoint y: 402, distance: 33.0
click at [163, 402] on div "• + − • + − STREET VIEW Loading... SATELLITE VIEW" at bounding box center [756, 248] width 1512 height 308
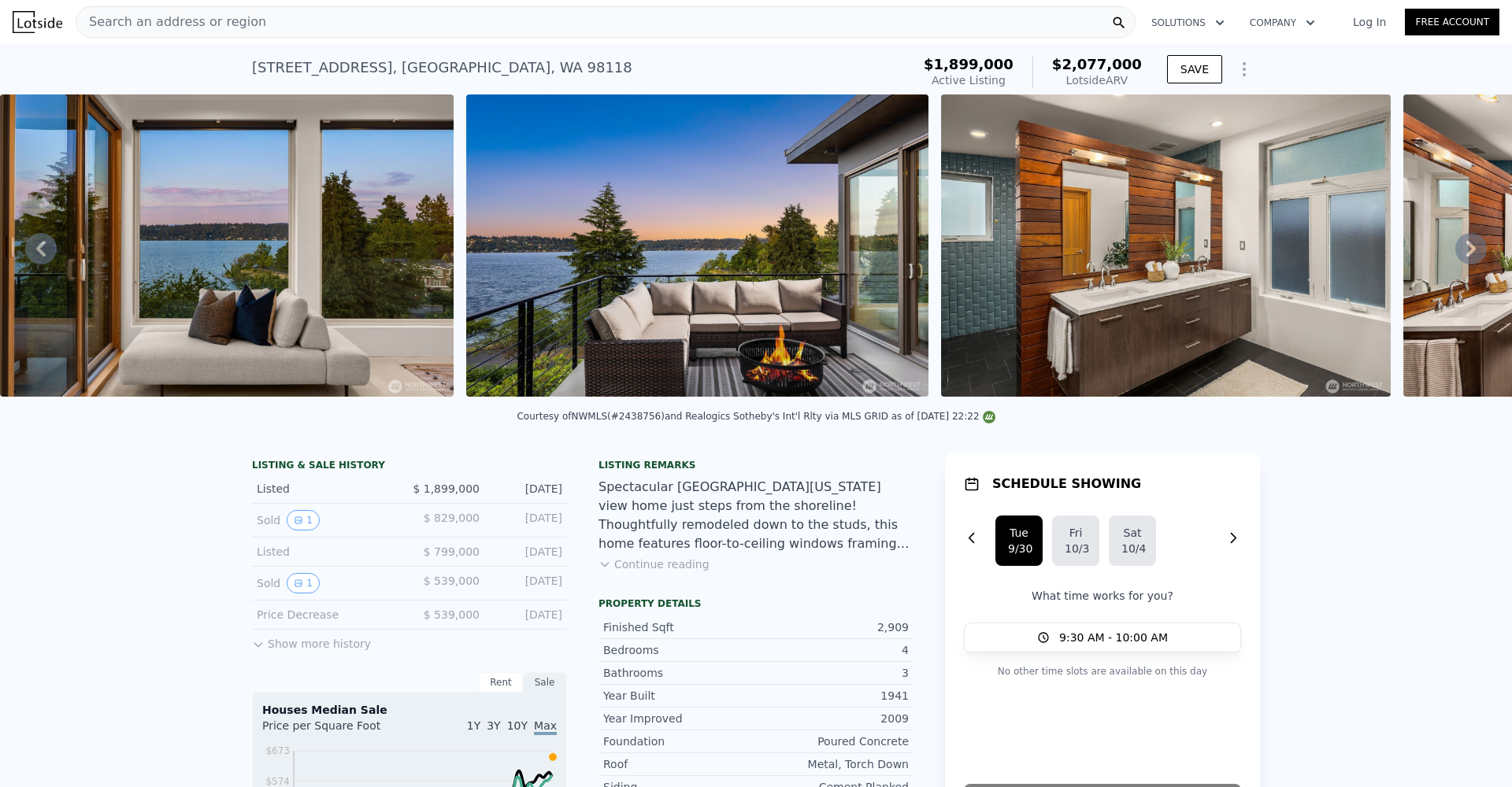
scroll to position [0, 6680]
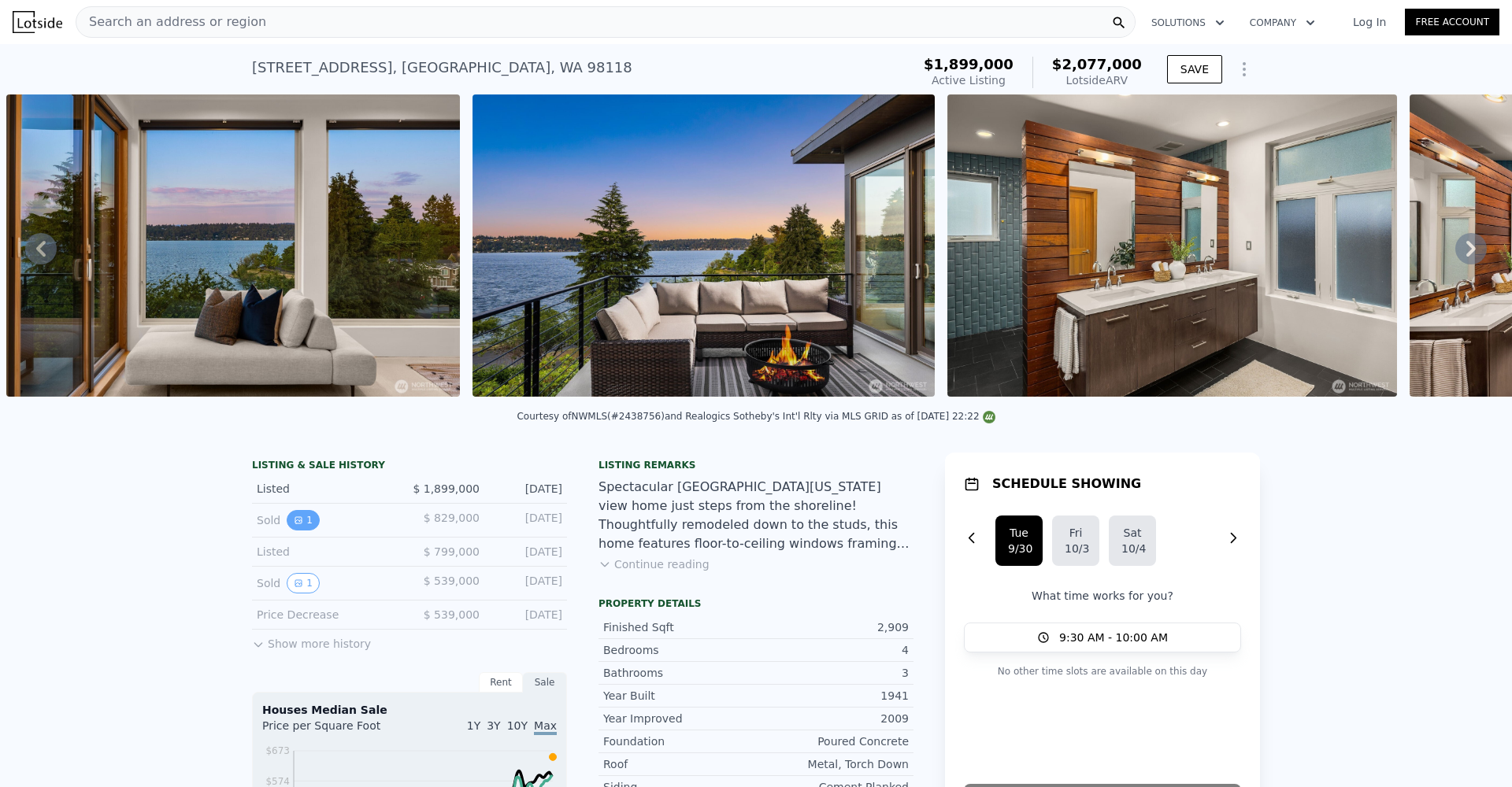
click at [293, 525] on icon "View historical data" at bounding box center [298, 521] width 10 height 10
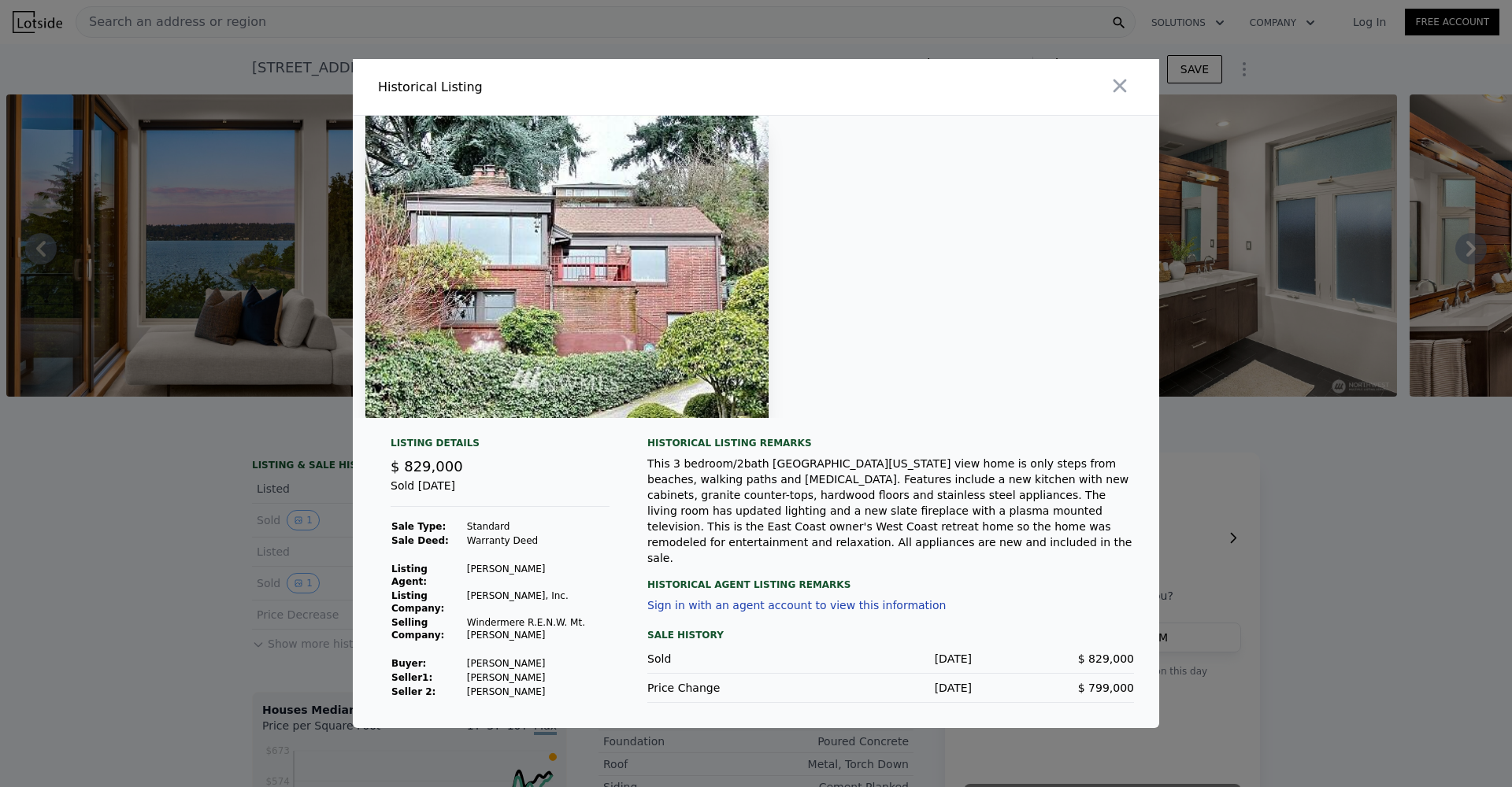
click at [182, 515] on div at bounding box center [756, 394] width 1512 height 787
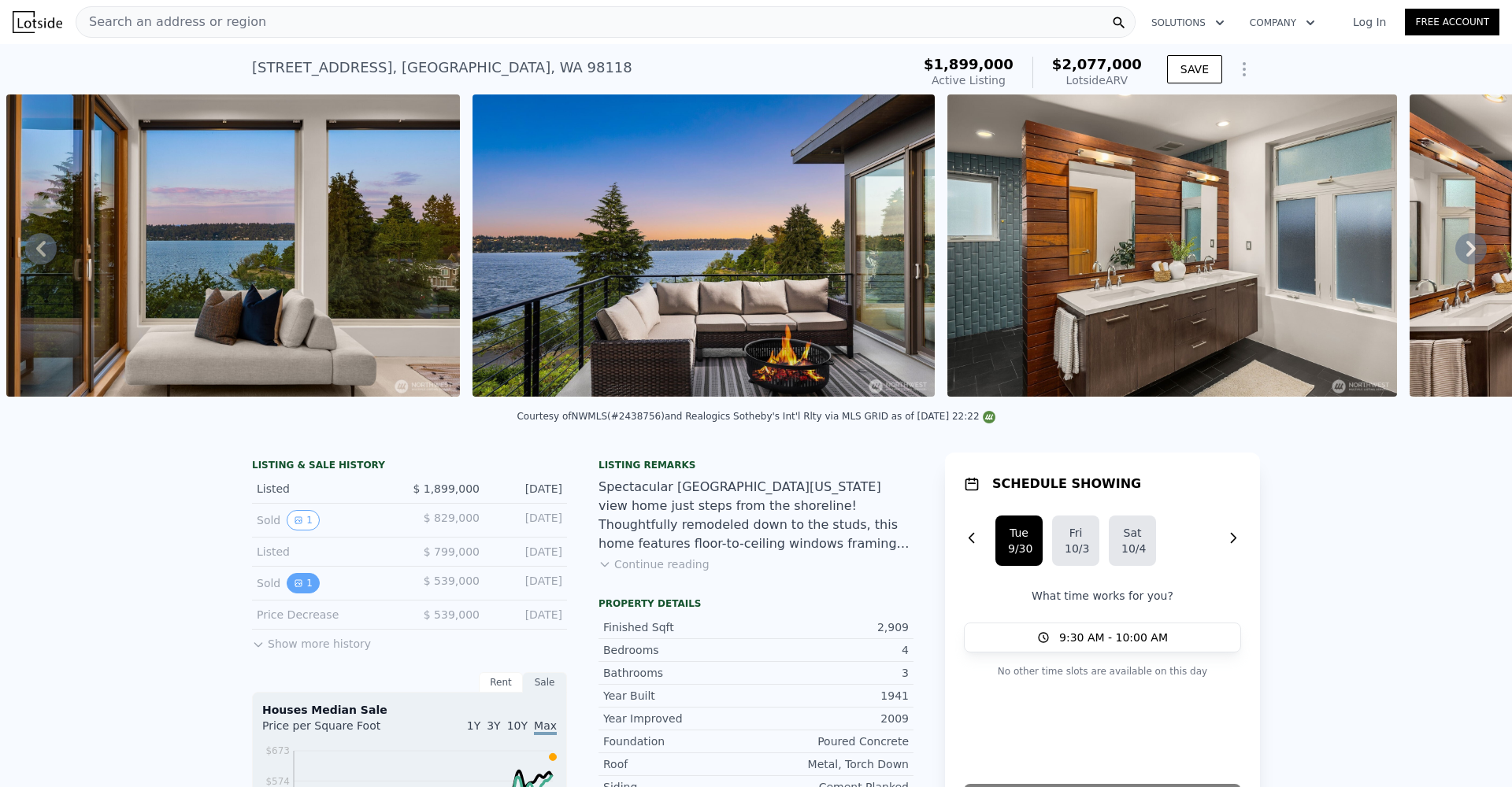
click at [297, 594] on button "1" at bounding box center [303, 583] width 33 height 21
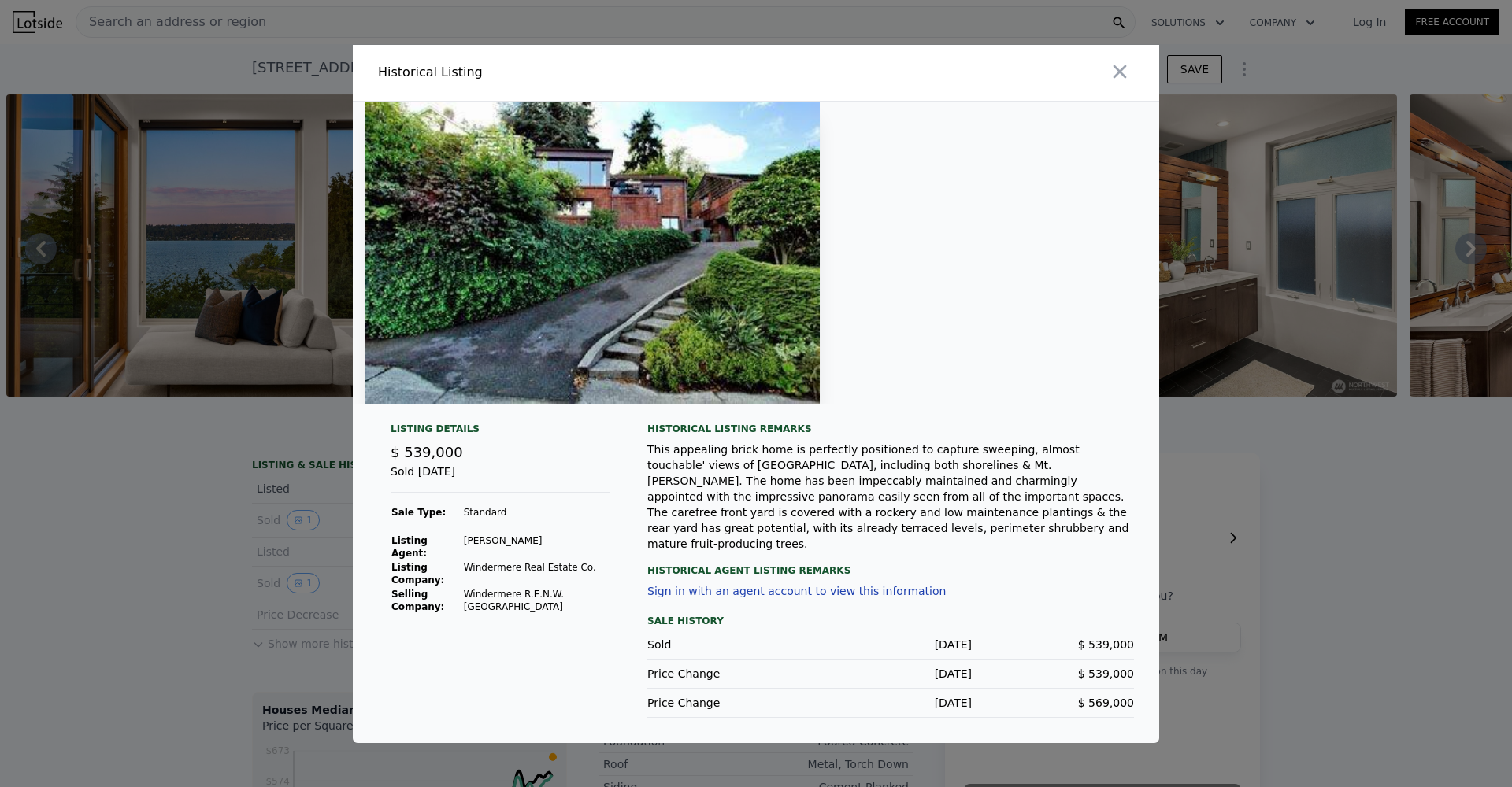
click at [227, 575] on div at bounding box center [756, 394] width 1512 height 787
